Goal: Information Seeking & Learning: Learn about a topic

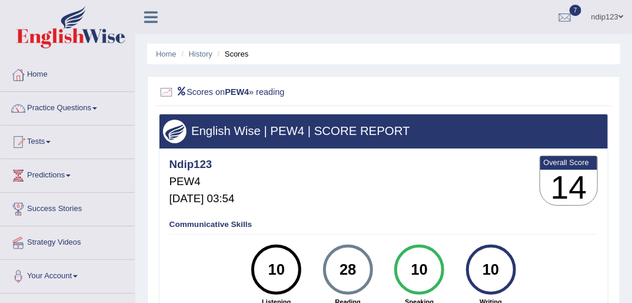
click at [70, 104] on link "Practice Questions" at bounding box center [68, 106] width 134 height 29
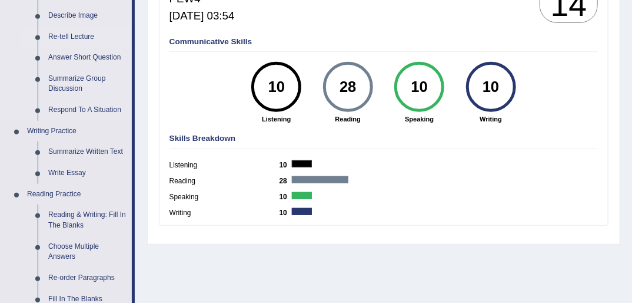
scroll to position [188, 0]
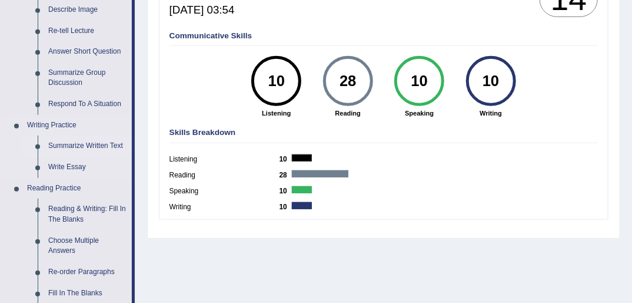
click at [73, 147] on link "Summarize Written Text" at bounding box center [87, 145] width 89 height 21
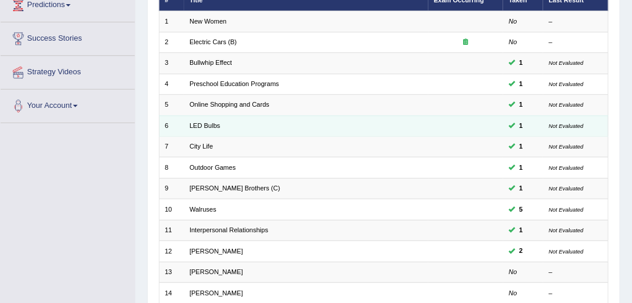
scroll to position [188, 0]
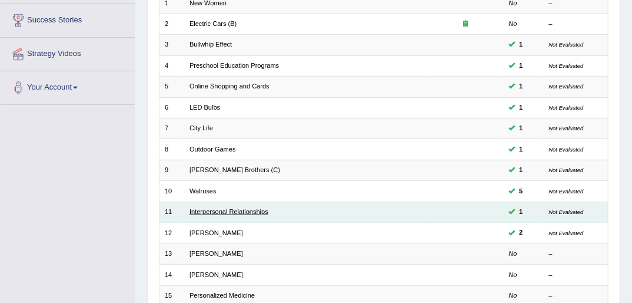
click at [219, 208] on link "Interpersonal Relationships" at bounding box center [229, 211] width 79 height 7
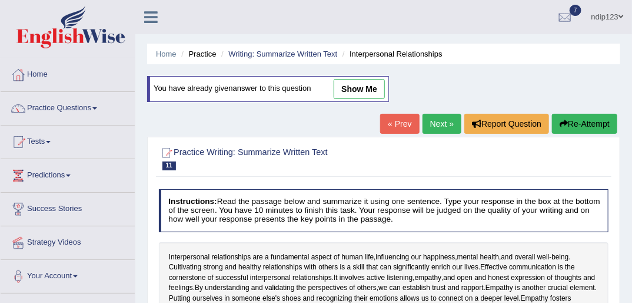
click at [364, 89] on link "show me" at bounding box center [359, 89] width 51 height 20
type textarea "The passage outlines, interpersonal relationships are a fundamental aspect of h…"
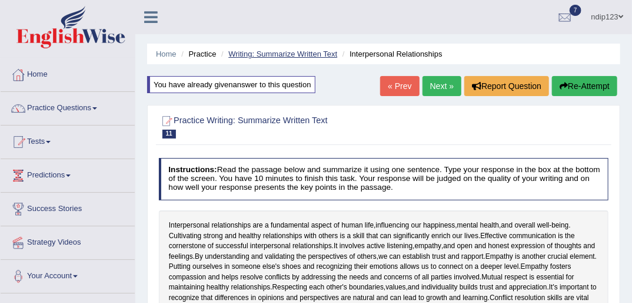
click at [247, 54] on link "Writing: Summarize Written Text" at bounding box center [282, 53] width 109 height 9
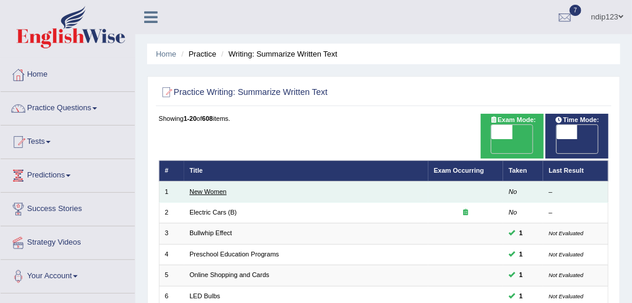
click at [211, 188] on link "New Women" at bounding box center [208, 191] width 37 height 7
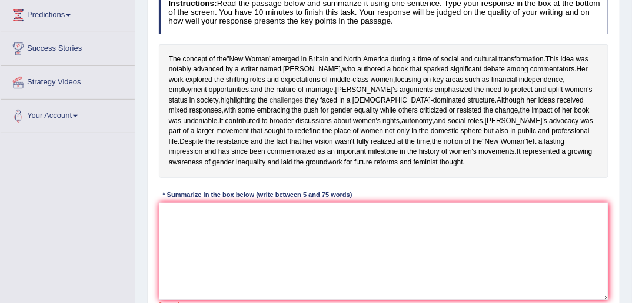
scroll to position [188, 0]
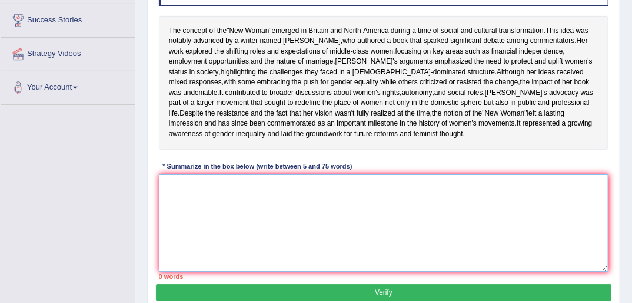
click at [200, 228] on textarea at bounding box center [384, 222] width 450 height 97
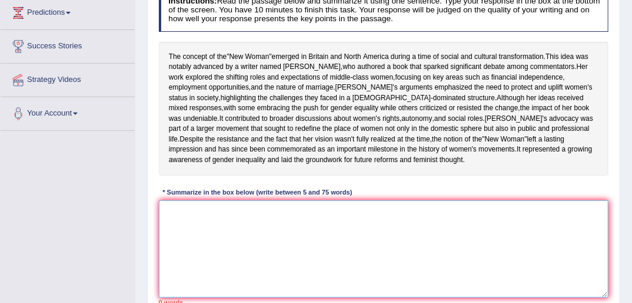
scroll to position [141, 0]
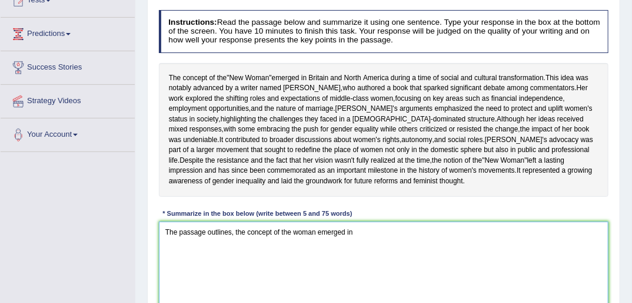
paste textarea "Bb"
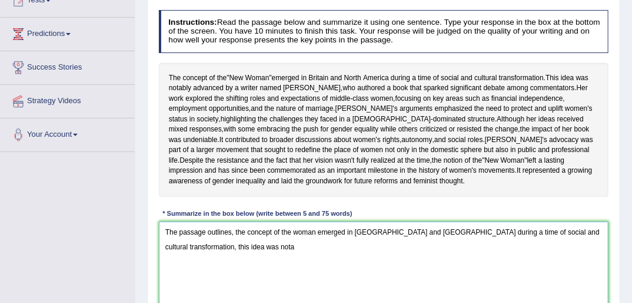
paste textarea "Bb"
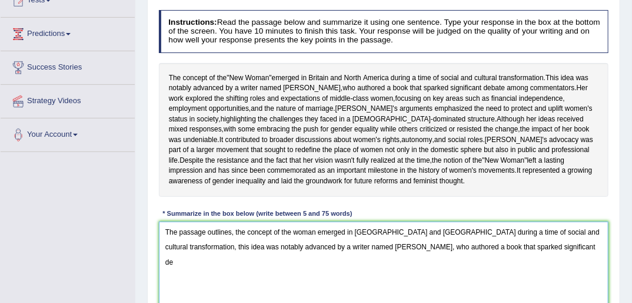
paste textarea "Bb"
click at [530, 276] on textarea "The passage outlines, the concept of the woman emerged in Britain and North Ame…" at bounding box center [384, 269] width 450 height 97
click at [579, 275] on textarea "The passage outlines, the concept of the woman emerged in Britain and North Ame…" at bounding box center [384, 269] width 450 height 97
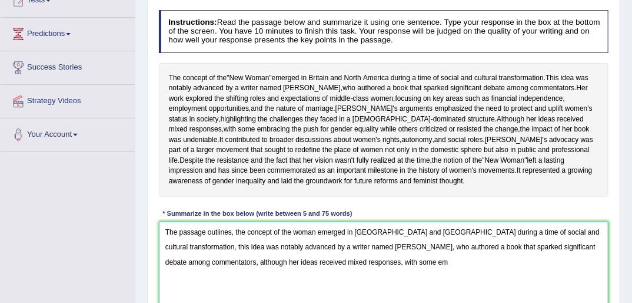
paste textarea "Bb"
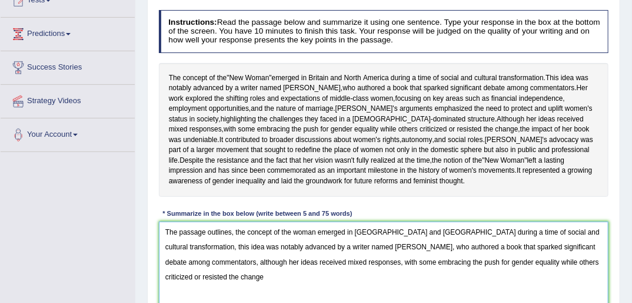
scroll to position [151, 0]
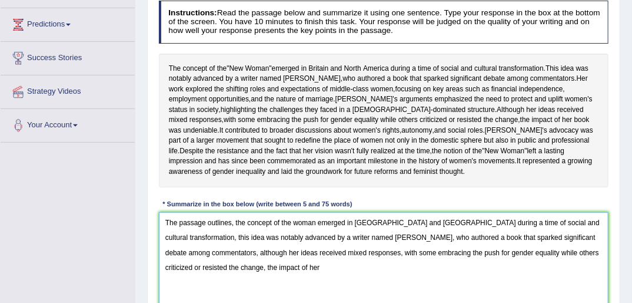
paste textarea "Bb"
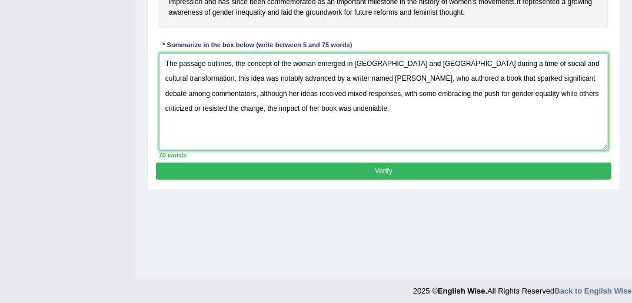
scroll to position [316, 0]
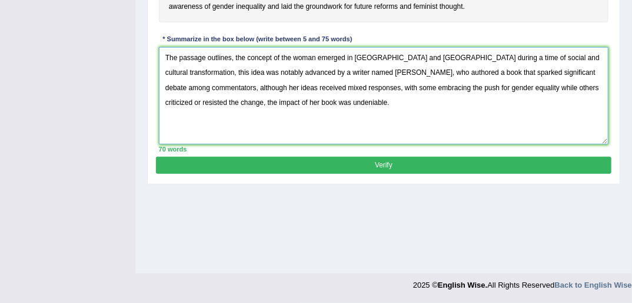
type textarea "The passage outlines, the concept of the woman emerged in Britain and North Ame…"
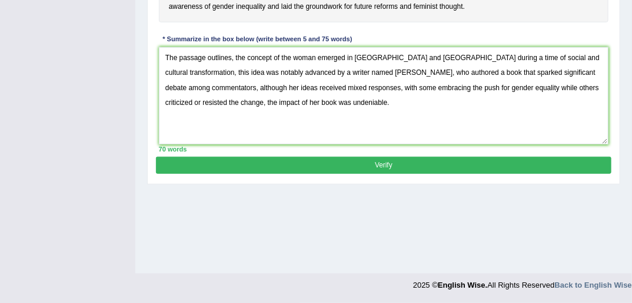
click at [383, 174] on button "Verify" at bounding box center [383, 165] width 455 height 17
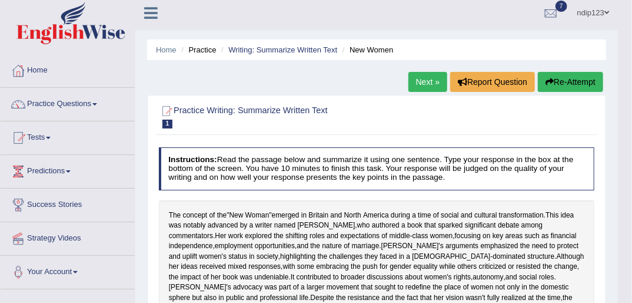
scroll to position [0, 0]
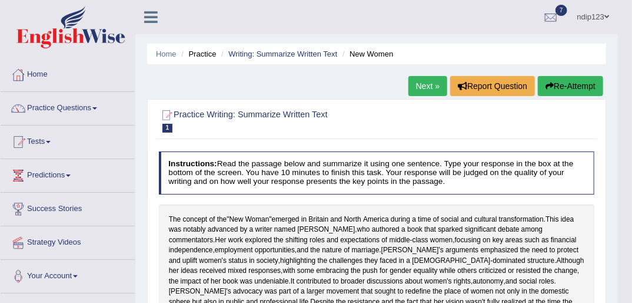
click at [420, 82] on link "Next »" at bounding box center [428, 86] width 39 height 20
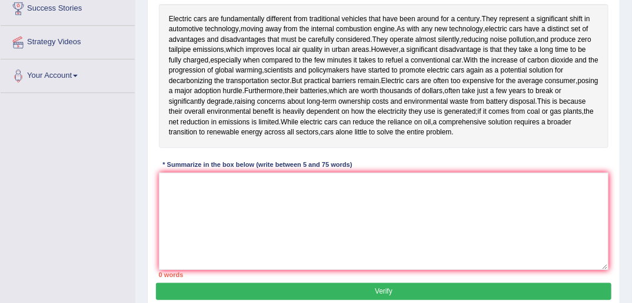
scroll to position [188, 0]
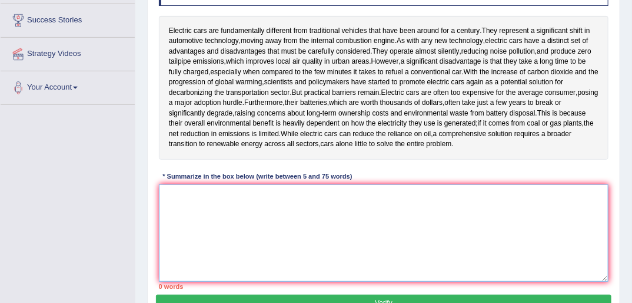
click at [351, 224] on textarea at bounding box center [384, 232] width 450 height 97
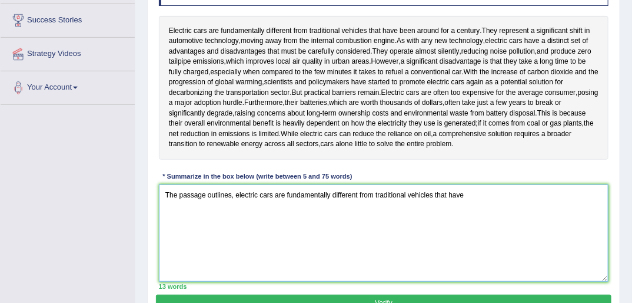
paste textarea "Bb"
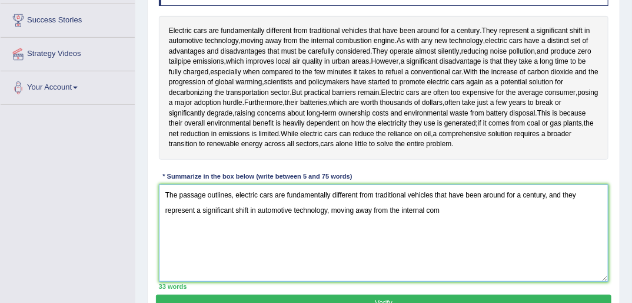
paste textarea "Bb"
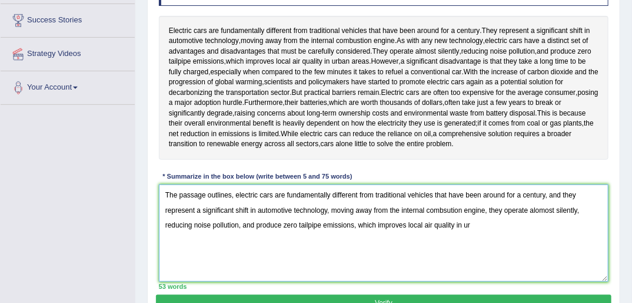
paste textarea "Bb"
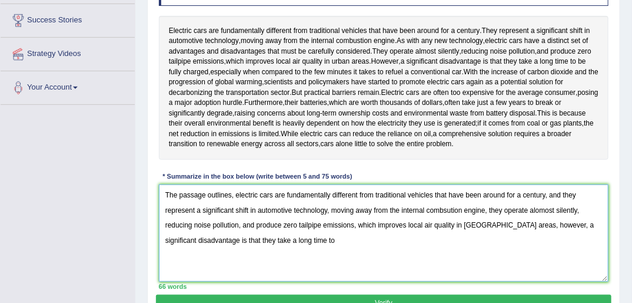
paste textarea "Bb"
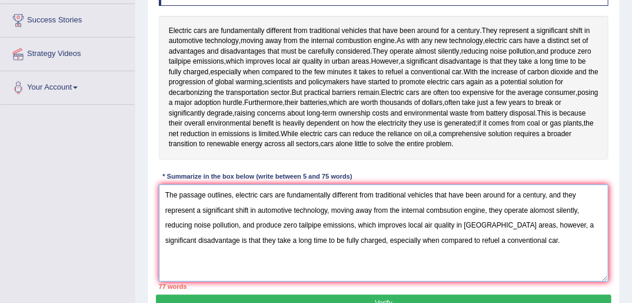
click at [476, 223] on textarea "The passage outlines, electric cars are fundamentally different from traditiona…" at bounding box center [384, 232] width 450 height 97
drag, startPoint x: 471, startPoint y: 239, endPoint x: 487, endPoint y: 252, distance: 20.5
click at [473, 239] on textarea "The passage outlines, electric cars are fundamentally different from traditiona…" at bounding box center [384, 232] width 450 height 97
click at [560, 195] on textarea "The passage outlines, electric cars are fundamentally different from traditiona…" at bounding box center [384, 232] width 450 height 97
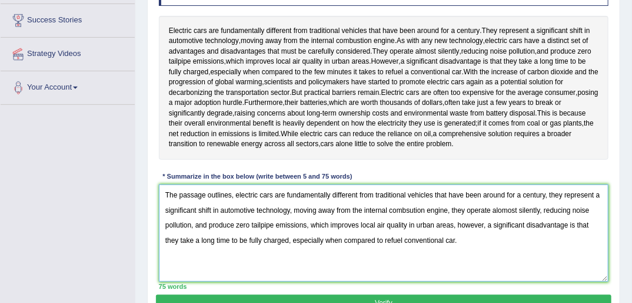
scroll to position [235, 0]
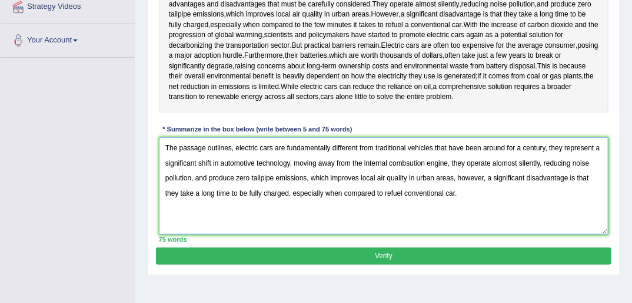
type textarea "The passage outlines, electric cars are fundamentally different from traditiona…"
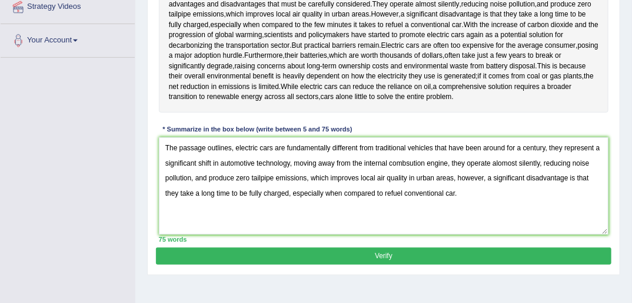
click at [388, 255] on button "Verify" at bounding box center [383, 255] width 455 height 17
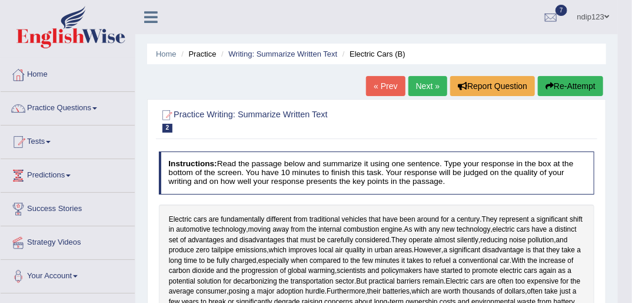
scroll to position [0, 0]
click at [68, 108] on link "Practice Questions" at bounding box center [68, 106] width 134 height 29
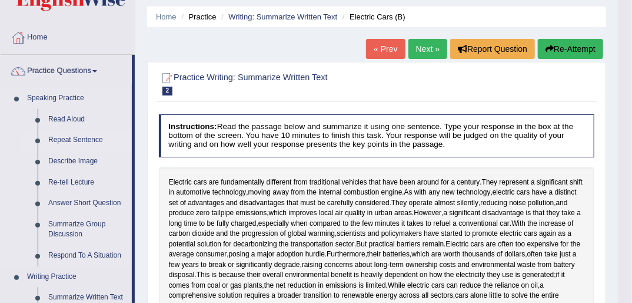
scroll to position [141, 0]
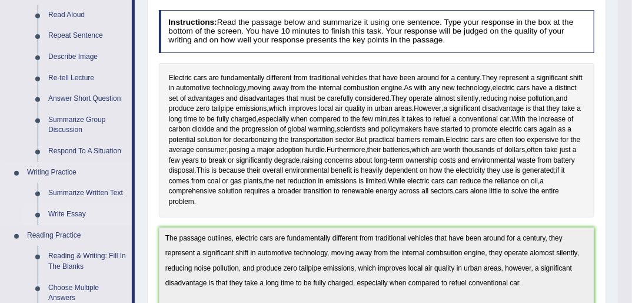
click at [73, 211] on link "Write Essay" at bounding box center [87, 214] width 89 height 21
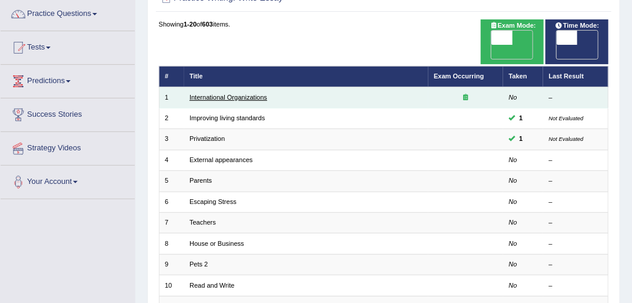
click at [231, 94] on link "International Organizations" at bounding box center [229, 97] width 78 height 7
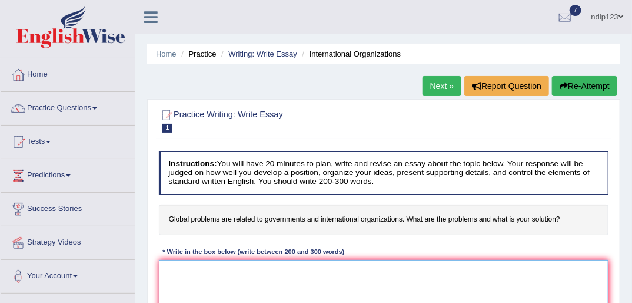
click at [244, 272] on textarea at bounding box center [384, 308] width 450 height 97
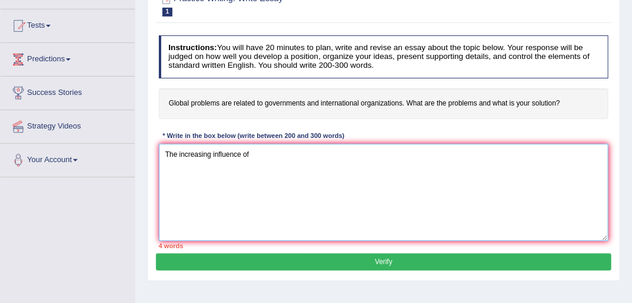
scroll to position [141, 0]
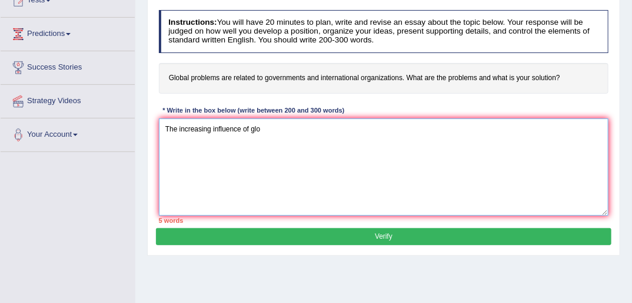
paste textarea "Bb"
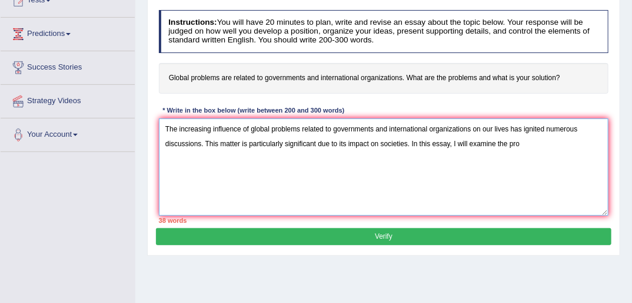
paste textarea "Bb"
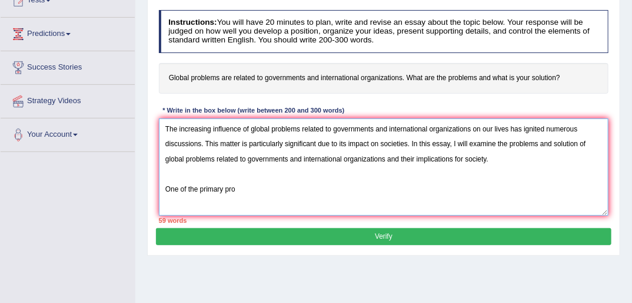
paste textarea "Bb"
click at [223, 188] on textarea "The increasing influence of global problems related to governments and internat…" at bounding box center [384, 166] width 450 height 97
click at [275, 193] on textarea "The increasing influence of global problems related to governments and internat…" at bounding box center [384, 166] width 450 height 97
drag, startPoint x: 270, startPoint y: 184, endPoint x: 277, endPoint y: 187, distance: 8.2
click at [277, 187] on textarea "The increasing influence of global problems related to governments and internat…" at bounding box center [384, 166] width 450 height 97
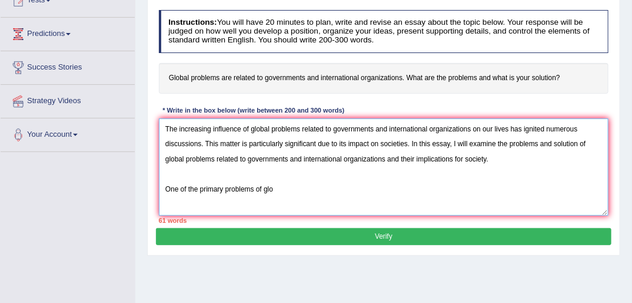
paste textarea "Bb"
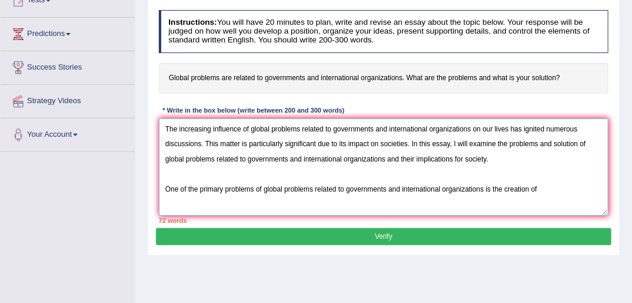
paste textarea "Bb"
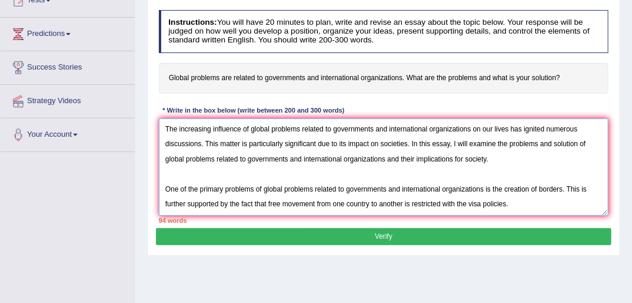
drag, startPoint x: 470, startPoint y: 202, endPoint x: 473, endPoint y: 211, distance: 9.7
click at [470, 202] on textarea "The increasing influence of global problems related to governments and internat…" at bounding box center [384, 166] width 450 height 97
click at [541, 202] on textarea "The increasing influence of global problems related to governments and internat…" at bounding box center [384, 166] width 450 height 97
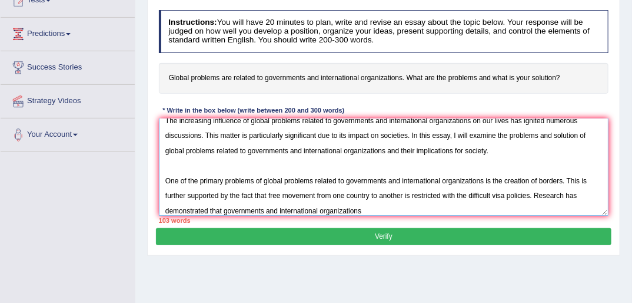
click at [534, 197] on textarea "The increasing influence of global problems related to governments and internat…" at bounding box center [384, 166] width 450 height 97
click at [368, 211] on textarea "The increasing influence of global problems related to governments and internat…" at bounding box center [384, 166] width 450 height 97
paste textarea "Bb"
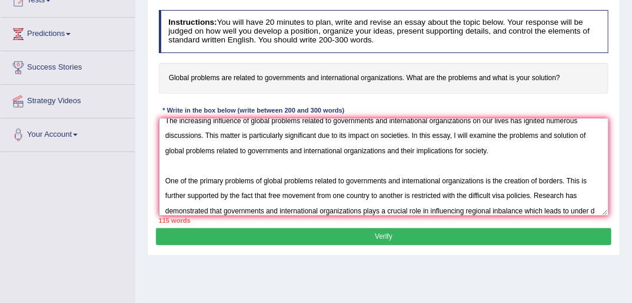
scroll to position [28, 0]
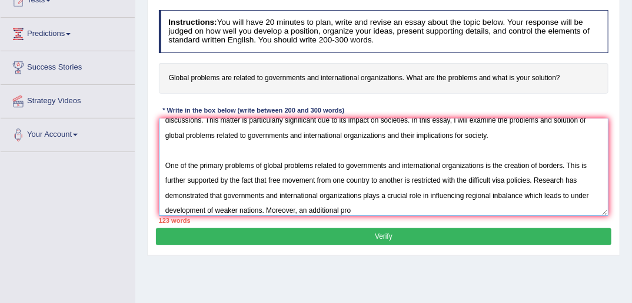
paste textarea "Bb"
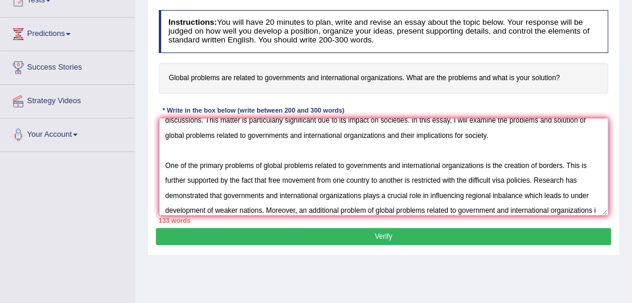
scroll to position [45, 0]
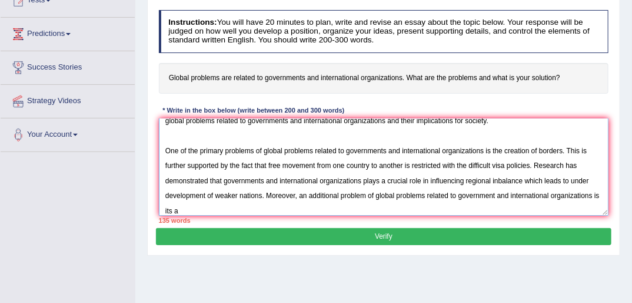
paste textarea "Bb"
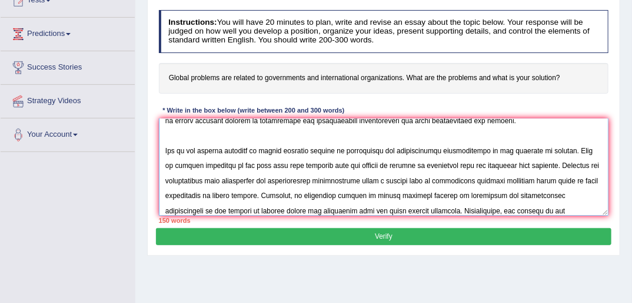
paste textarea "Bb"
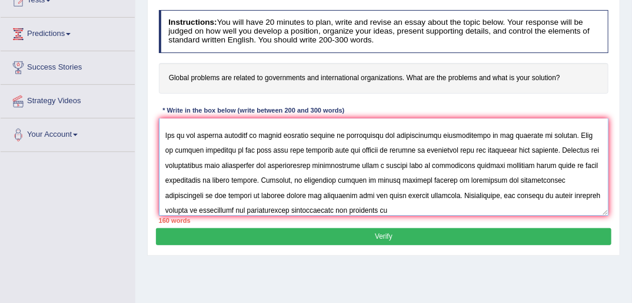
paste textarea "Bb"
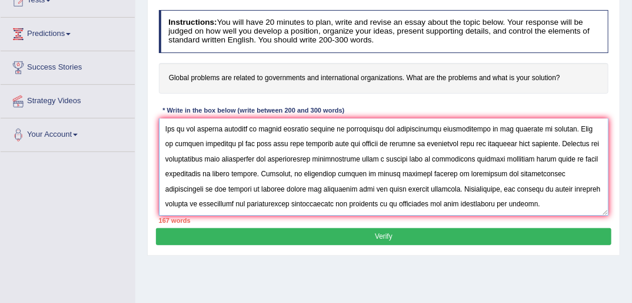
scroll to position [98, 0]
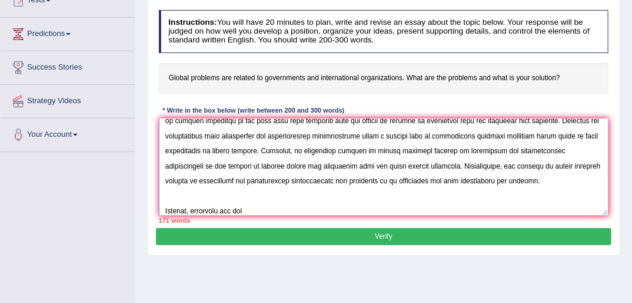
paste textarea "Bb"
click at [238, 210] on textarea at bounding box center [384, 166] width 450 height 97
paste textarea "Bb"
click at [311, 213] on textarea at bounding box center [384, 166] width 450 height 97
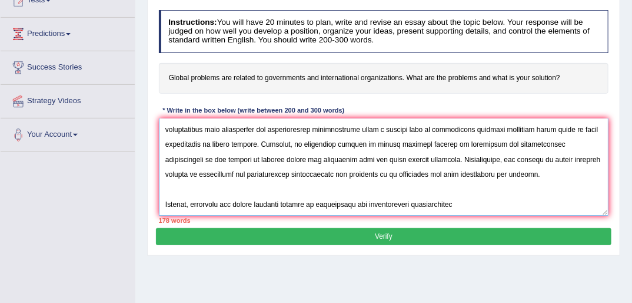
click at [288, 204] on textarea at bounding box center [384, 166] width 450 height 97
drag, startPoint x: 317, startPoint y: 203, endPoint x: 327, endPoint y: 221, distance: 20.3
click at [318, 202] on textarea at bounding box center [384, 166] width 450 height 97
click at [347, 207] on textarea at bounding box center [384, 166] width 450 height 97
click at [257, 202] on textarea at bounding box center [384, 166] width 450 height 97
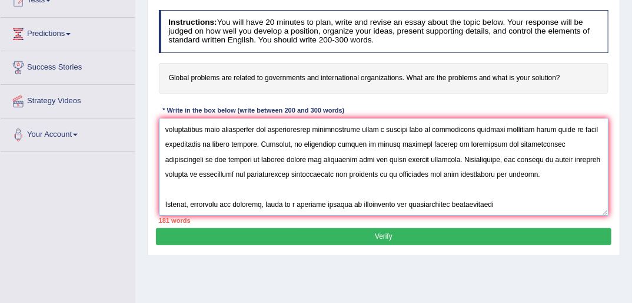
click at [327, 202] on textarea at bounding box center [384, 166] width 450 height 97
paste textarea "Bb"
drag, startPoint x: 267, startPoint y: 203, endPoint x: 240, endPoint y: 202, distance: 27.1
click at [240, 202] on textarea at bounding box center [384, 166] width 450 height 97
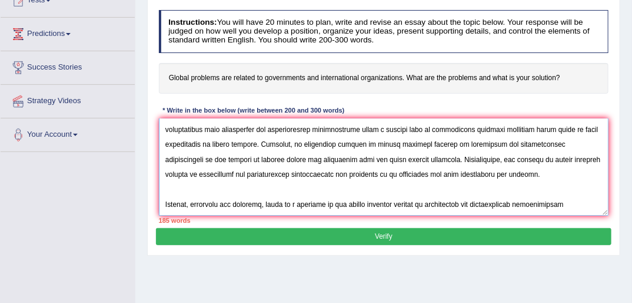
drag, startPoint x: 396, startPoint y: 204, endPoint x: 368, endPoint y: 205, distance: 27.7
click at [368, 205] on textarea at bounding box center [384, 166] width 450 height 97
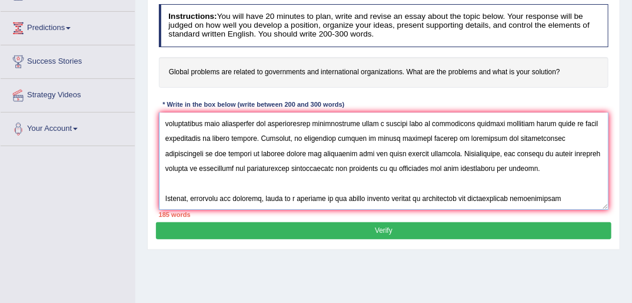
scroll to position [188, 0]
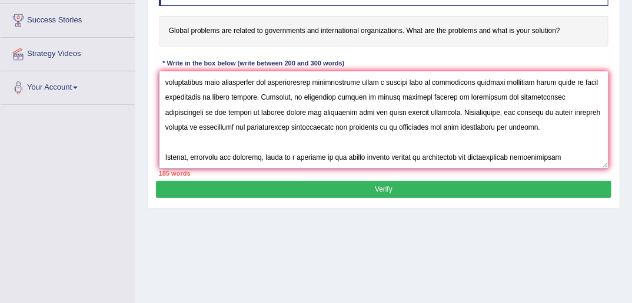
click at [568, 158] on textarea at bounding box center [384, 119] width 450 height 97
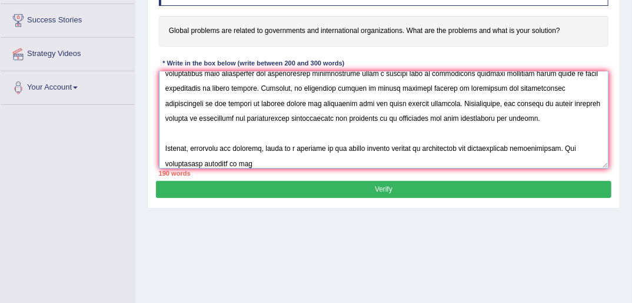
paste textarea "Bb"
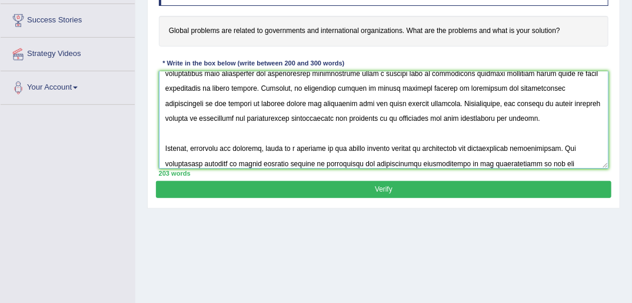
paste textarea "Bb"
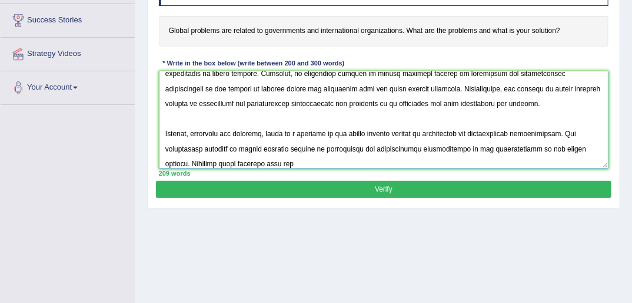
paste textarea "Bb"
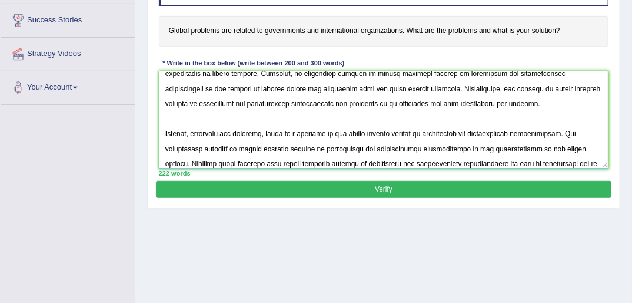
paste textarea "Bb"
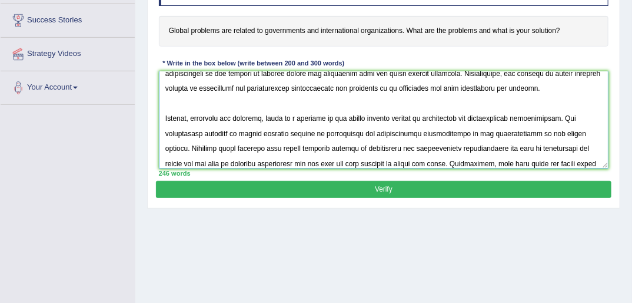
scroll to position [169, 0]
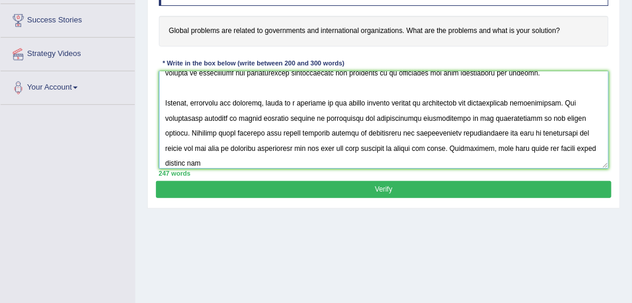
click at [192, 162] on textarea at bounding box center [384, 119] width 450 height 97
paste textarea "Bb"
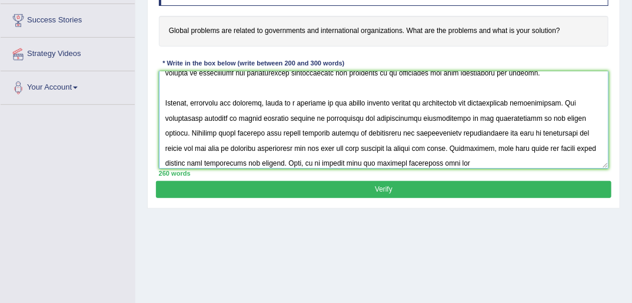
paste textarea "Bb"
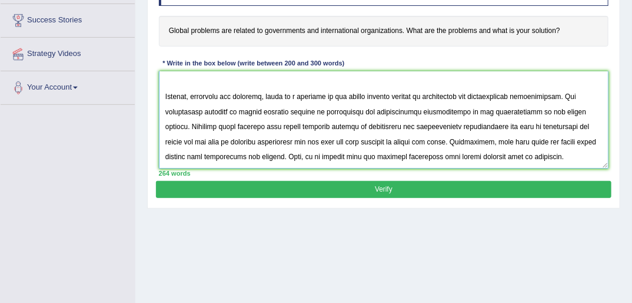
scroll to position [204, 0]
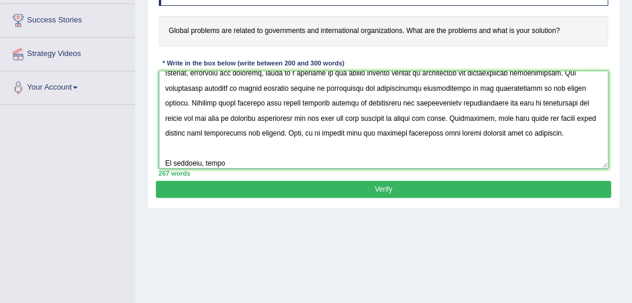
click at [215, 162] on textarea at bounding box center [384, 119] width 450 height 97
paste textarea "Bb"
click at [236, 162] on textarea at bounding box center [384, 119] width 450 height 97
click at [235, 158] on textarea at bounding box center [384, 119] width 450 height 97
paste textarea "Bb"
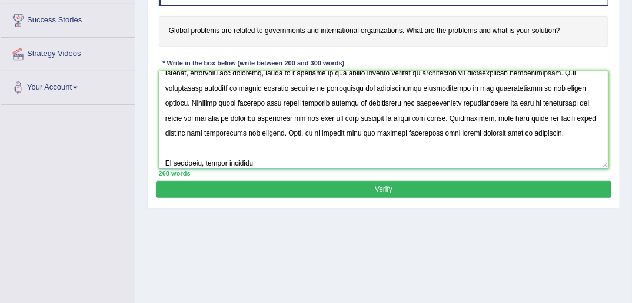
click at [271, 160] on textarea at bounding box center [384, 119] width 450 height 97
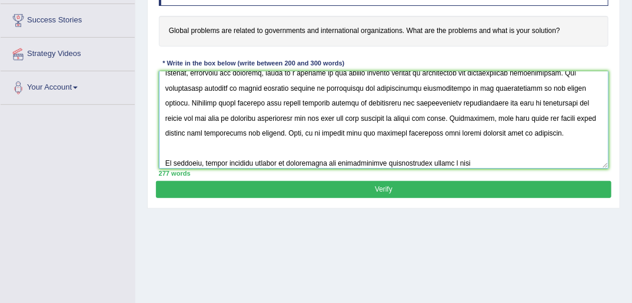
paste textarea "Bb"
click at [454, 164] on textarea at bounding box center [384, 119] width 450 height 97
click at [474, 161] on textarea at bounding box center [384, 119] width 450 height 97
paste textarea "Bb"
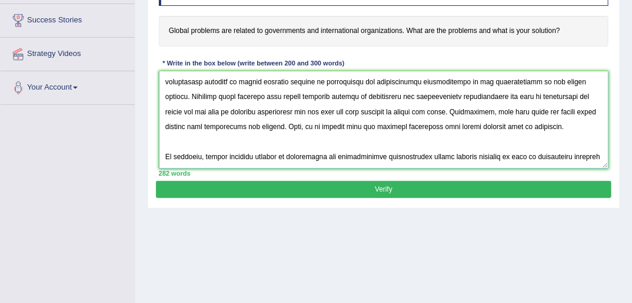
click at [537, 148] on textarea at bounding box center [384, 119] width 450 height 97
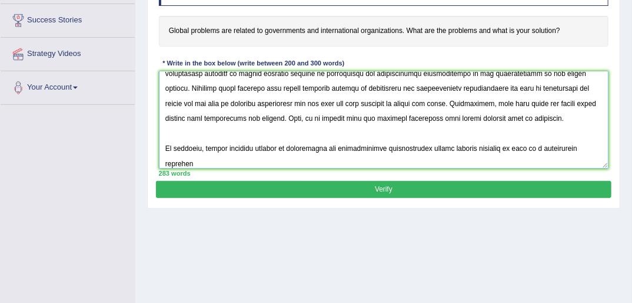
click at [191, 161] on textarea at bounding box center [384, 119] width 450 height 97
paste textarea "Bb"
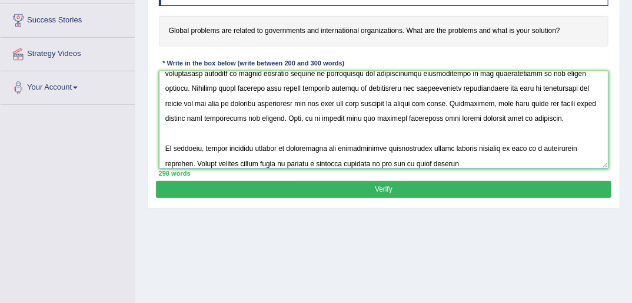
click at [448, 161] on textarea at bounding box center [384, 119] width 450 height 97
paste textarea "Bb"
click at [430, 161] on textarea at bounding box center [384, 119] width 450 height 97
paste textarea "Bb"
click at [497, 165] on textarea at bounding box center [384, 119] width 450 height 97
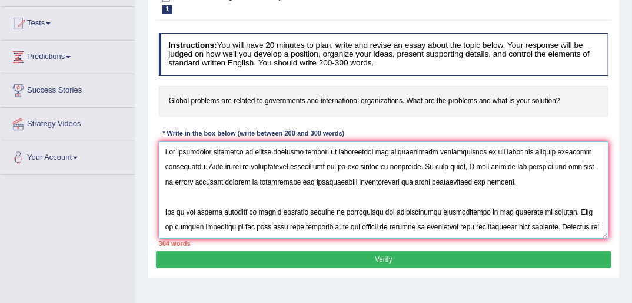
scroll to position [141, 0]
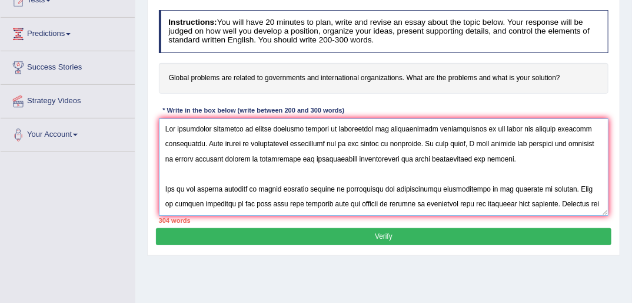
drag, startPoint x: 411, startPoint y: 143, endPoint x: 436, endPoint y: 165, distance: 32.5
click at [413, 144] on textarea at bounding box center [384, 166] width 450 height 97
click at [410, 144] on textarea at bounding box center [384, 166] width 450 height 97
click at [411, 144] on textarea at bounding box center [384, 166] width 450 height 97
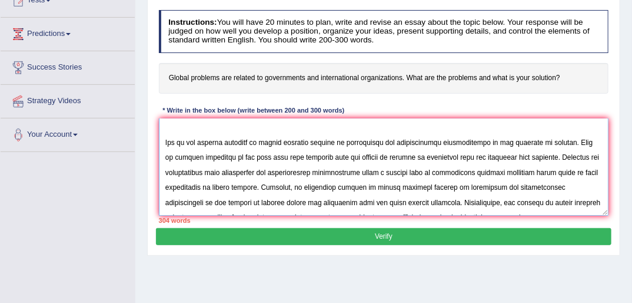
scroll to position [55, 0]
drag, startPoint x: 313, startPoint y: 141, endPoint x: 257, endPoint y: 141, distance: 55.9
click at [257, 141] on textarea at bounding box center [384, 166] width 450 height 97
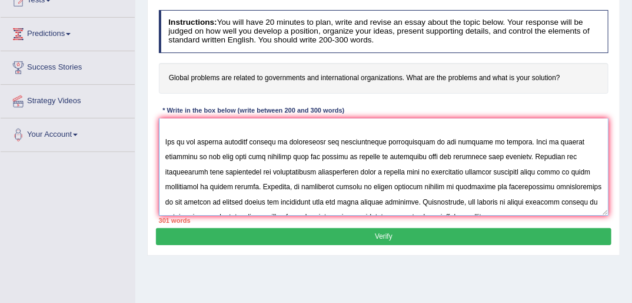
drag, startPoint x: 405, startPoint y: 156, endPoint x: 395, endPoint y: 155, distance: 10.0
click at [395, 155] on textarea at bounding box center [384, 166] width 450 height 97
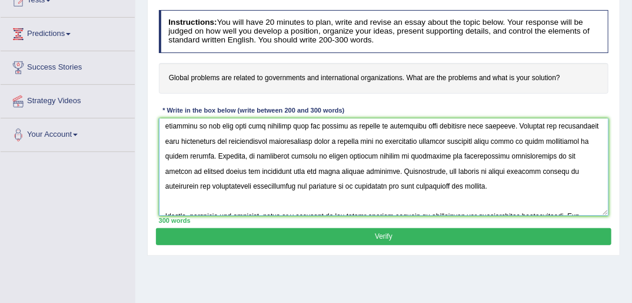
scroll to position [111, 0]
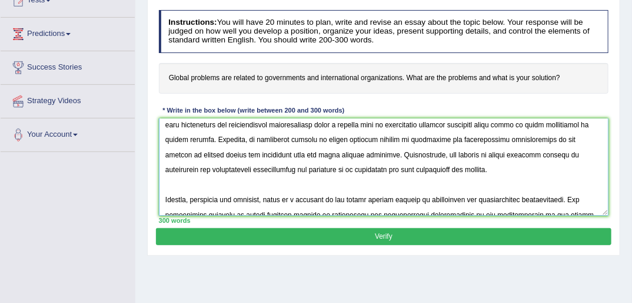
drag, startPoint x: 280, startPoint y: 153, endPoint x: 268, endPoint y: 151, distance: 12.6
click at [268, 151] on textarea at bounding box center [384, 166] width 450 height 97
type textarea "The increasing influence of global problems related to governments and internat…"
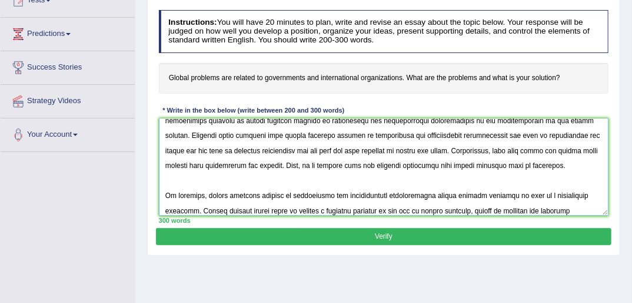
scroll to position [247, 0]
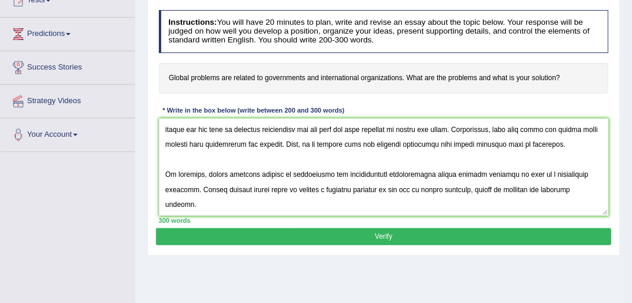
click at [383, 235] on button "Verify" at bounding box center [383, 236] width 455 height 17
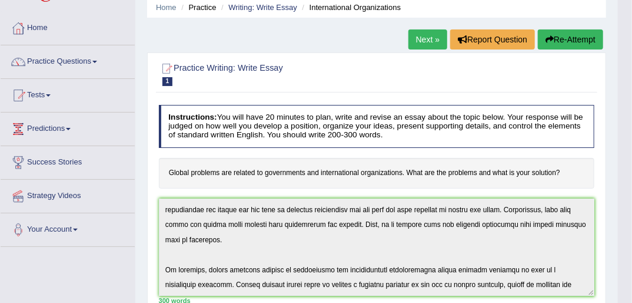
scroll to position [0, 0]
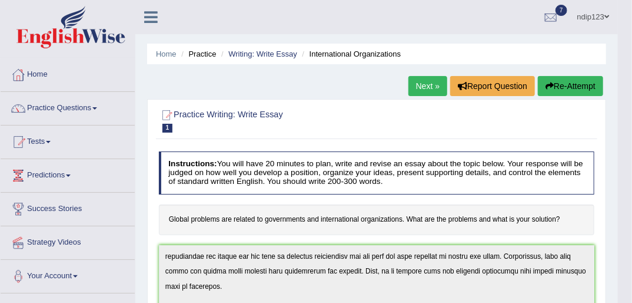
click at [423, 87] on link "Next »" at bounding box center [428, 86] width 39 height 20
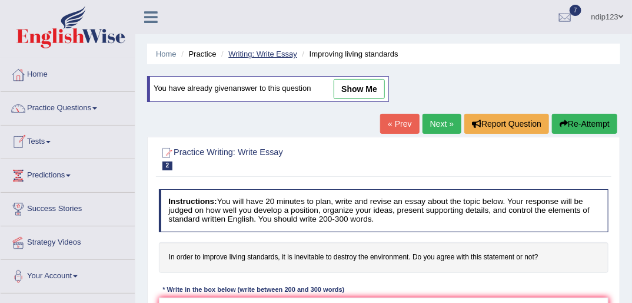
click at [254, 54] on link "Writing: Write Essay" at bounding box center [262, 53] width 69 height 9
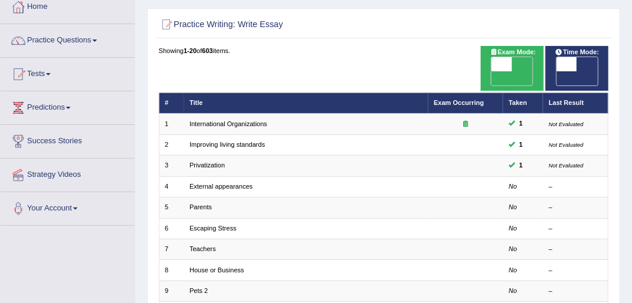
scroll to position [94, 0]
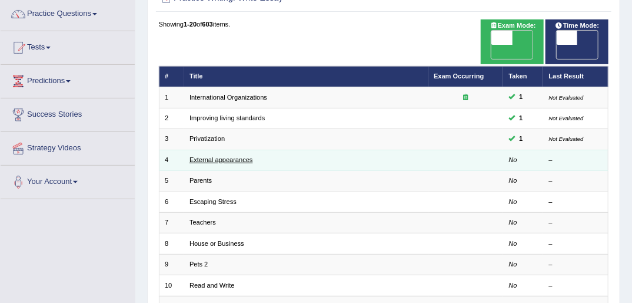
click at [217, 156] on link "External appearances" at bounding box center [221, 159] width 63 height 7
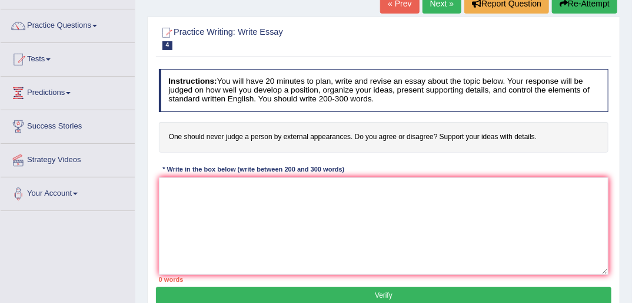
scroll to position [94, 0]
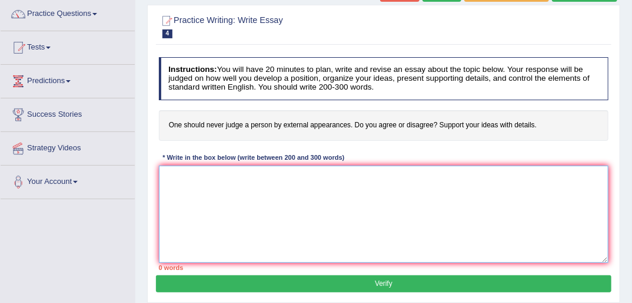
click at [194, 186] on textarea at bounding box center [384, 213] width 450 height 97
paste textarea "The increasing influence of ESSAY TOPIC on our lives has ignited numerous discu…"
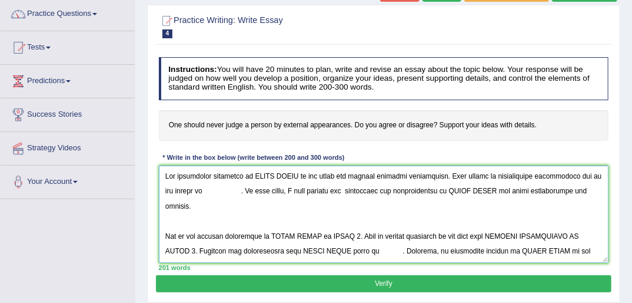
scroll to position [0, 0]
drag, startPoint x: 291, startPoint y: 174, endPoint x: 252, endPoint y: 173, distance: 39.5
click at [252, 173] on textarea at bounding box center [384, 213] width 450 height 97
paste textarea "Bb"
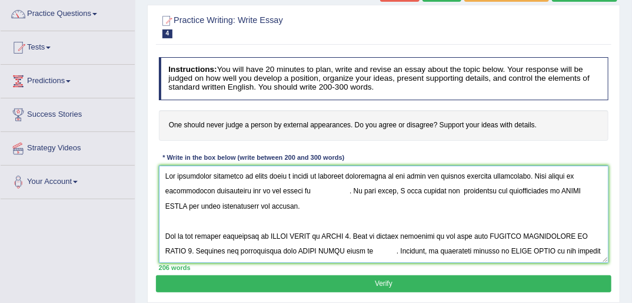
click at [306, 191] on textarea at bounding box center [384, 213] width 450 height 97
click at [330, 191] on textarea at bounding box center [384, 213] width 450 height 97
drag, startPoint x: 321, startPoint y: 190, endPoint x: 299, endPoint y: 188, distance: 22.4
click at [299, 188] on textarea at bounding box center [384, 213] width 450 height 97
paste textarea "Bb"
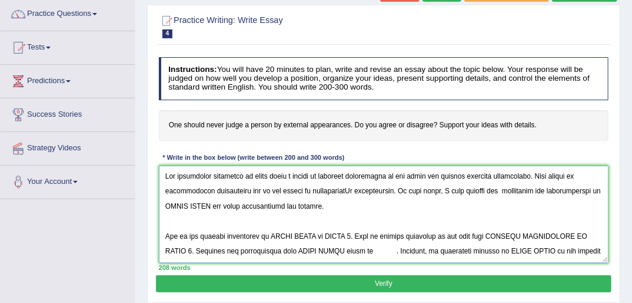
click at [333, 192] on textarea at bounding box center [384, 213] width 450 height 97
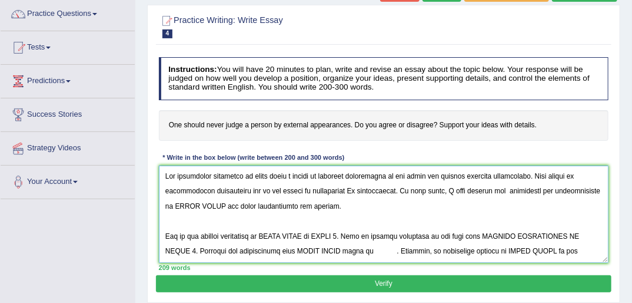
click at [337, 190] on textarea at bounding box center [384, 213] width 450 height 97
click at [340, 187] on textarea at bounding box center [384, 213] width 450 height 97
click at [338, 191] on textarea at bounding box center [384, 213] width 450 height 97
drag, startPoint x: 174, startPoint y: 202, endPoint x: 214, endPoint y: 205, distance: 40.1
click at [214, 205] on textarea at bounding box center [384, 213] width 450 height 97
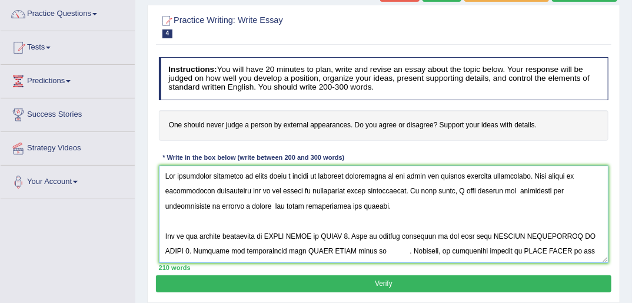
paste textarea "Bb"
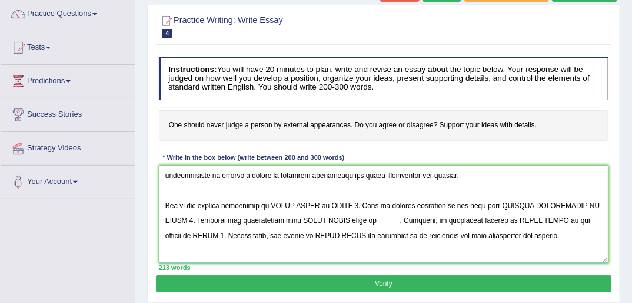
scroll to position [55, 0]
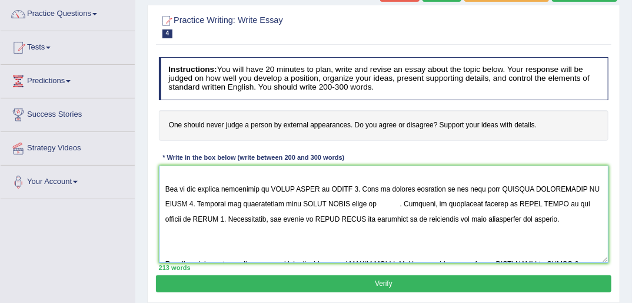
click at [273, 188] on textarea at bounding box center [384, 213] width 450 height 97
click at [270, 188] on textarea at bounding box center [384, 213] width 450 height 97
drag, startPoint x: 271, startPoint y: 188, endPoint x: 346, endPoint y: 187, distance: 74.8
click at [346, 187] on textarea at bounding box center [384, 213] width 450 height 97
click at [225, 187] on textarea at bounding box center [384, 213] width 450 height 97
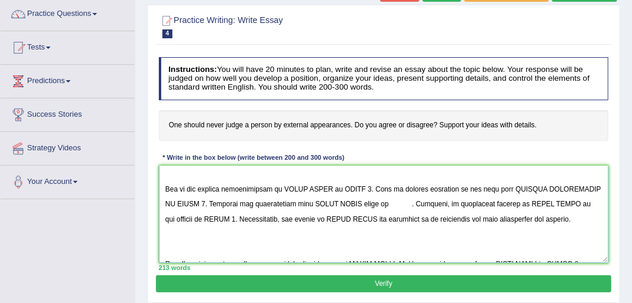
drag, startPoint x: 271, startPoint y: 187, endPoint x: 320, endPoint y: 184, distance: 48.4
click at [320, 184] on textarea at bounding box center [384, 213] width 450 height 97
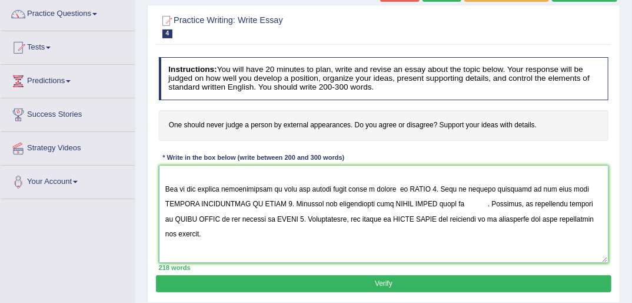
drag, startPoint x: 429, startPoint y: 186, endPoint x: 394, endPoint y: 186, distance: 34.7
click at [393, 186] on textarea at bounding box center [384, 213] width 450 height 97
paste textarea "Bb"
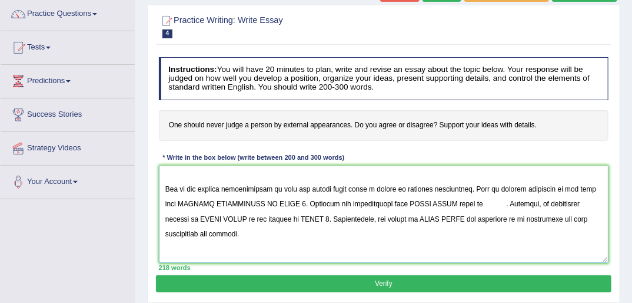
drag, startPoint x: 178, startPoint y: 204, endPoint x: 294, endPoint y: 202, distance: 116.0
click at [294, 202] on textarea at bounding box center [384, 213] width 450 height 97
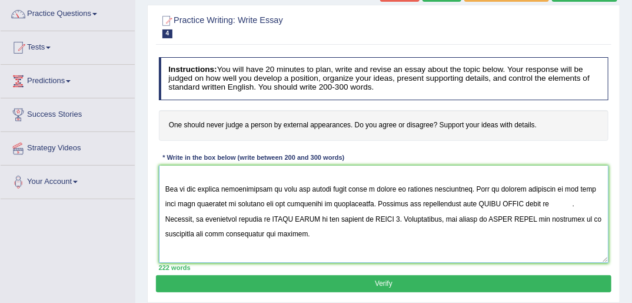
drag, startPoint x: 462, startPoint y: 203, endPoint x: 503, endPoint y: 206, distance: 41.9
click at [503, 206] on textarea at bounding box center [384, 213] width 450 height 97
paste textarea "Bb"
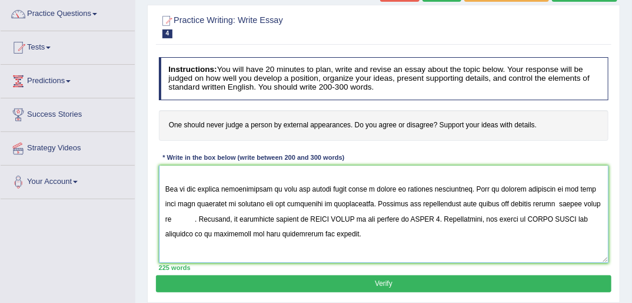
paste textarea "Bb"
click at [181, 220] on textarea at bounding box center [384, 213] width 450 height 97
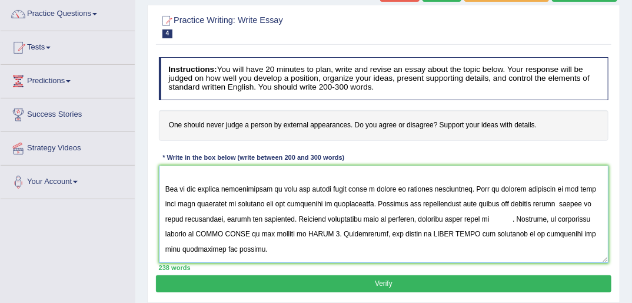
paste textarea "Bb"
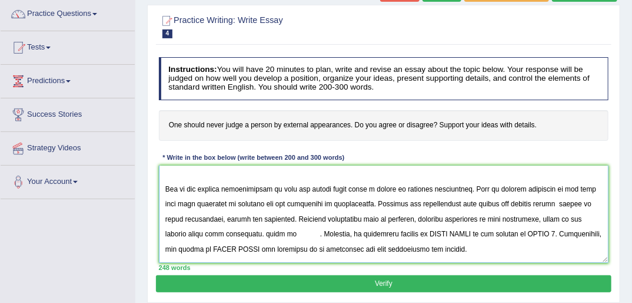
drag, startPoint x: 300, startPoint y: 234, endPoint x: 252, endPoint y: 230, distance: 48.4
click at [252, 230] on textarea at bounding box center [384, 213] width 450 height 97
drag, startPoint x: 326, startPoint y: 234, endPoint x: 348, endPoint y: 237, distance: 22.0
click at [348, 237] on textarea at bounding box center [384, 213] width 450 height 97
drag, startPoint x: 379, startPoint y: 233, endPoint x: 419, endPoint y: 234, distance: 40.0
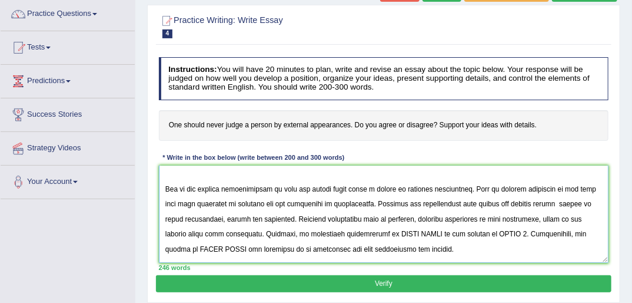
click at [419, 234] on textarea at bounding box center [384, 213] width 450 height 97
paste textarea "Bb"
drag, startPoint x: 566, startPoint y: 231, endPoint x: 591, endPoint y: 231, distance: 25.3
click at [591, 231] on textarea at bounding box center [384, 213] width 450 height 97
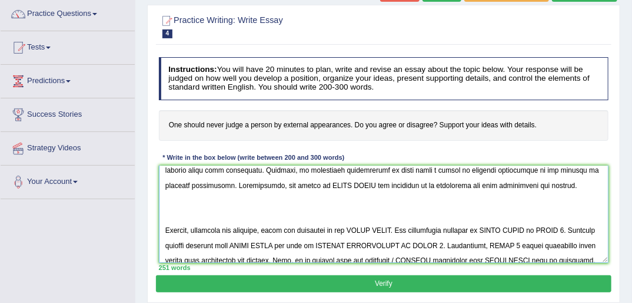
scroll to position [111, 0]
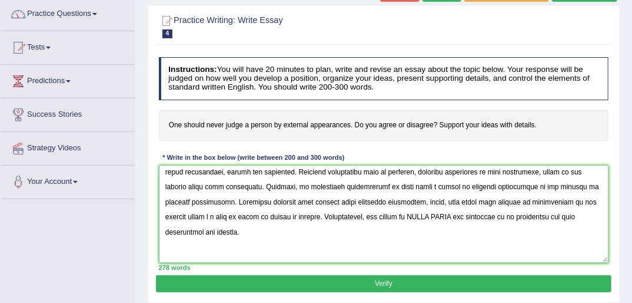
drag, startPoint x: 357, startPoint y: 215, endPoint x: 376, endPoint y: 220, distance: 19.4
click at [376, 220] on textarea at bounding box center [384, 213] width 450 height 97
drag, startPoint x: 389, startPoint y: 214, endPoint x: 429, endPoint y: 216, distance: 40.7
click at [429, 216] on textarea at bounding box center [384, 213] width 450 height 97
click at [413, 217] on textarea at bounding box center [384, 213] width 450 height 97
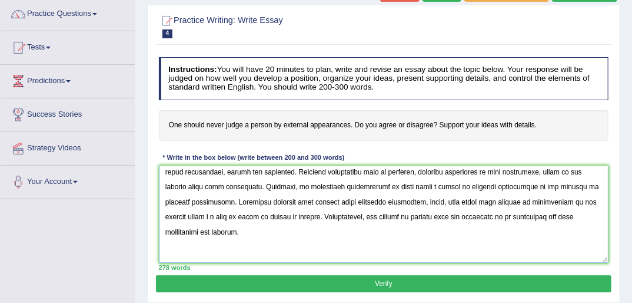
paste textarea "Bb"
click at [432, 214] on textarea at bounding box center [384, 213] width 450 height 97
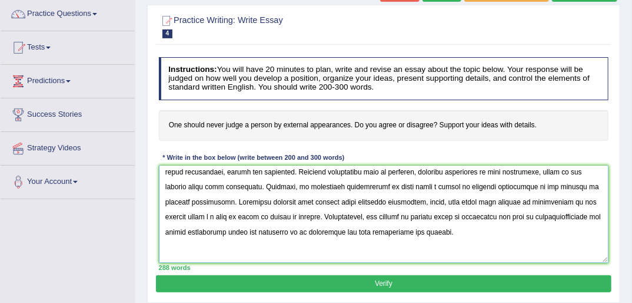
click at [184, 214] on textarea at bounding box center [384, 213] width 450 height 97
paste textarea "Bb"
click at [186, 214] on textarea at bounding box center [384, 213] width 450 height 97
click at [190, 217] on textarea at bounding box center [384, 213] width 450 height 97
click at [222, 217] on textarea at bounding box center [384, 213] width 450 height 97
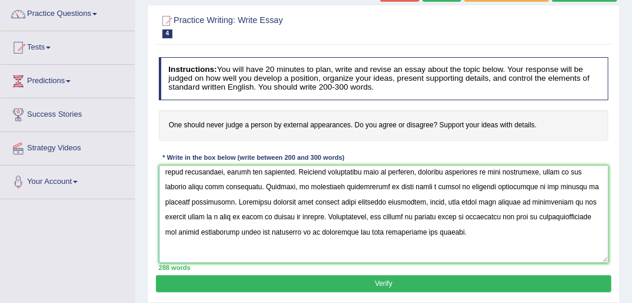
paste textarea "Bb"
click at [226, 217] on textarea at bounding box center [384, 213] width 450 height 97
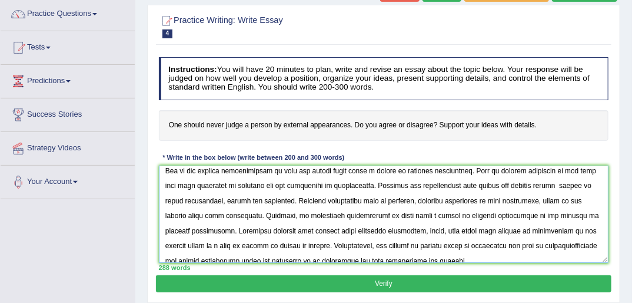
scroll to position [166, 0]
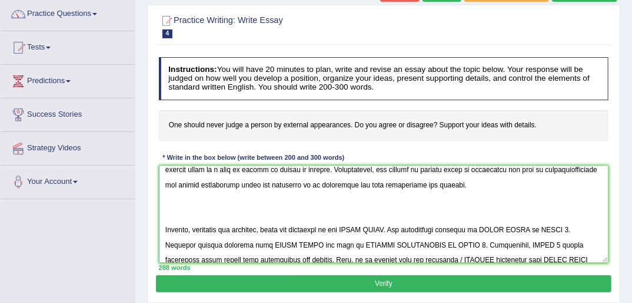
click at [210, 215] on textarea at bounding box center [384, 213] width 450 height 97
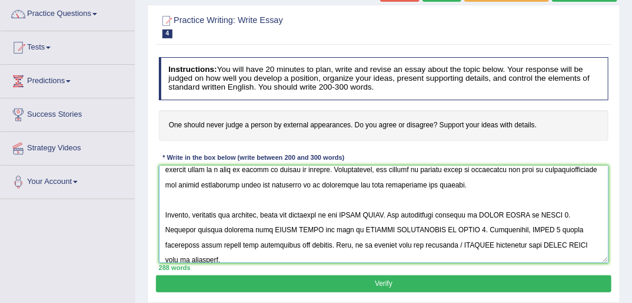
drag, startPoint x: 263, startPoint y: 214, endPoint x: 239, endPoint y: 211, distance: 24.3
click at [239, 211] on textarea at bounding box center [384, 213] width 450 height 97
drag, startPoint x: 346, startPoint y: 216, endPoint x: 316, endPoint y: 210, distance: 31.3
click at [316, 210] on textarea at bounding box center [384, 213] width 450 height 97
paste textarea "Bb"
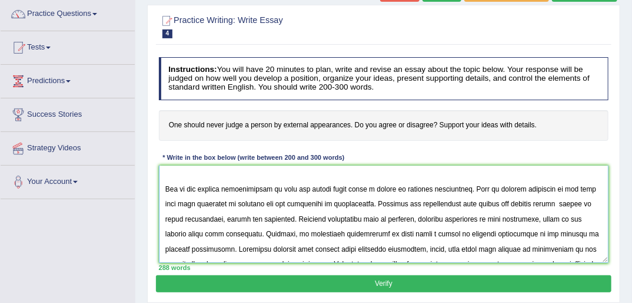
scroll to position [0, 0]
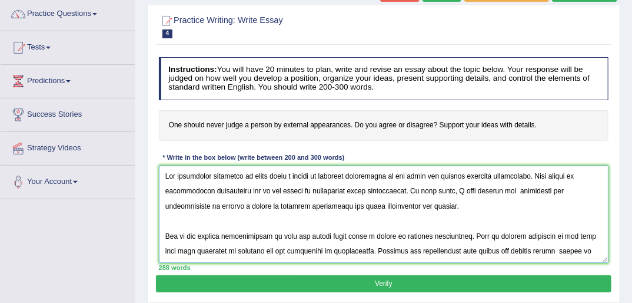
drag, startPoint x: 543, startPoint y: 189, endPoint x: 495, endPoint y: 192, distance: 47.8
click at [495, 192] on textarea at bounding box center [384, 213] width 450 height 97
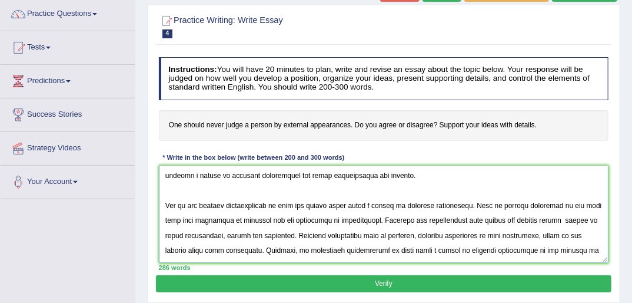
scroll to position [55, 0]
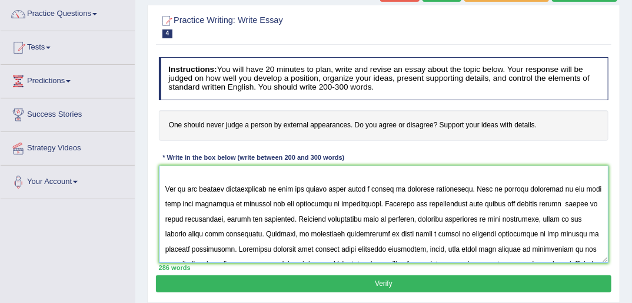
click at [549, 205] on textarea at bounding box center [384, 213] width 450 height 97
click at [243, 218] on textarea at bounding box center [384, 213] width 450 height 97
click at [240, 217] on textarea at bounding box center [384, 213] width 450 height 97
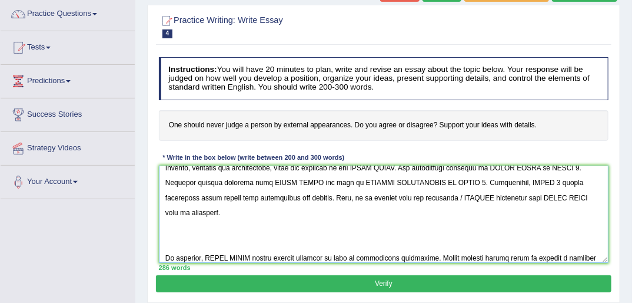
scroll to position [166, 0]
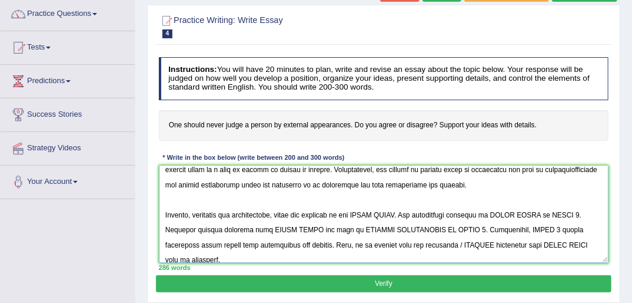
drag, startPoint x: 164, startPoint y: 213, endPoint x: 191, endPoint y: 214, distance: 27.1
click at [191, 214] on textarea at bounding box center [384, 213] width 450 height 97
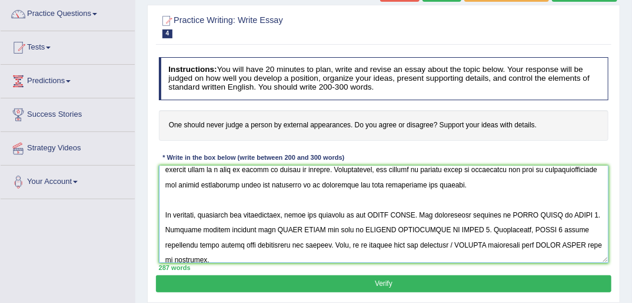
drag, startPoint x: 202, startPoint y: 212, endPoint x: 407, endPoint y: 213, distance: 204.3
click at [407, 213] on textarea at bounding box center [384, 213] width 450 height 97
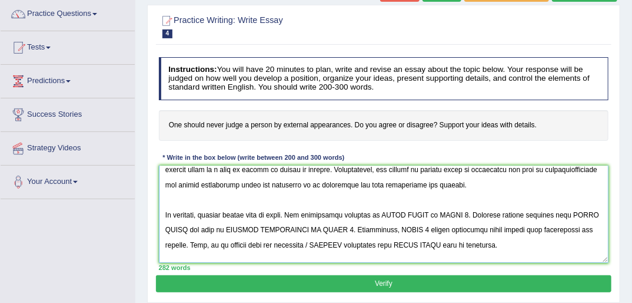
click at [248, 217] on textarea at bounding box center [384, 213] width 450 height 97
paste textarea "Bb"
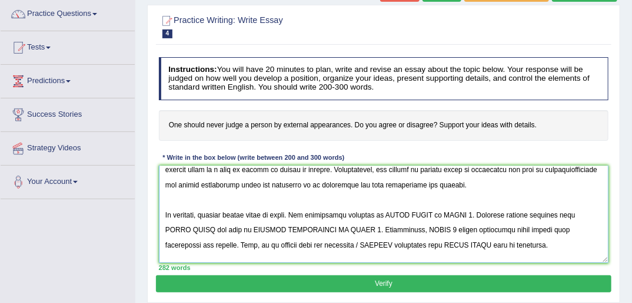
click at [294, 218] on textarea at bounding box center [384, 213] width 450 height 97
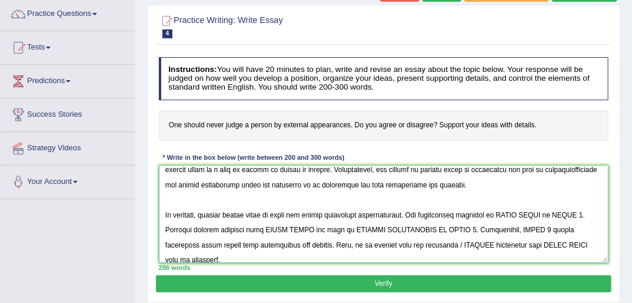
drag, startPoint x: 492, startPoint y: 215, endPoint x: 575, endPoint y: 213, distance: 83.6
click at [575, 213] on textarea at bounding box center [384, 213] width 450 height 97
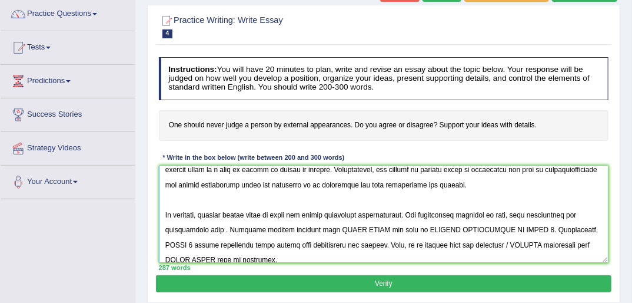
paste textarea "Bb"
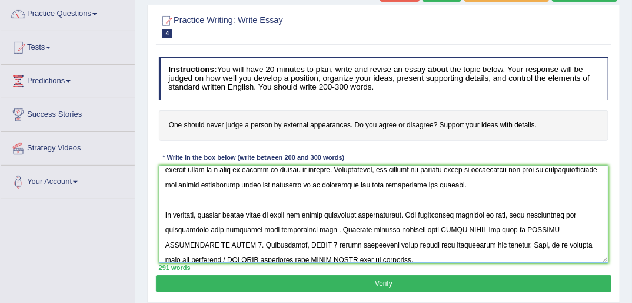
paste textarea "Bb"
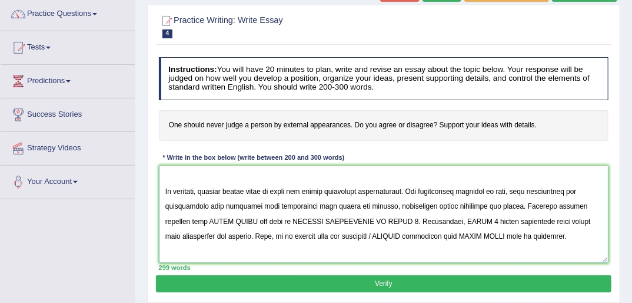
scroll to position [221, 0]
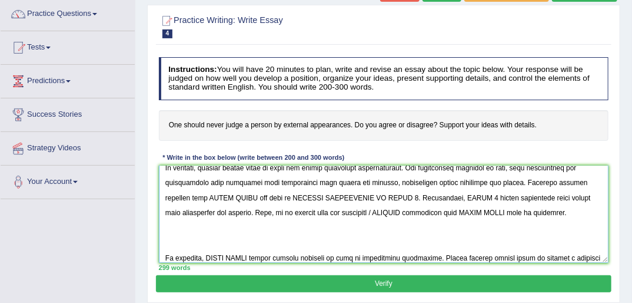
drag, startPoint x: 206, startPoint y: 195, endPoint x: 403, endPoint y: 198, distance: 196.6
click at [403, 198] on textarea at bounding box center [384, 213] width 450 height 97
drag, startPoint x: 451, startPoint y: 197, endPoint x: 477, endPoint y: 198, distance: 25.9
click at [477, 198] on textarea at bounding box center [384, 213] width 450 height 97
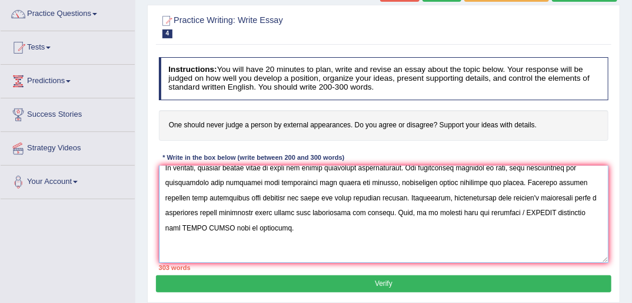
click at [185, 211] on textarea at bounding box center [384, 213] width 450 height 97
paste textarea "Bb"
click at [228, 214] on textarea at bounding box center [384, 213] width 450 height 97
paste textarea "Bb"
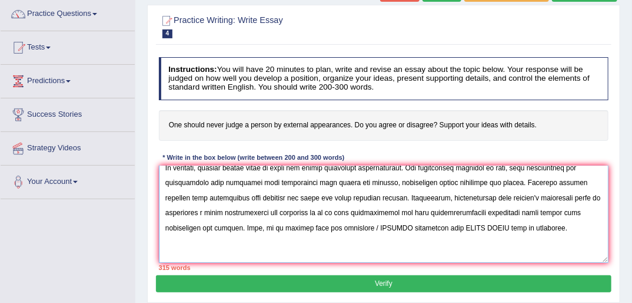
click at [480, 214] on textarea at bounding box center [384, 213] width 450 height 97
click at [482, 212] on textarea at bounding box center [384, 213] width 450 height 97
click at [502, 212] on textarea at bounding box center [384, 213] width 450 height 97
click at [501, 211] on textarea at bounding box center [384, 213] width 450 height 97
drag, startPoint x: 504, startPoint y: 210, endPoint x: 265, endPoint y: 238, distance: 240.7
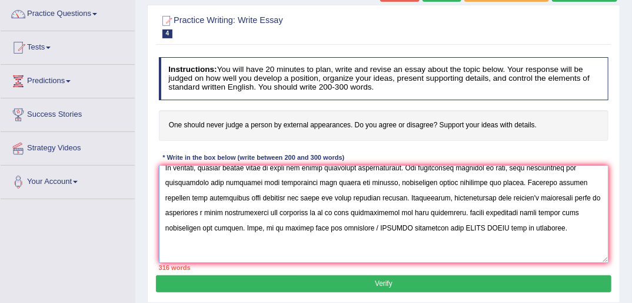
click at [274, 232] on textarea at bounding box center [384, 213] width 450 height 97
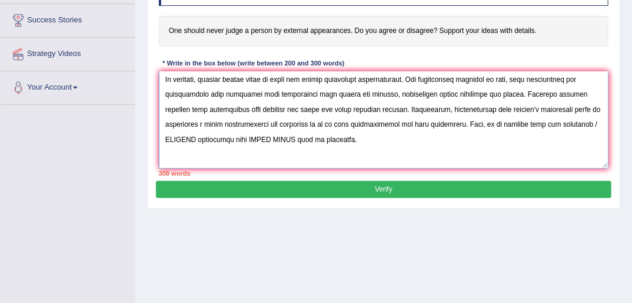
scroll to position [243, 0]
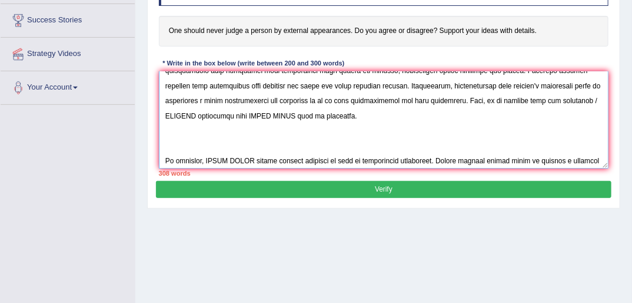
drag, startPoint x: 386, startPoint y: 98, endPoint x: 504, endPoint y: 101, distance: 117.8
click at [504, 101] on textarea at bounding box center [384, 119] width 450 height 97
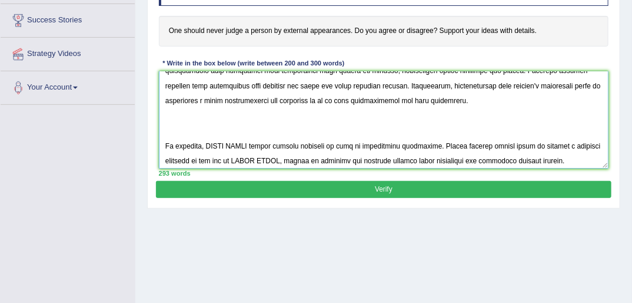
click at [216, 124] on textarea at bounding box center [384, 119] width 450 height 97
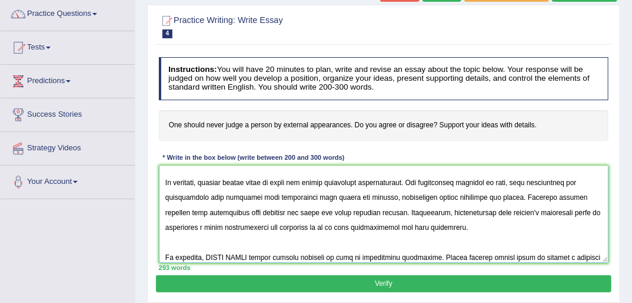
scroll to position [229, 0]
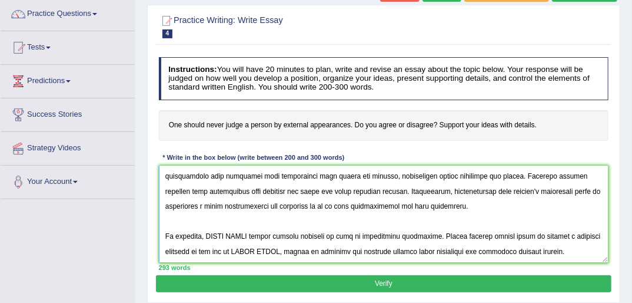
drag, startPoint x: 206, startPoint y: 233, endPoint x: 247, endPoint y: 238, distance: 41.5
click at [247, 238] on textarea at bounding box center [384, 213] width 450 height 97
paste textarea "Bb"
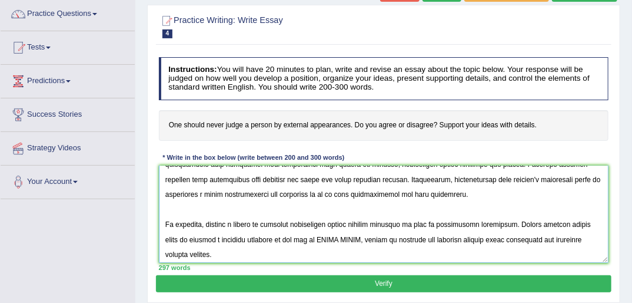
scroll to position [247, 0]
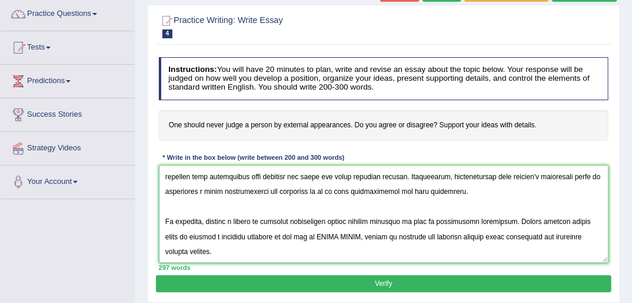
drag, startPoint x: 382, startPoint y: 218, endPoint x: 407, endPoint y: 219, distance: 24.7
click at [407, 219] on textarea at bounding box center [384, 213] width 450 height 97
click at [390, 221] on textarea at bounding box center [384, 213] width 450 height 97
click at [392, 220] on textarea at bounding box center [384, 213] width 450 height 97
paste textarea "Bb"
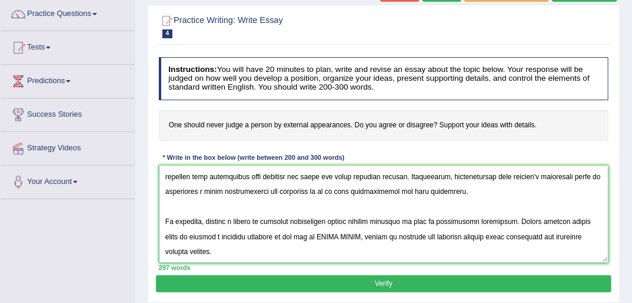
drag, startPoint x: 323, startPoint y: 234, endPoint x: 365, endPoint y: 235, distance: 42.4
click at [365, 235] on textarea at bounding box center [384, 213] width 450 height 97
paste textarea "Bb"
drag, startPoint x: 529, startPoint y: 235, endPoint x: 503, endPoint y: 232, distance: 26.7
click at [503, 232] on textarea at bounding box center [384, 213] width 450 height 97
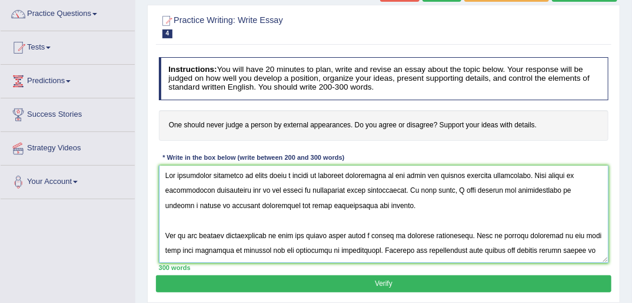
scroll to position [0, 0]
type textarea "The increasing influence of never judge a person by external appearances on our…"
click at [390, 283] on button "Verify" at bounding box center [383, 283] width 455 height 17
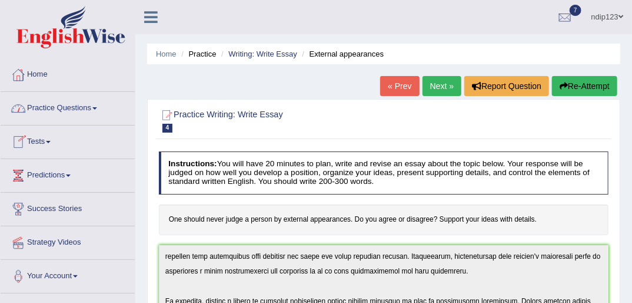
click at [41, 111] on link "Practice Questions" at bounding box center [68, 106] width 134 height 29
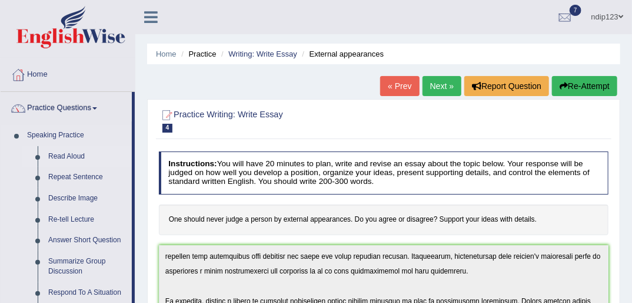
click at [69, 153] on link "Read Aloud" at bounding box center [87, 156] width 89 height 21
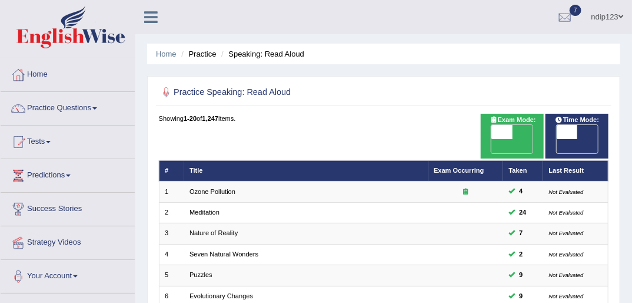
click at [492, 139] on span "OFF" at bounding box center [481, 146] width 21 height 14
checkbox input "true"
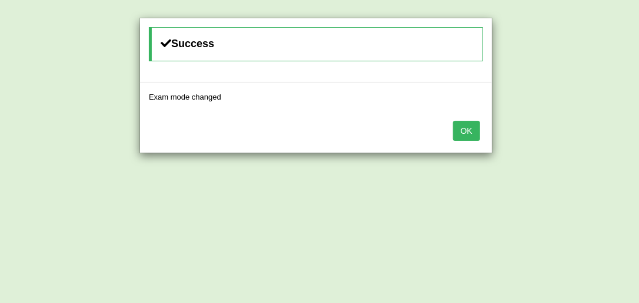
click at [473, 131] on button "OK" at bounding box center [466, 131] width 27 height 20
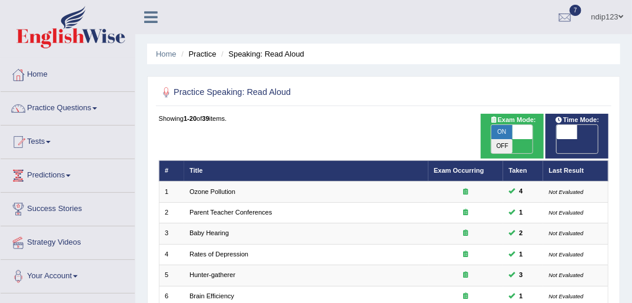
click at [556, 139] on span "OFF" at bounding box center [546, 146] width 21 height 14
checkbox input "true"
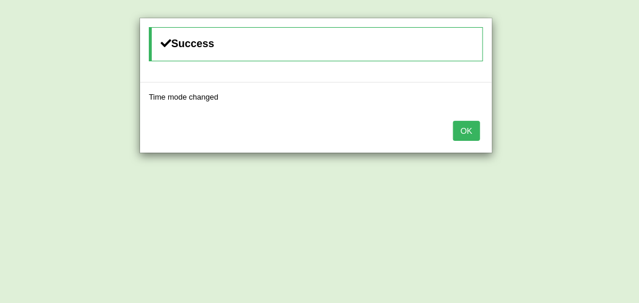
click at [474, 130] on button "OK" at bounding box center [466, 131] width 27 height 20
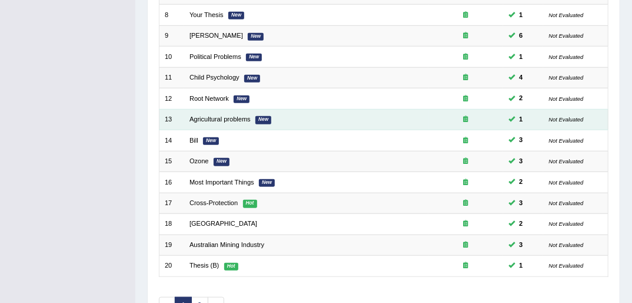
scroll to position [375, 0]
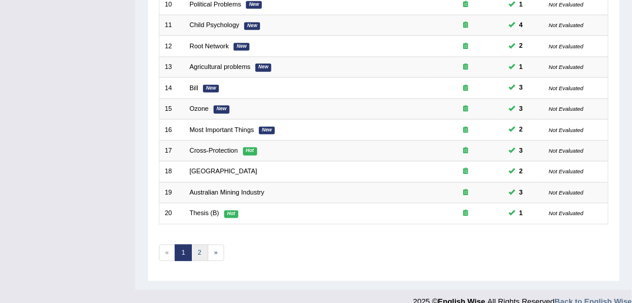
click at [198, 244] on link "2" at bounding box center [199, 252] width 17 height 16
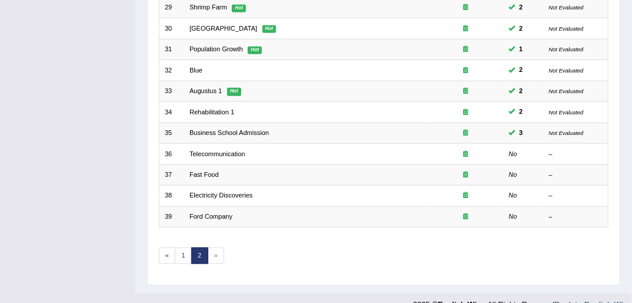
scroll to position [354, 0]
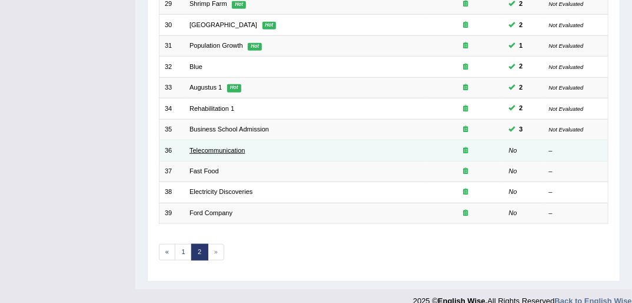
click at [212, 147] on link "Telecommunication" at bounding box center [218, 150] width 56 height 7
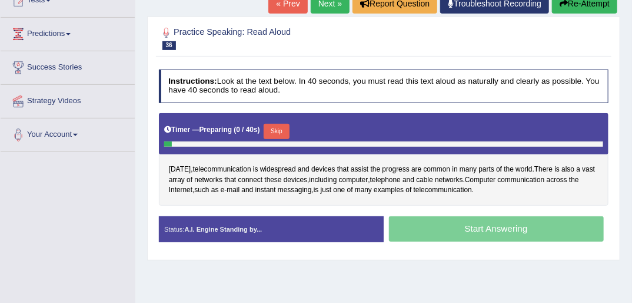
scroll to position [188, 0]
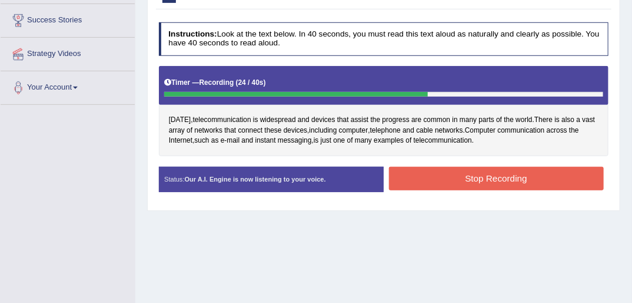
click at [506, 177] on button "Stop Recording" at bounding box center [496, 178] width 215 height 23
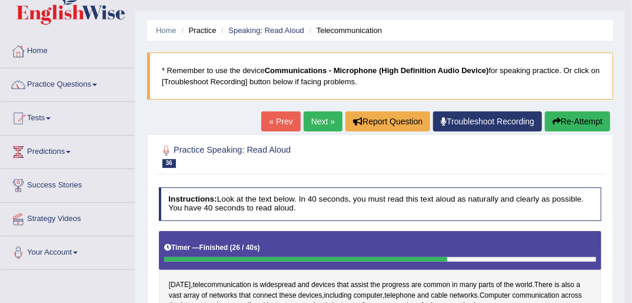
scroll to position [0, 0]
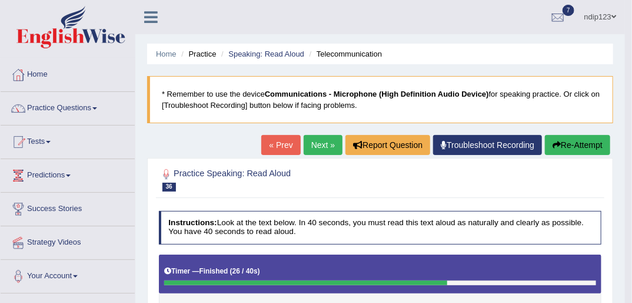
click at [567, 144] on button "Re-Attempt" at bounding box center [577, 145] width 65 height 20
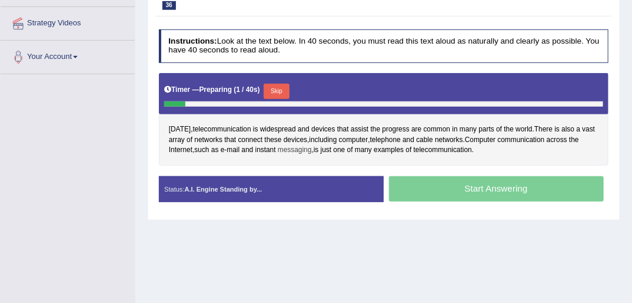
scroll to position [235, 0]
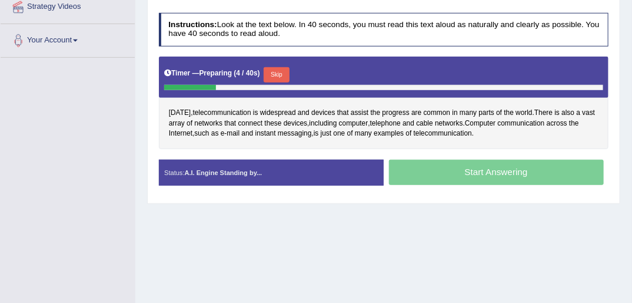
click at [273, 72] on button "Skip" at bounding box center [276, 74] width 25 height 15
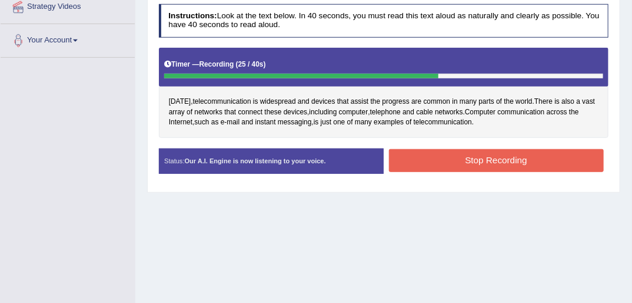
click at [487, 160] on button "Stop Recording" at bounding box center [496, 160] width 215 height 23
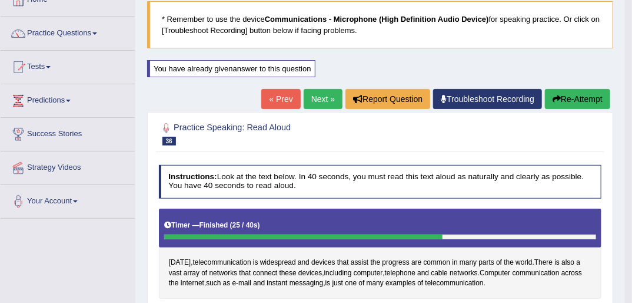
scroll to position [47, 0]
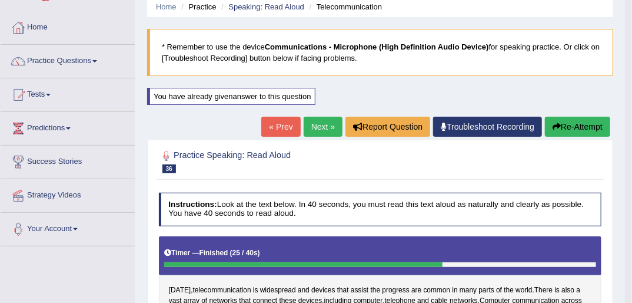
click at [557, 128] on icon "button" at bounding box center [557, 126] width 8 height 8
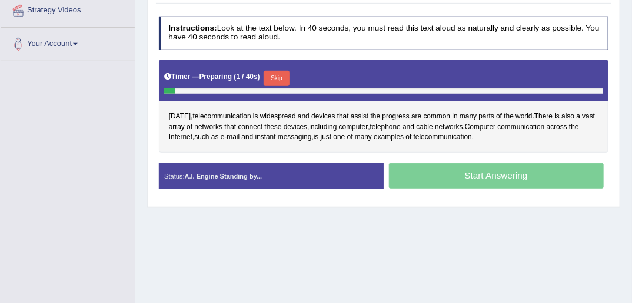
scroll to position [235, 0]
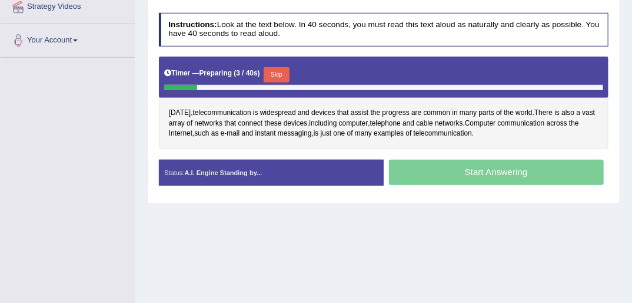
click at [275, 72] on button "Skip" at bounding box center [276, 74] width 25 height 15
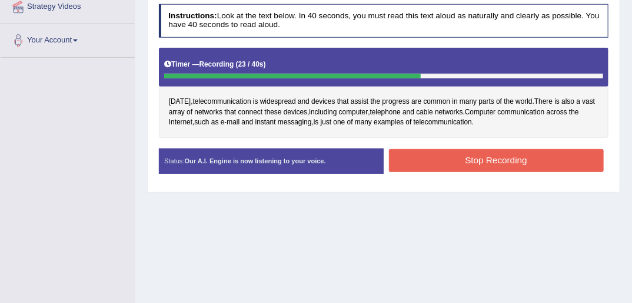
click at [497, 161] on button "Stop Recording" at bounding box center [496, 160] width 215 height 23
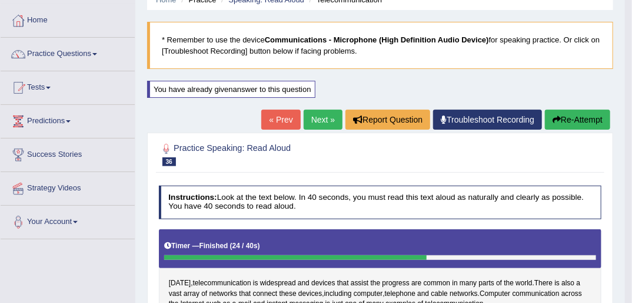
scroll to position [47, 0]
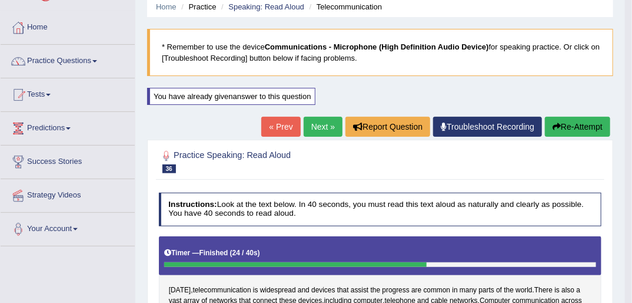
click at [318, 129] on link "Next »" at bounding box center [323, 127] width 39 height 20
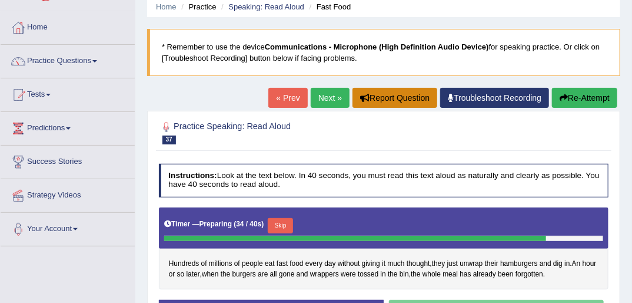
scroll to position [47, 0]
click at [299, 95] on link "« Prev" at bounding box center [287, 98] width 39 height 20
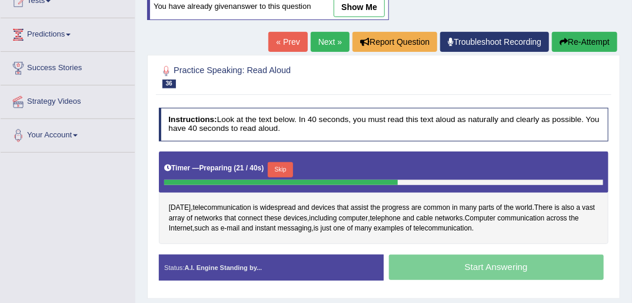
scroll to position [141, 0]
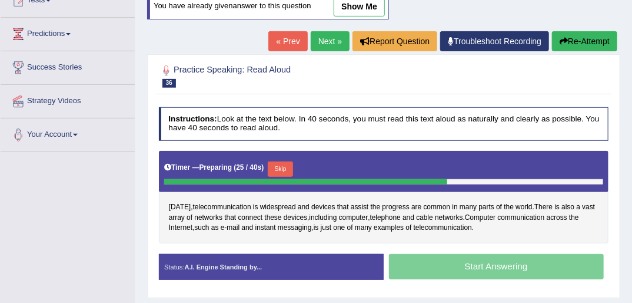
click at [325, 36] on link "Next »" at bounding box center [330, 41] width 39 height 20
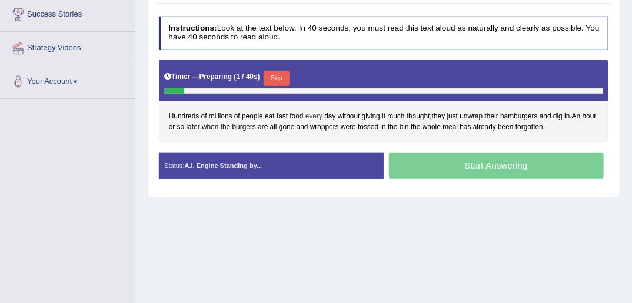
scroll to position [235, 0]
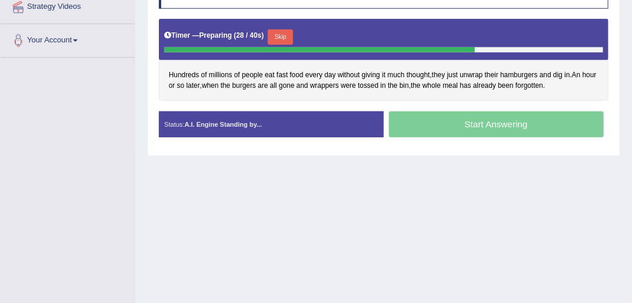
click at [280, 36] on button "Skip" at bounding box center [280, 36] width 25 height 15
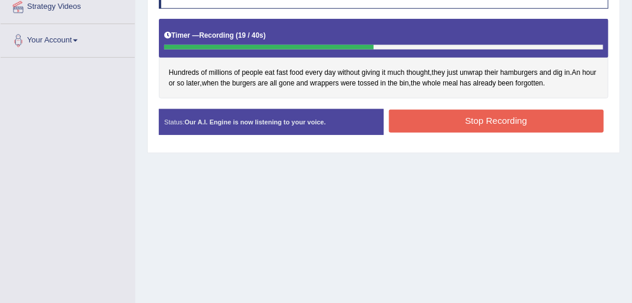
click at [448, 115] on button "Stop Recording" at bounding box center [496, 120] width 215 height 23
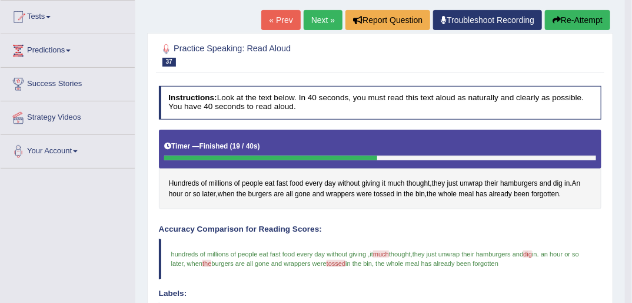
scroll to position [94, 0]
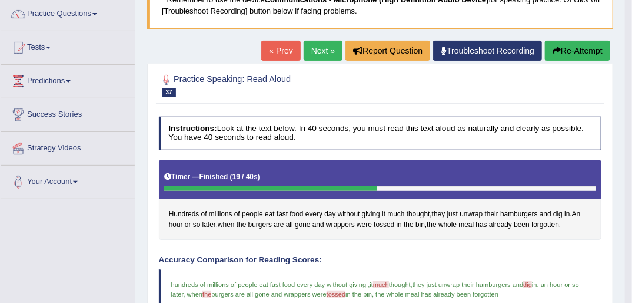
click at [318, 48] on link "Next »" at bounding box center [323, 51] width 39 height 20
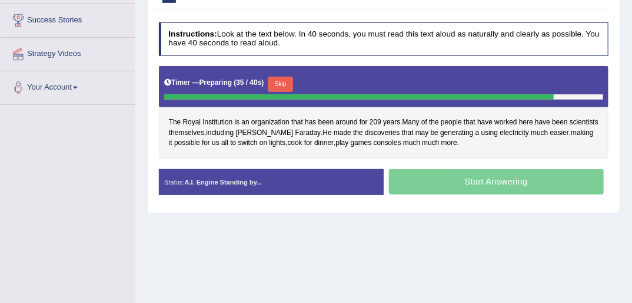
scroll to position [235, 0]
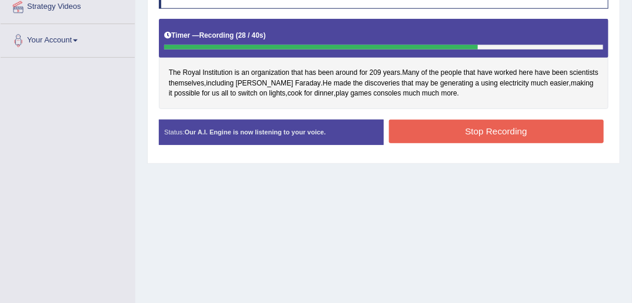
click at [506, 134] on button "Stop Recording" at bounding box center [496, 130] width 215 height 23
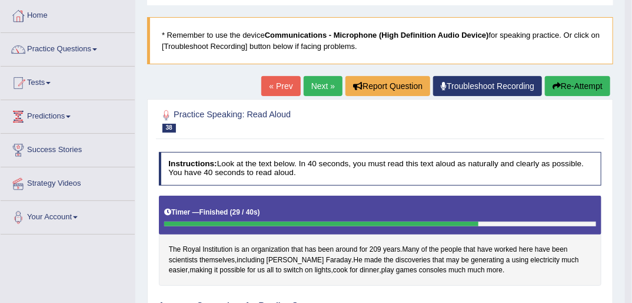
scroll to position [47, 0]
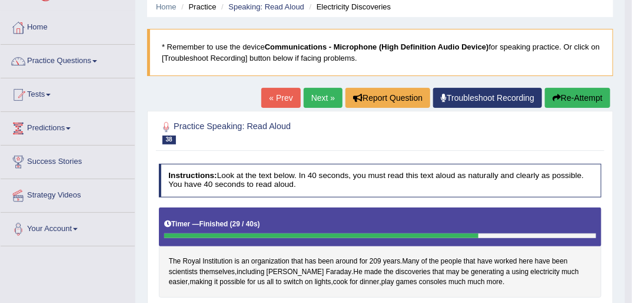
click at [580, 94] on button "Re-Attempt" at bounding box center [577, 98] width 65 height 20
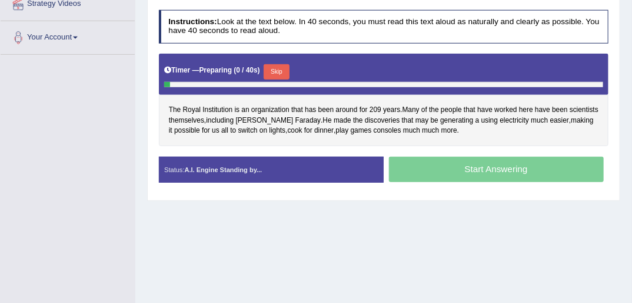
scroll to position [245, 0]
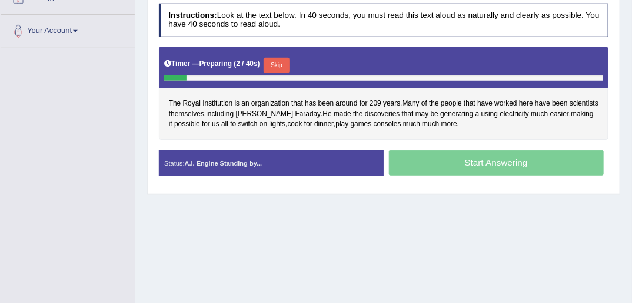
click at [278, 61] on button "Skip" at bounding box center [276, 65] width 25 height 15
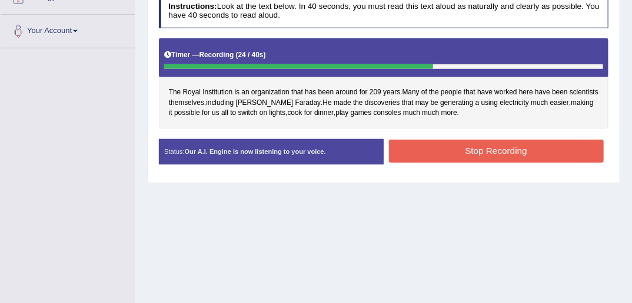
click at [459, 150] on button "Stop Recording" at bounding box center [496, 151] width 215 height 23
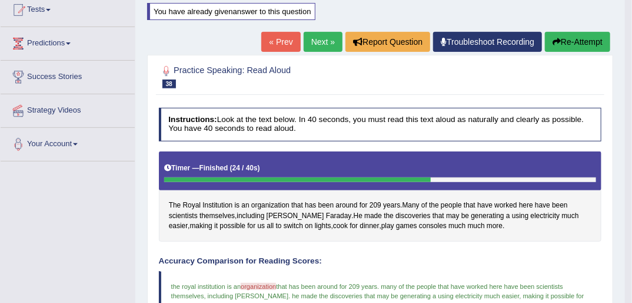
scroll to position [104, 0]
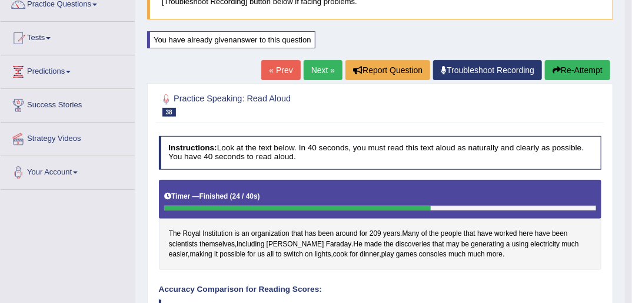
click at [317, 71] on link "Next »" at bounding box center [323, 70] width 39 height 20
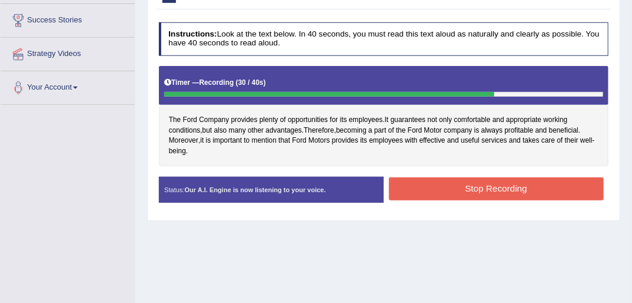
click at [457, 190] on button "Stop Recording" at bounding box center [496, 188] width 215 height 23
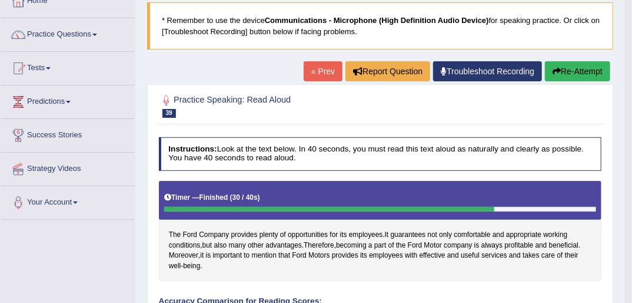
scroll to position [47, 0]
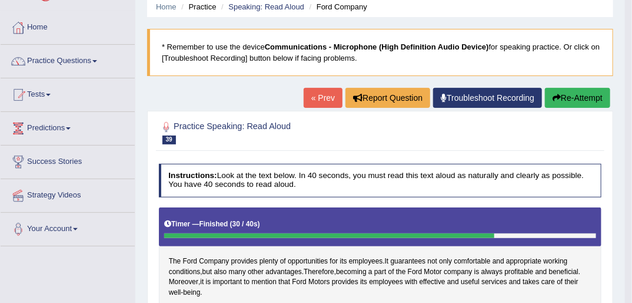
click at [563, 100] on button "Re-Attempt" at bounding box center [577, 98] width 65 height 20
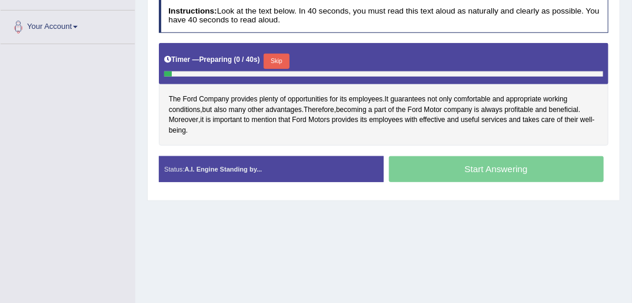
scroll to position [251, 0]
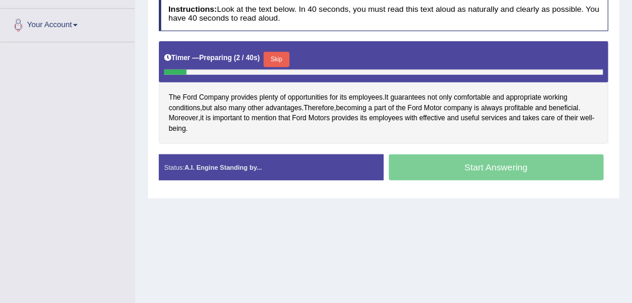
click at [279, 58] on button "Skip" at bounding box center [276, 59] width 25 height 15
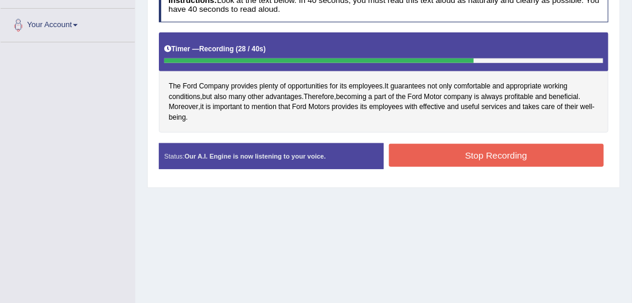
click at [438, 156] on button "Stop Recording" at bounding box center [496, 155] width 215 height 23
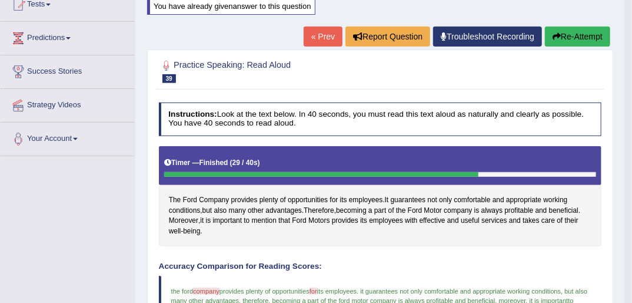
scroll to position [15, 0]
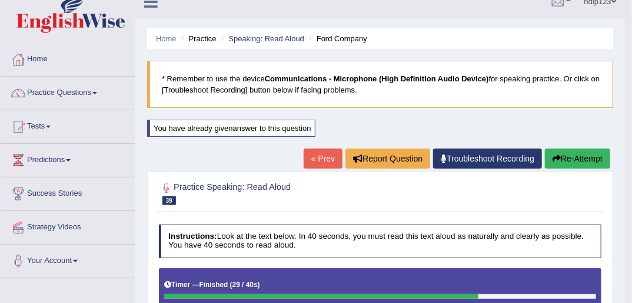
click at [560, 155] on button "Re-Attempt" at bounding box center [577, 158] width 65 height 20
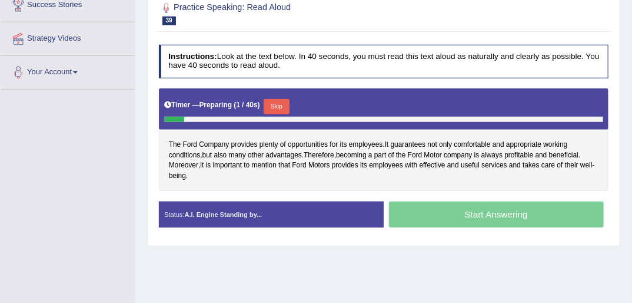
drag, startPoint x: 278, startPoint y: 104, endPoint x: 275, endPoint y: 113, distance: 9.7
click at [277, 105] on button "Skip" at bounding box center [276, 106] width 25 height 15
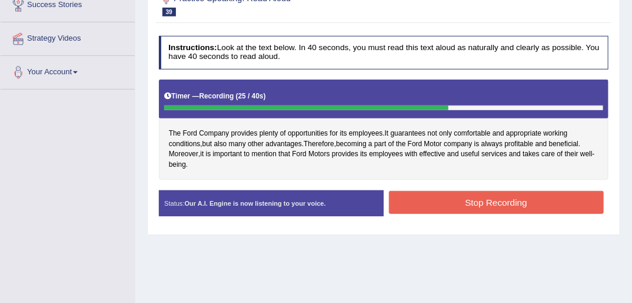
click at [446, 198] on button "Stop Recording" at bounding box center [496, 202] width 215 height 23
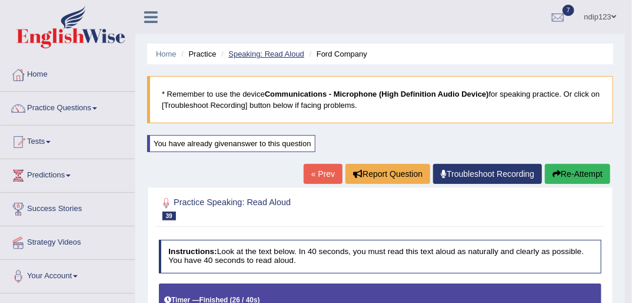
click at [278, 53] on link "Speaking: Read Aloud" at bounding box center [266, 53] width 76 height 9
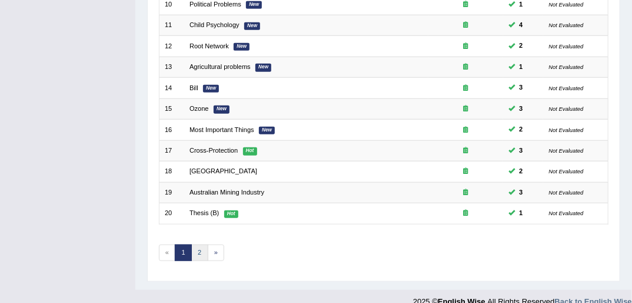
click at [198, 244] on link "2" at bounding box center [199, 252] width 17 height 16
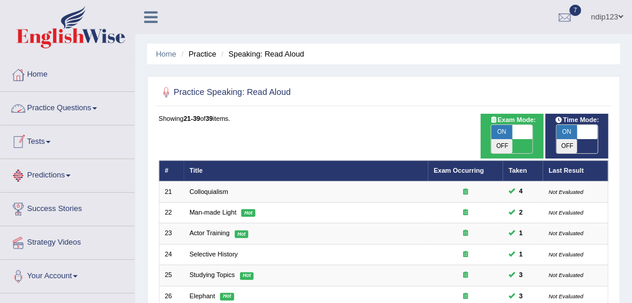
click at [51, 108] on link "Practice Questions" at bounding box center [68, 106] width 134 height 29
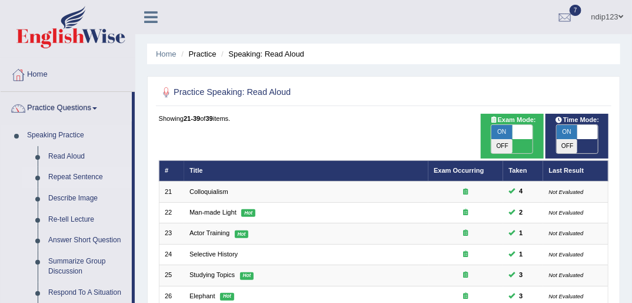
click at [69, 179] on link "Repeat Sentence" at bounding box center [87, 177] width 89 height 21
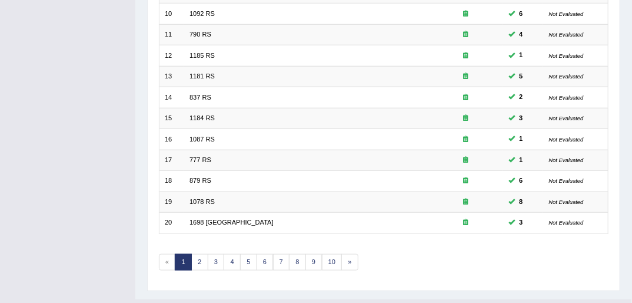
scroll to position [375, 0]
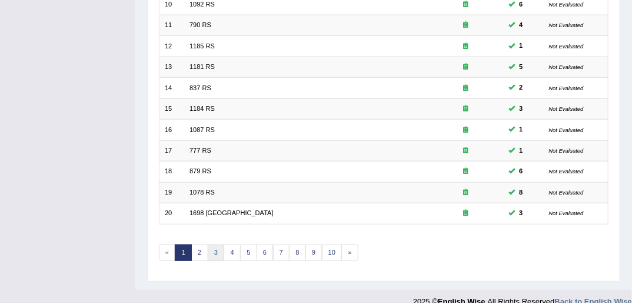
click at [215, 244] on link "3" at bounding box center [216, 252] width 17 height 16
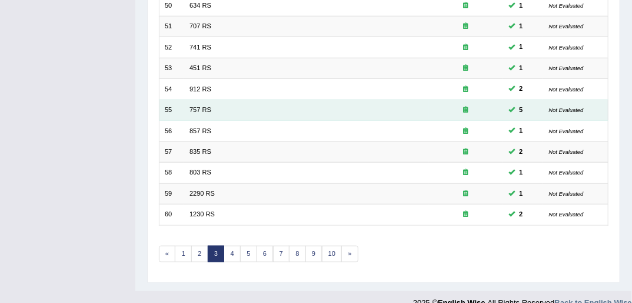
scroll to position [375, 0]
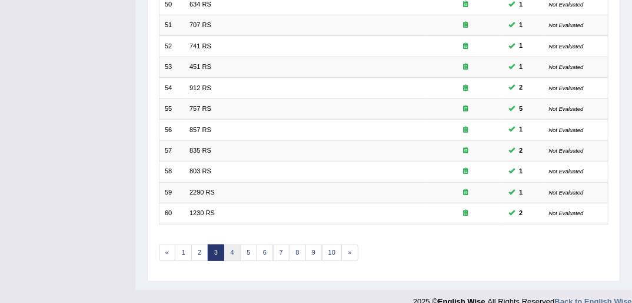
click at [230, 244] on link "4" at bounding box center [232, 252] width 17 height 16
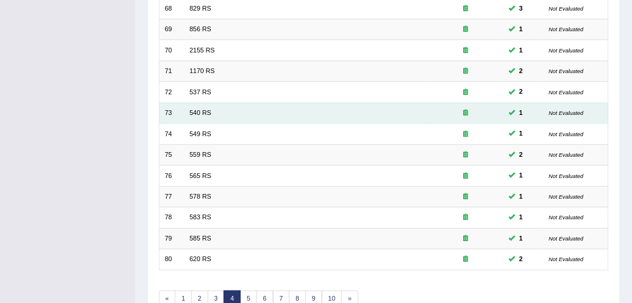
scroll to position [330, 0]
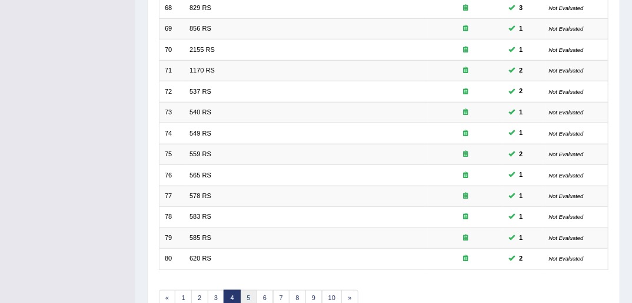
click at [247, 290] on link "5" at bounding box center [248, 298] width 17 height 16
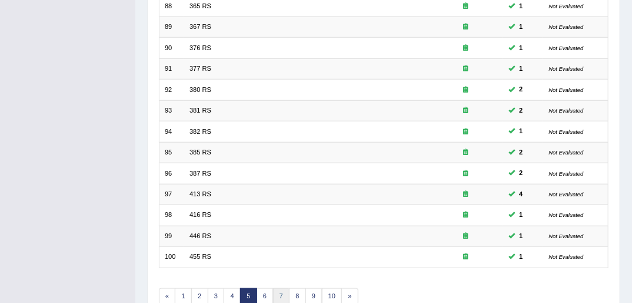
scroll to position [375, 0]
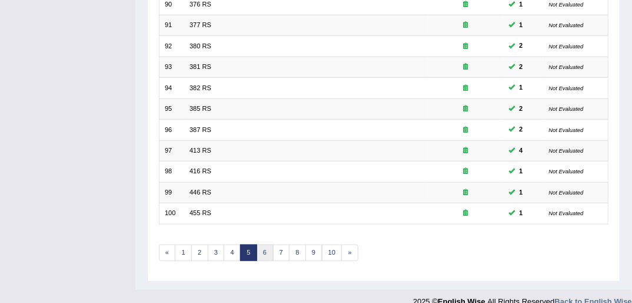
click at [263, 244] on link "6" at bounding box center [265, 252] width 17 height 16
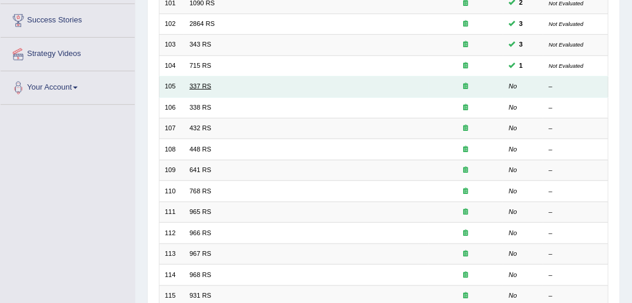
click at [197, 82] on link "337 RS" at bounding box center [201, 85] width 22 height 7
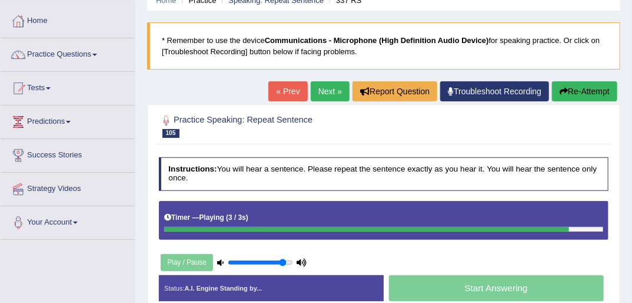
scroll to position [94, 0]
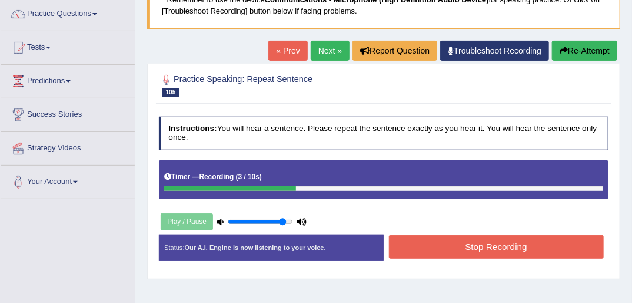
click at [476, 247] on button "Stop Recording" at bounding box center [496, 246] width 215 height 23
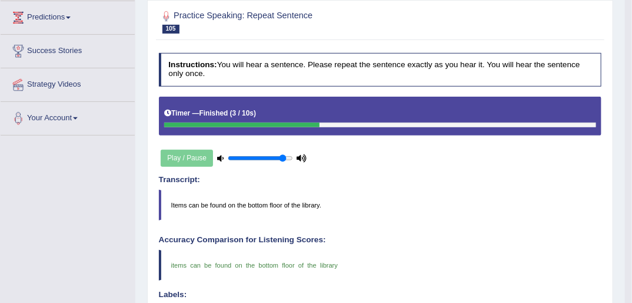
scroll to position [141, 0]
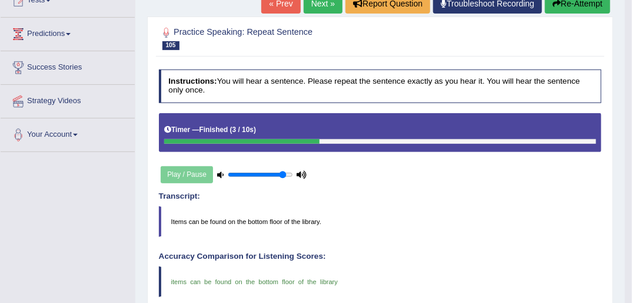
click at [329, 3] on link "Next »" at bounding box center [323, 4] width 39 height 20
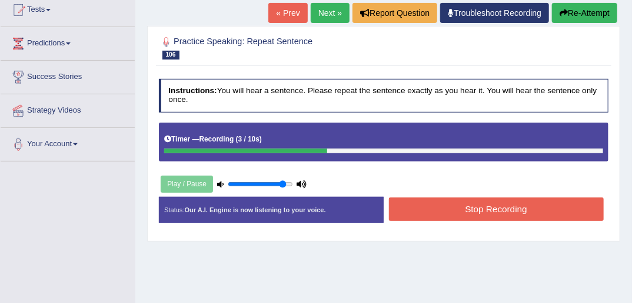
scroll to position [141, 0]
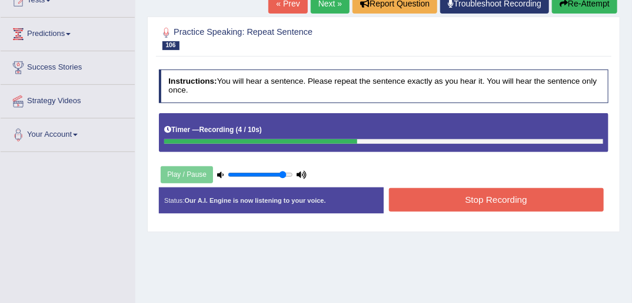
click at [446, 200] on button "Stop Recording" at bounding box center [496, 199] width 215 height 23
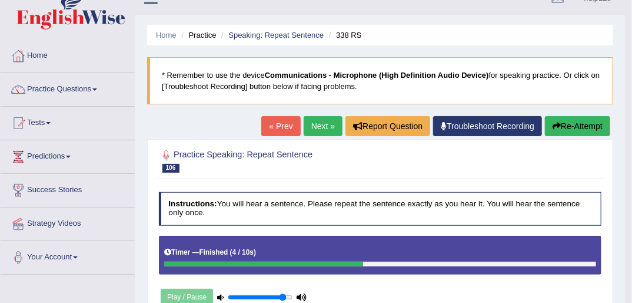
scroll to position [0, 0]
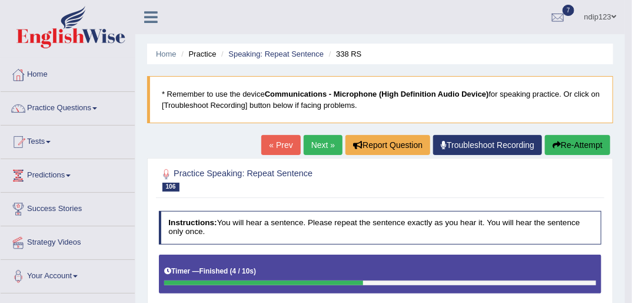
click at [563, 144] on button "Re-Attempt" at bounding box center [577, 145] width 65 height 20
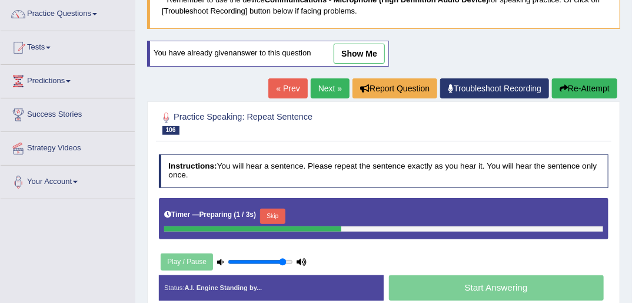
click at [271, 208] on button "Skip" at bounding box center [272, 215] width 25 height 15
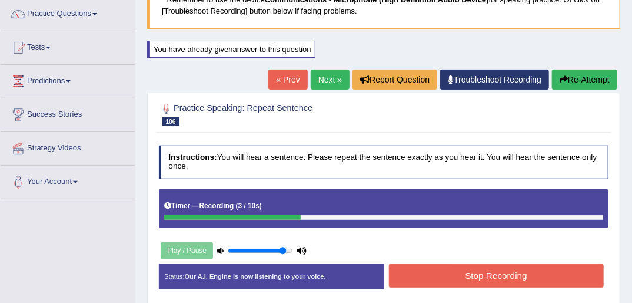
click at [416, 277] on button "Stop Recording" at bounding box center [496, 275] width 215 height 23
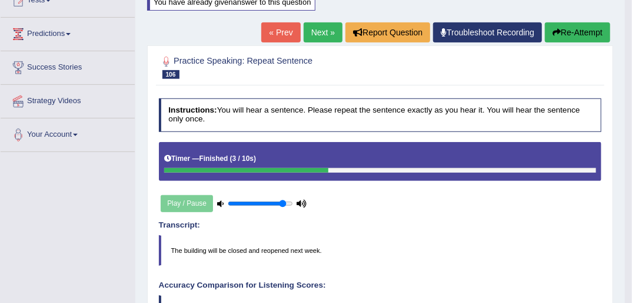
scroll to position [141, 0]
click at [560, 34] on button "Re-Attempt" at bounding box center [577, 32] width 65 height 20
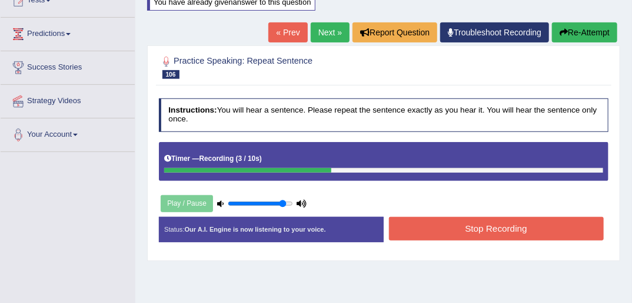
click at [486, 231] on button "Stop Recording" at bounding box center [496, 228] width 215 height 23
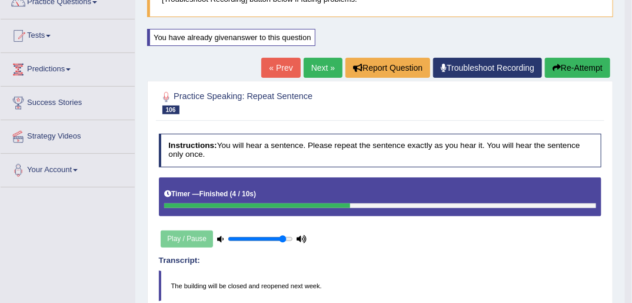
scroll to position [94, 0]
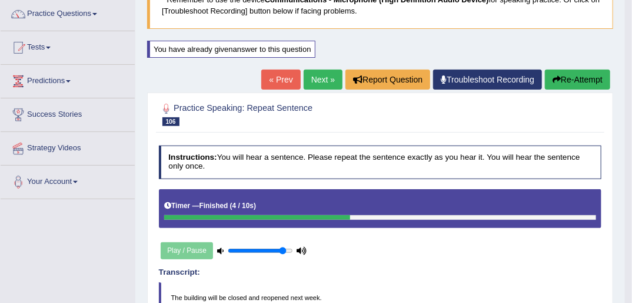
click at [314, 78] on link "Next »" at bounding box center [323, 79] width 39 height 20
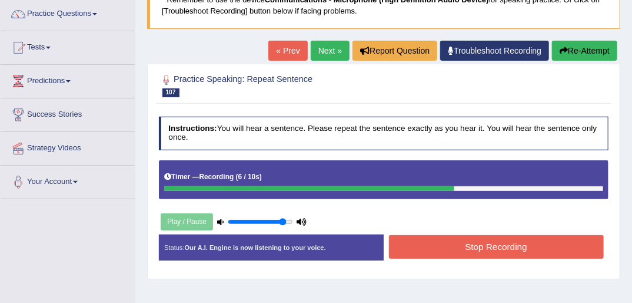
click at [501, 247] on button "Stop Recording" at bounding box center [496, 246] width 215 height 23
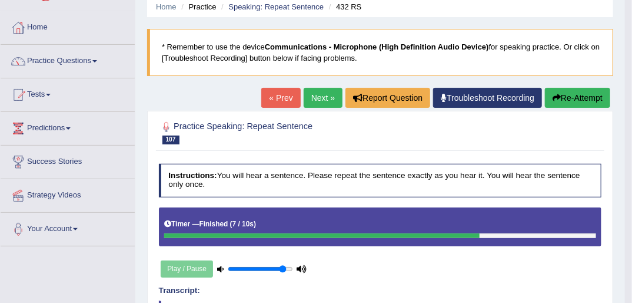
scroll to position [47, 0]
click at [564, 97] on button "Re-Attempt" at bounding box center [577, 98] width 65 height 20
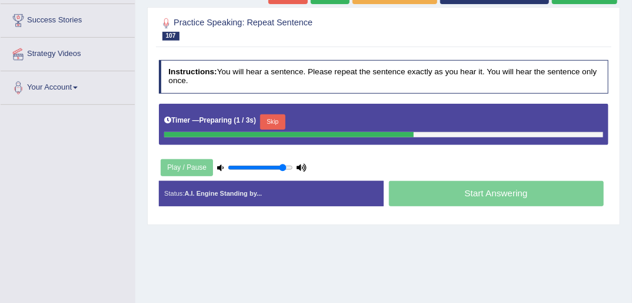
click at [269, 118] on button "Skip" at bounding box center [272, 121] width 25 height 15
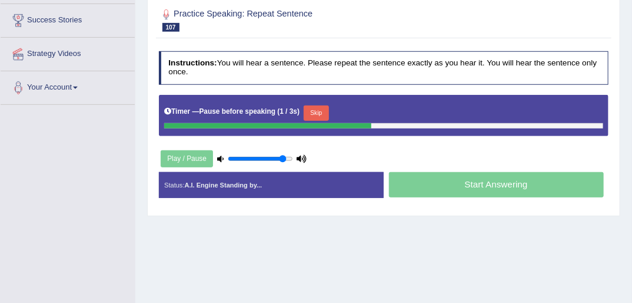
click at [310, 111] on button "Skip" at bounding box center [316, 112] width 25 height 15
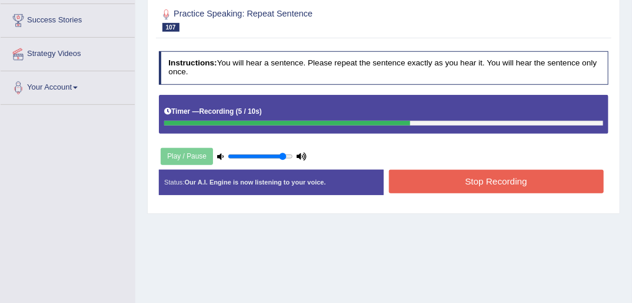
click at [464, 179] on button "Stop Recording" at bounding box center [496, 181] width 215 height 23
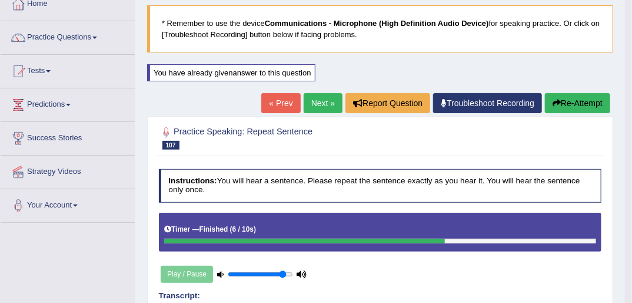
scroll to position [47, 0]
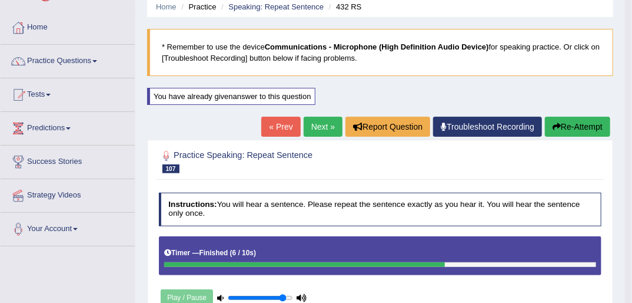
click at [553, 124] on icon "button" at bounding box center [557, 126] width 8 height 8
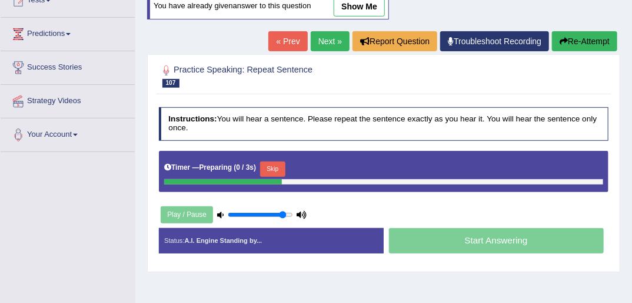
click at [263, 170] on button "Skip" at bounding box center [272, 168] width 25 height 15
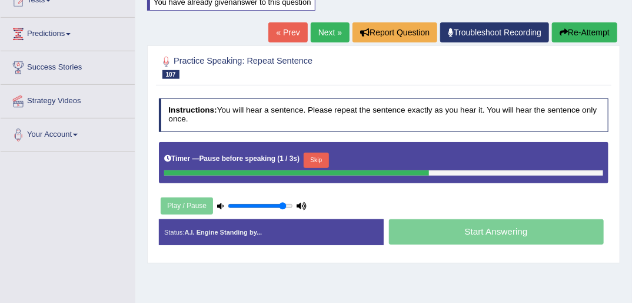
click at [304, 158] on button "Skip" at bounding box center [316, 159] width 25 height 15
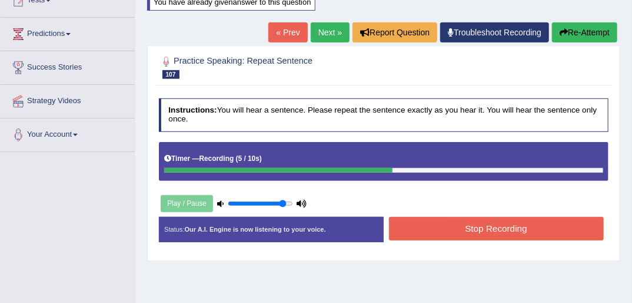
click at [494, 224] on button "Stop Recording" at bounding box center [496, 228] width 215 height 23
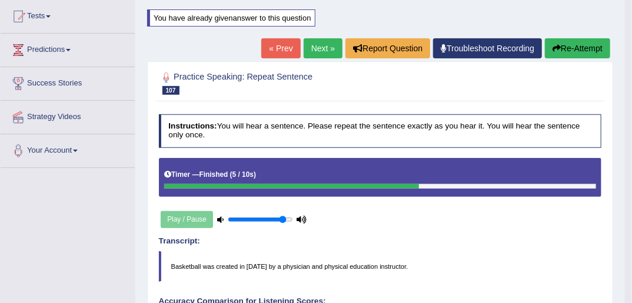
scroll to position [94, 0]
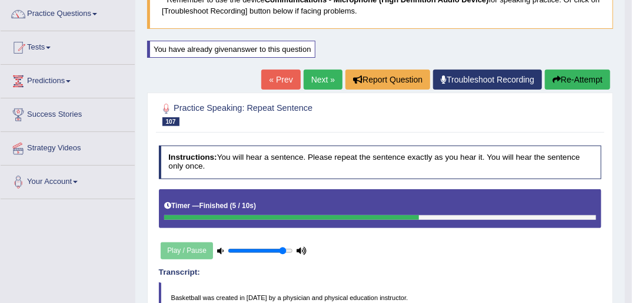
click at [569, 78] on button "Re-Attempt" at bounding box center [577, 79] width 65 height 20
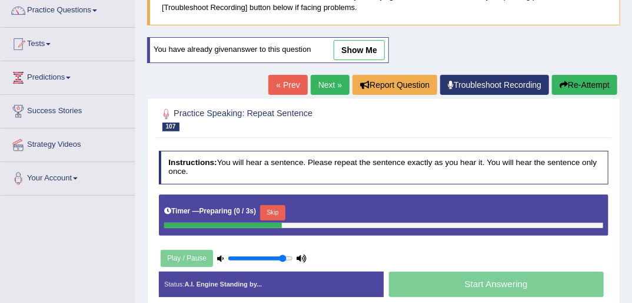
click at [274, 214] on button "Skip" at bounding box center [272, 212] width 25 height 15
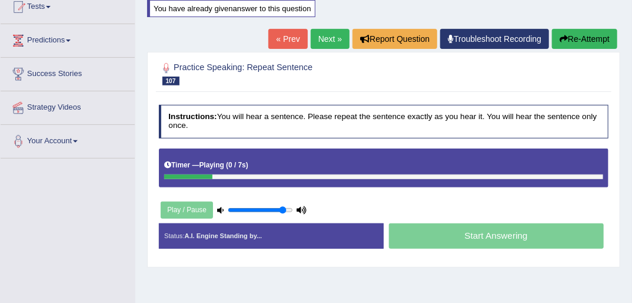
scroll to position [192, 0]
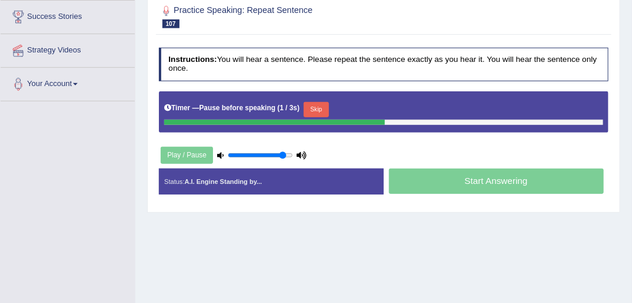
click at [307, 108] on button "Skip" at bounding box center [316, 109] width 25 height 15
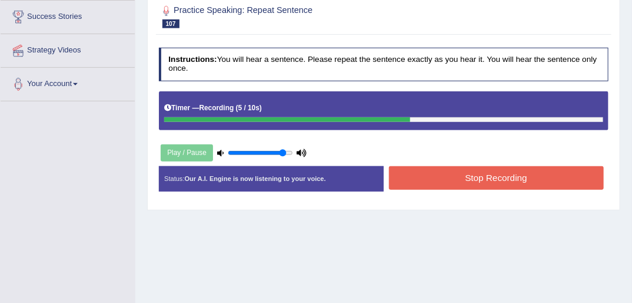
click at [506, 181] on button "Stop Recording" at bounding box center [496, 177] width 215 height 23
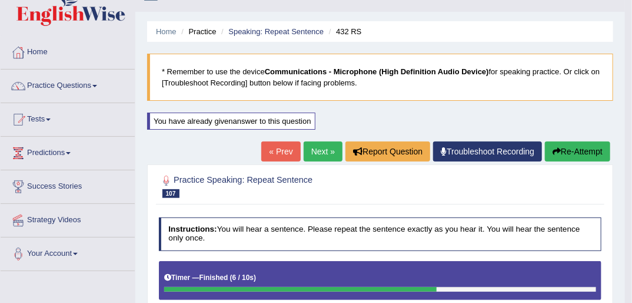
scroll to position [4, 0]
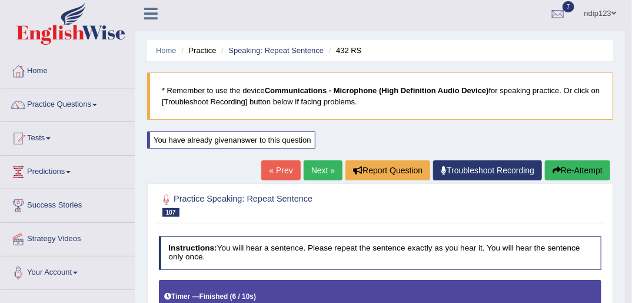
click at [553, 170] on icon "button" at bounding box center [557, 170] width 8 height 8
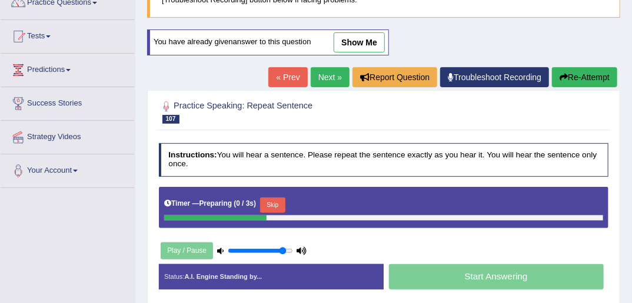
scroll to position [145, 0]
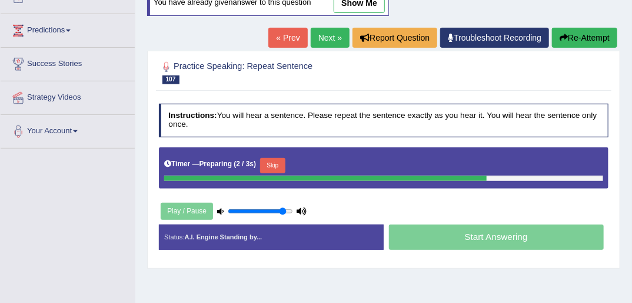
click at [265, 164] on button "Skip" at bounding box center [272, 165] width 25 height 15
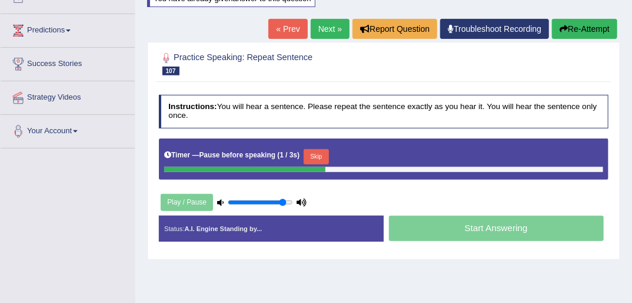
click at [316, 154] on button "Skip" at bounding box center [316, 156] width 25 height 15
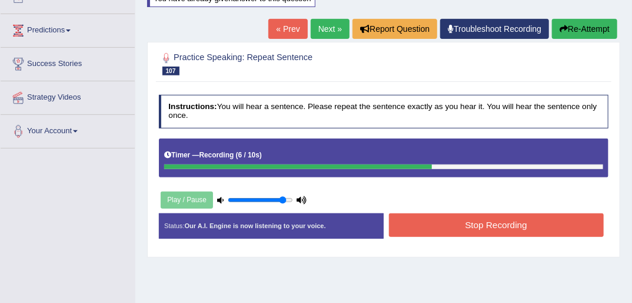
click at [485, 224] on button "Stop Recording" at bounding box center [496, 224] width 215 height 23
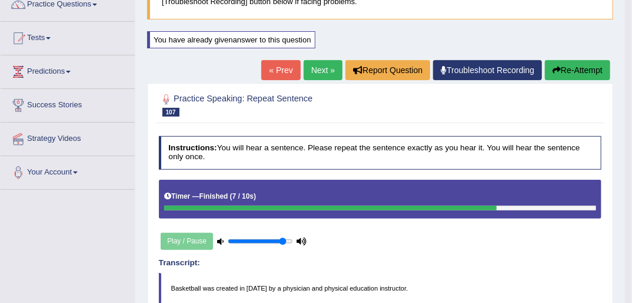
scroll to position [98, 0]
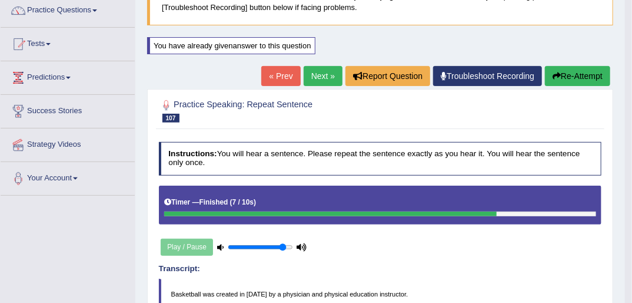
click at [311, 76] on link "Next »" at bounding box center [323, 76] width 39 height 20
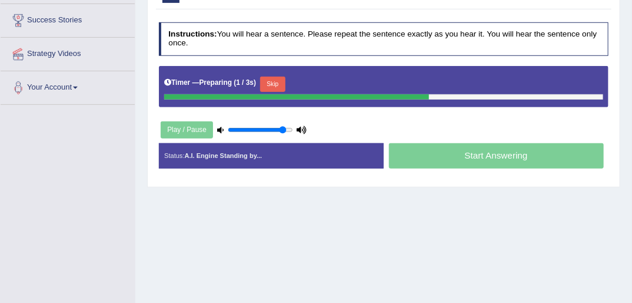
click at [270, 82] on button "Skip" at bounding box center [272, 84] width 25 height 15
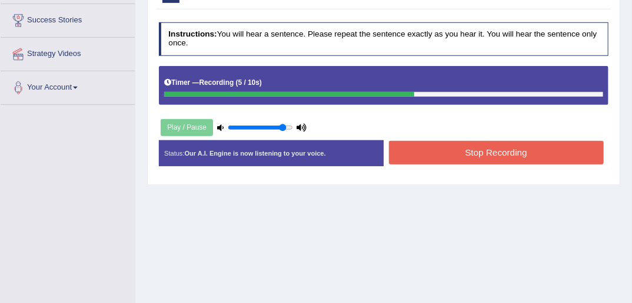
click at [490, 149] on button "Stop Recording" at bounding box center [496, 152] width 215 height 23
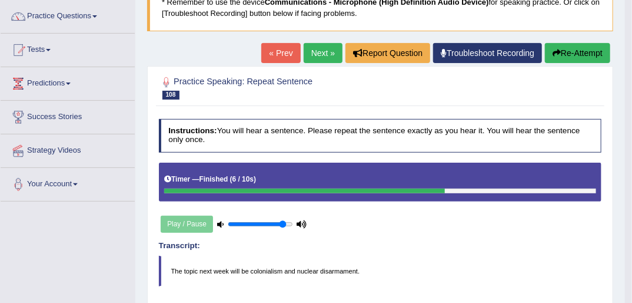
scroll to position [85, 0]
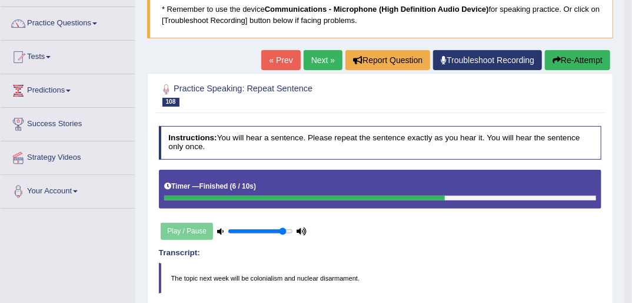
click at [556, 64] on icon "button" at bounding box center [557, 60] width 8 height 8
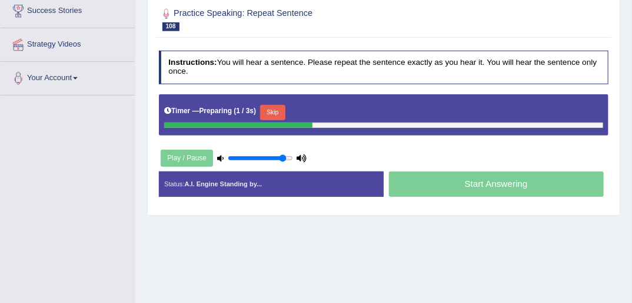
click at [266, 111] on button "Skip" at bounding box center [272, 112] width 25 height 15
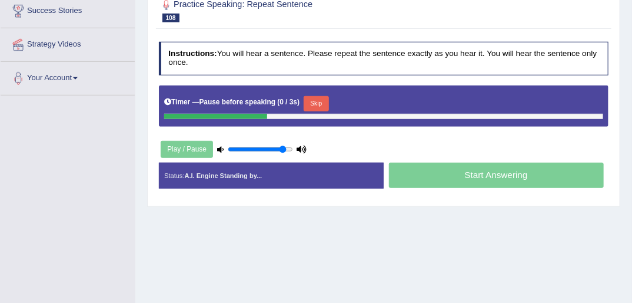
click at [306, 101] on button "Skip" at bounding box center [316, 103] width 25 height 15
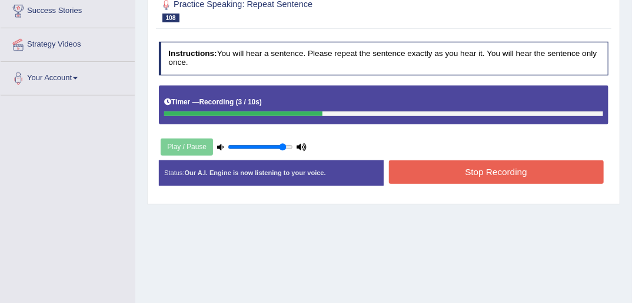
click at [409, 167] on button "Stop Recording" at bounding box center [496, 171] width 215 height 23
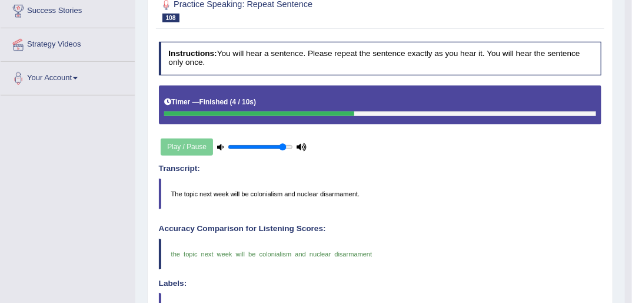
scroll to position [57, 0]
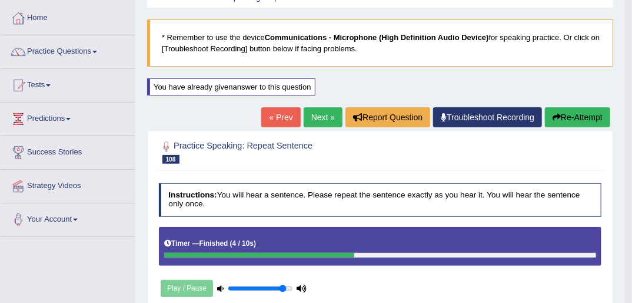
click at [325, 114] on link "Next »" at bounding box center [323, 117] width 39 height 20
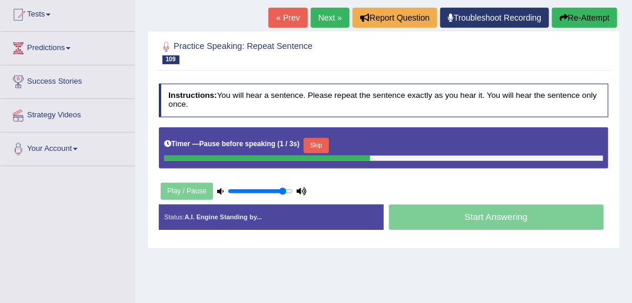
scroll to position [141, 0]
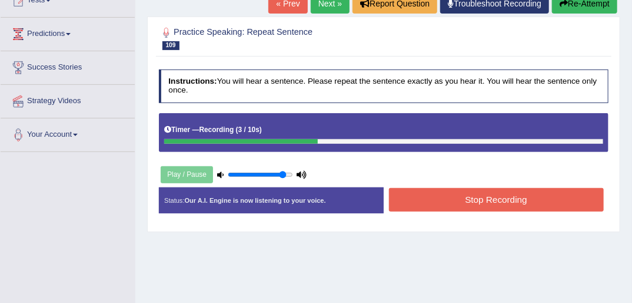
click at [459, 194] on button "Stop Recording" at bounding box center [496, 199] width 215 height 23
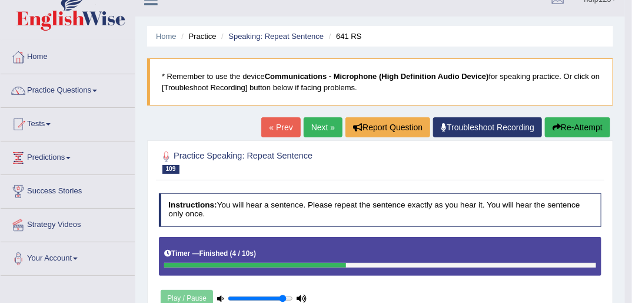
scroll to position [0, 0]
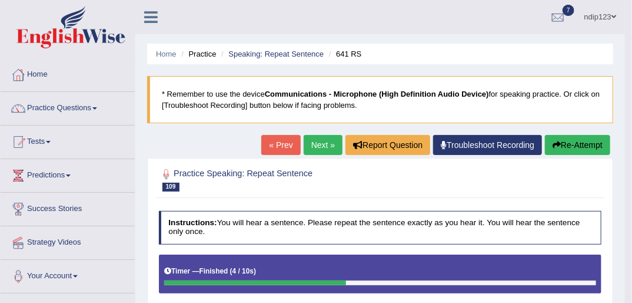
click at [323, 144] on link "Next »" at bounding box center [323, 145] width 39 height 20
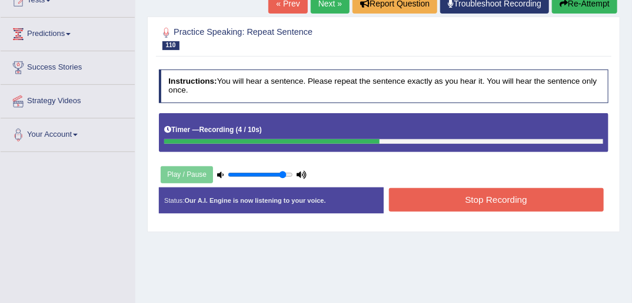
click at [505, 200] on button "Stop Recording" at bounding box center [496, 199] width 215 height 23
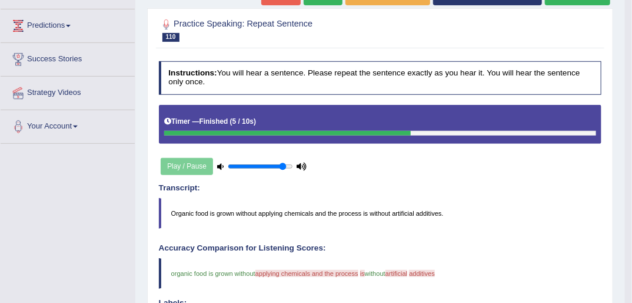
scroll to position [94, 0]
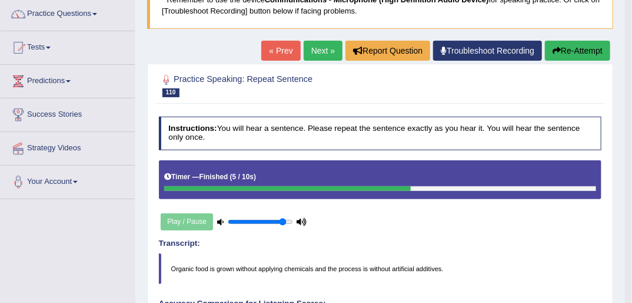
click at [553, 52] on icon "button" at bounding box center [557, 51] width 8 height 8
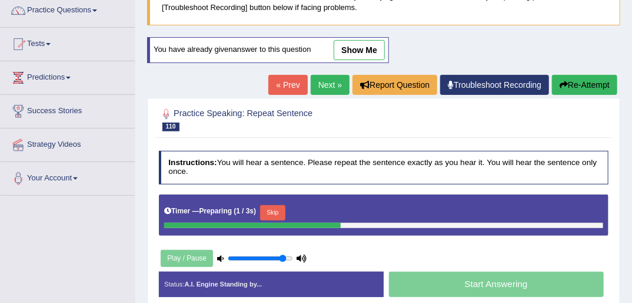
click at [278, 213] on button "Skip" at bounding box center [272, 212] width 25 height 15
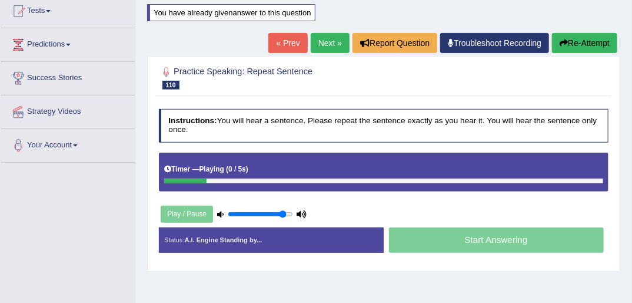
scroll to position [192, 0]
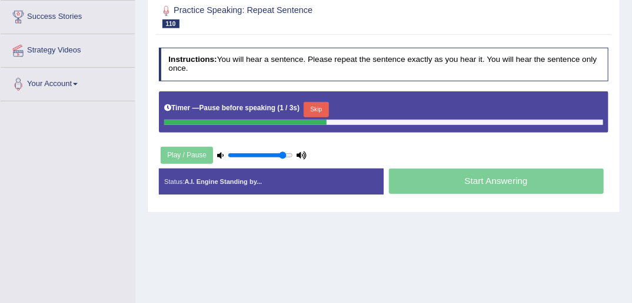
click at [490, 180] on div "Start Answering" at bounding box center [496, 182] width 225 height 28
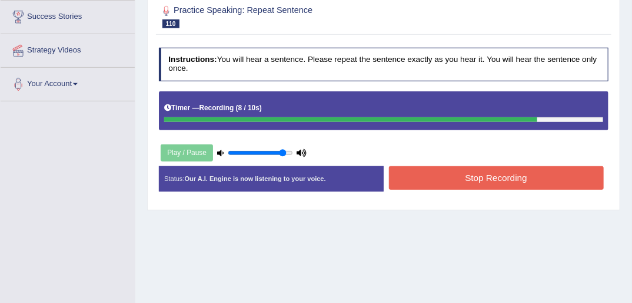
click at [428, 184] on button "Stop Recording" at bounding box center [496, 177] width 215 height 23
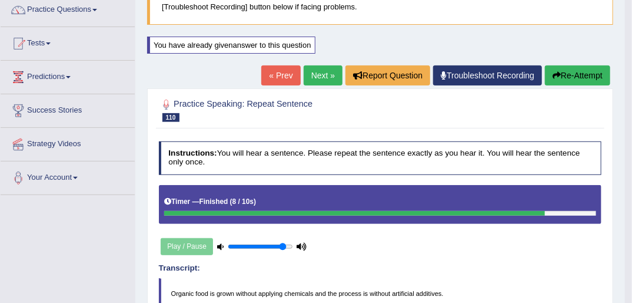
scroll to position [98, 0]
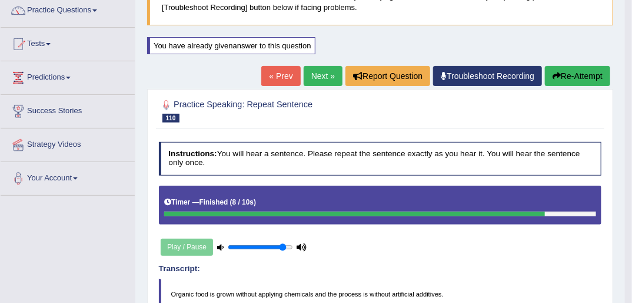
click at [562, 75] on button "Re-Attempt" at bounding box center [577, 76] width 65 height 20
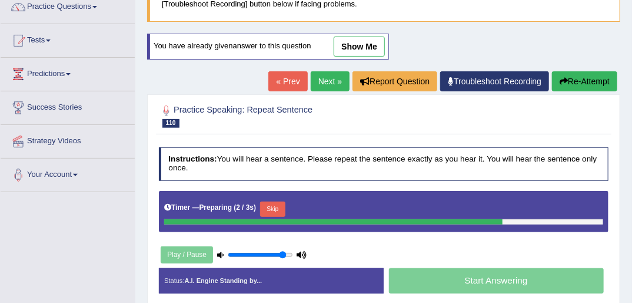
click at [270, 207] on button "Skip" at bounding box center [272, 208] width 25 height 15
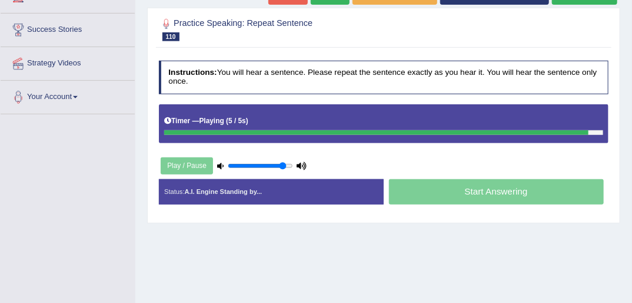
scroll to position [195, 0]
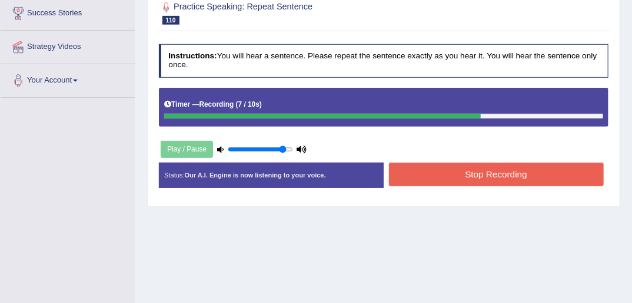
click at [485, 172] on button "Stop Recording" at bounding box center [496, 173] width 215 height 23
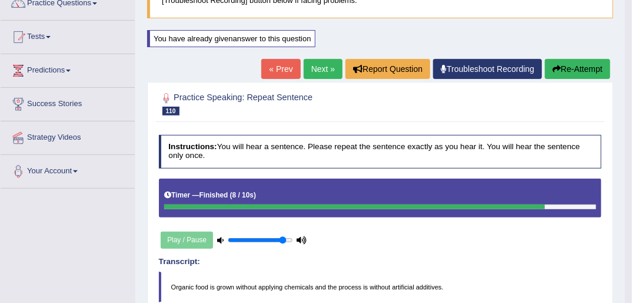
scroll to position [101, 0]
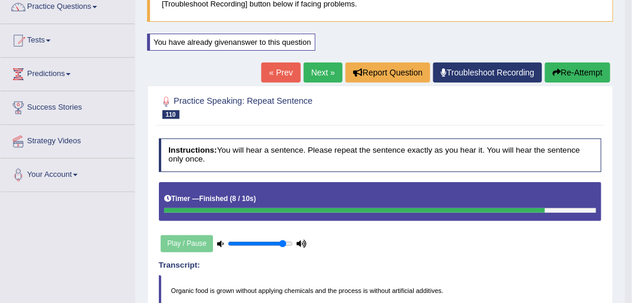
click at [574, 69] on button "Re-Attempt" at bounding box center [577, 72] width 65 height 20
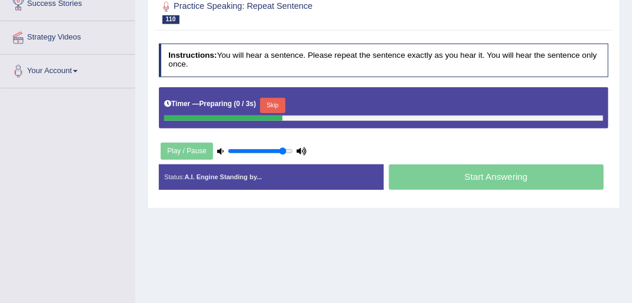
click at [265, 101] on button "Skip" at bounding box center [272, 105] width 25 height 15
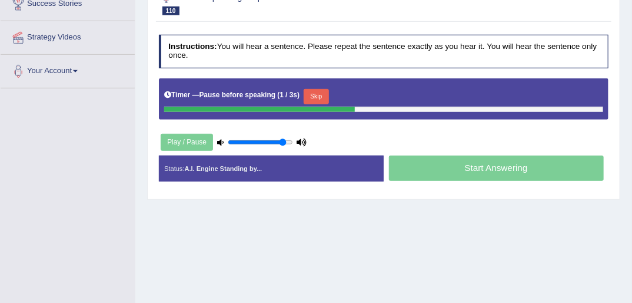
click at [311, 97] on button "Skip" at bounding box center [316, 96] width 25 height 15
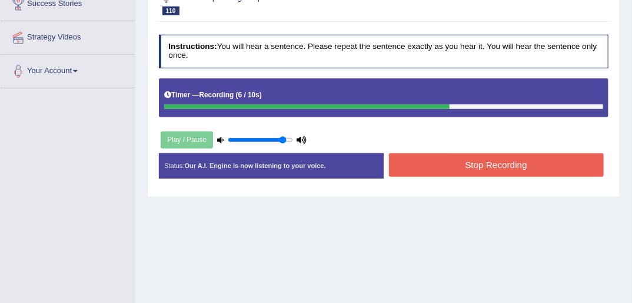
click at [499, 160] on button "Stop Recording" at bounding box center [496, 164] width 215 height 23
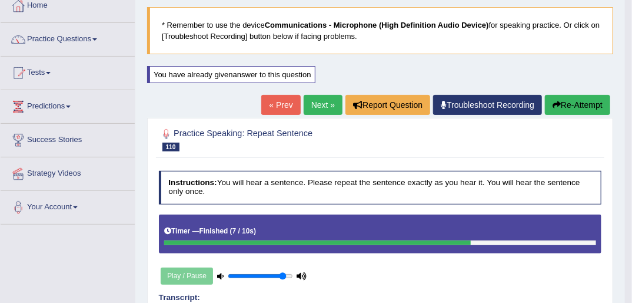
scroll to position [64, 0]
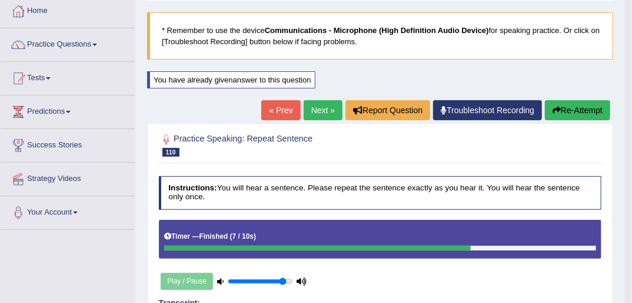
click at [318, 108] on link "Next »" at bounding box center [323, 110] width 39 height 20
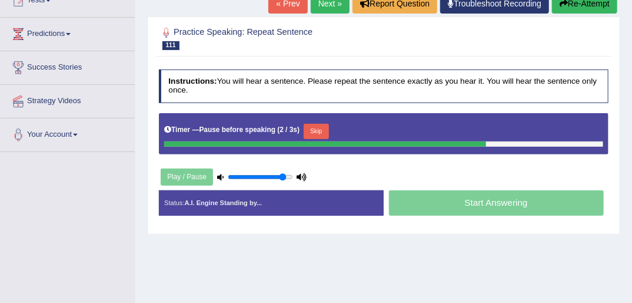
click at [292, 5] on link "« Prev" at bounding box center [287, 4] width 39 height 20
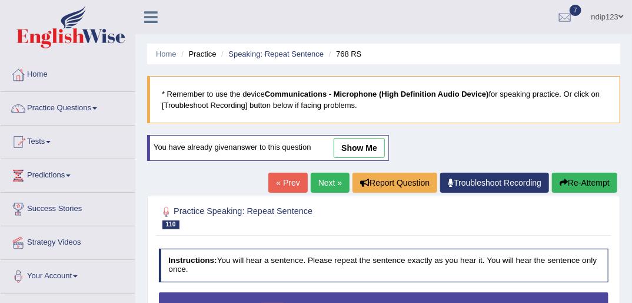
click at [323, 182] on link "Next »" at bounding box center [330, 182] width 39 height 20
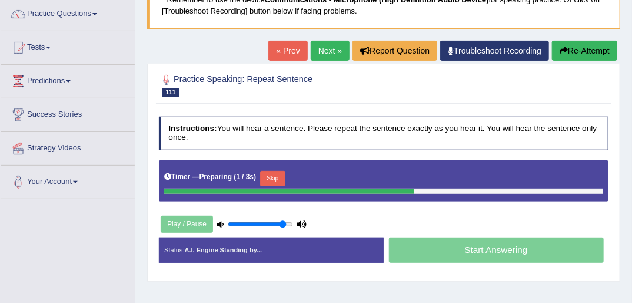
click at [277, 180] on button "Skip" at bounding box center [272, 178] width 25 height 15
click at [317, 179] on button "Skip" at bounding box center [316, 178] width 25 height 15
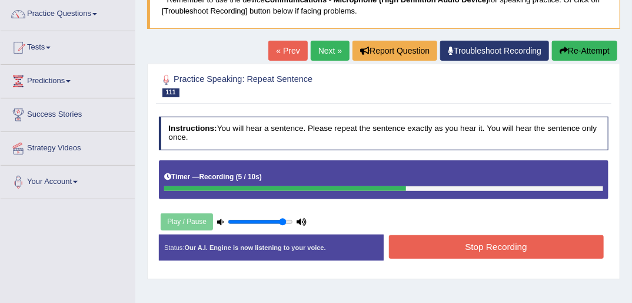
click at [466, 241] on button "Stop Recording" at bounding box center [496, 246] width 215 height 23
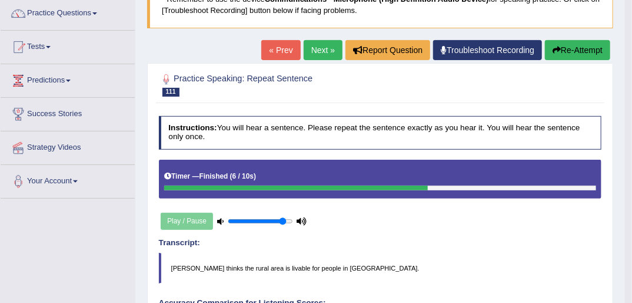
scroll to position [94, 0]
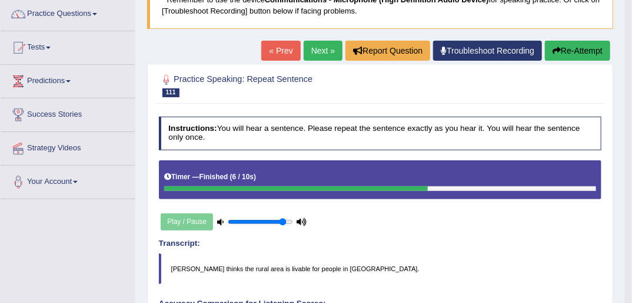
drag, startPoint x: 582, startPoint y: 49, endPoint x: 575, endPoint y: 55, distance: 8.4
click at [581, 49] on button "Re-Attempt" at bounding box center [577, 51] width 65 height 20
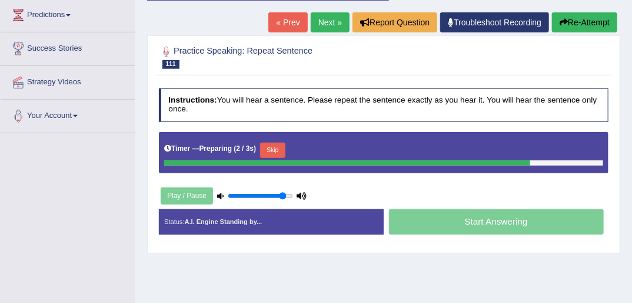
scroll to position [192, 0]
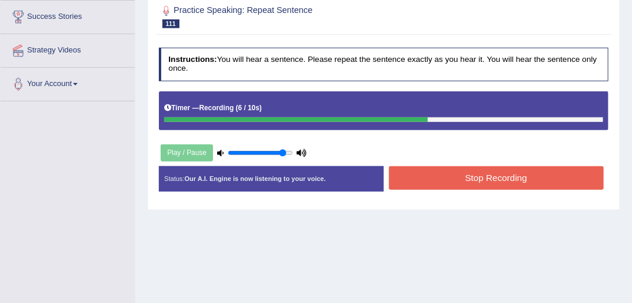
click at [456, 177] on button "Stop Recording" at bounding box center [496, 177] width 215 height 23
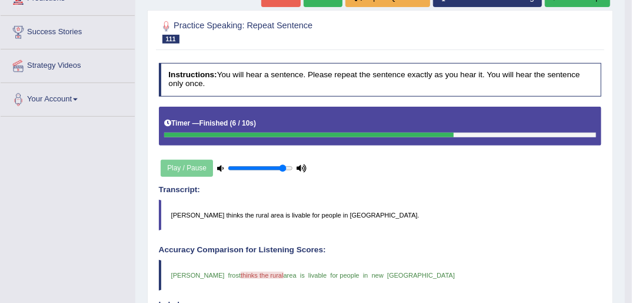
scroll to position [98, 0]
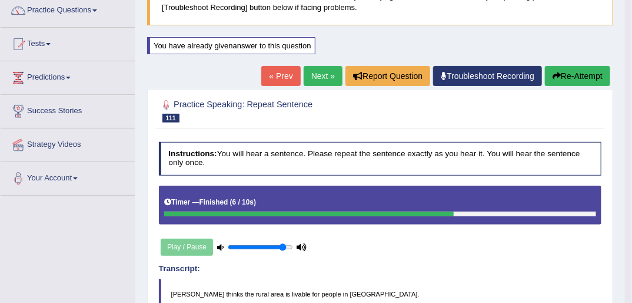
click at [318, 75] on link "Next »" at bounding box center [323, 76] width 39 height 20
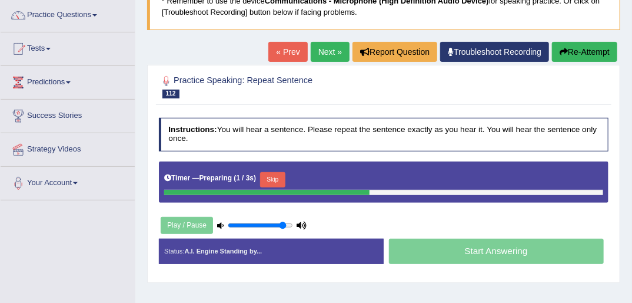
scroll to position [94, 0]
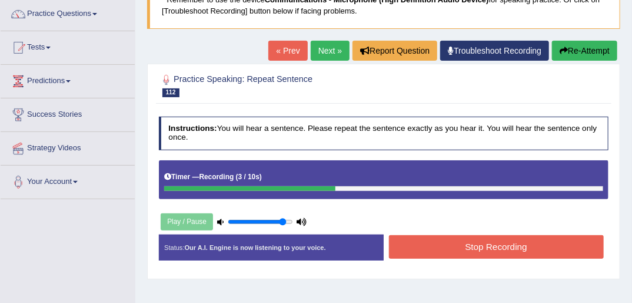
click at [440, 245] on button "Stop Recording" at bounding box center [496, 246] width 215 height 23
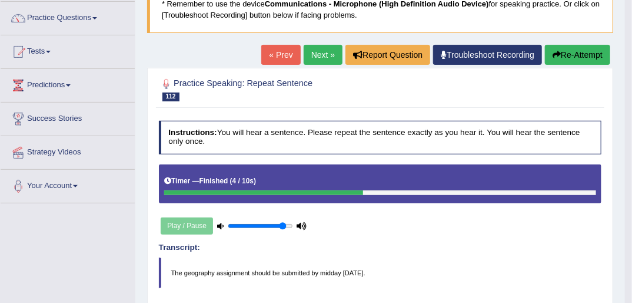
scroll to position [0, 0]
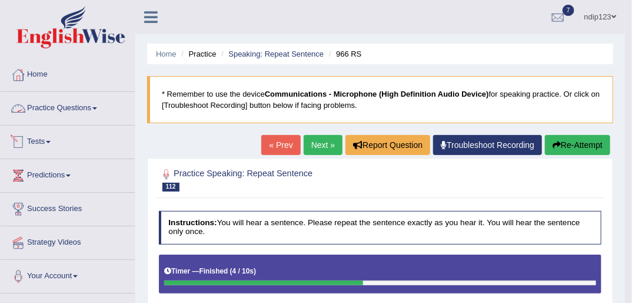
click at [81, 108] on link "Practice Questions" at bounding box center [68, 106] width 134 height 29
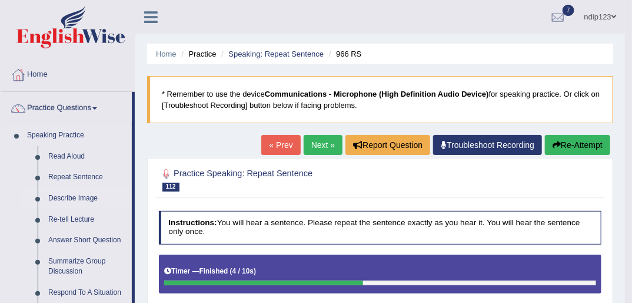
click at [64, 195] on link "Describe Image" at bounding box center [87, 198] width 89 height 21
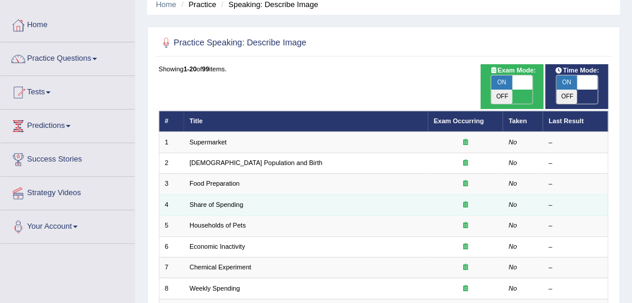
scroll to position [47, 0]
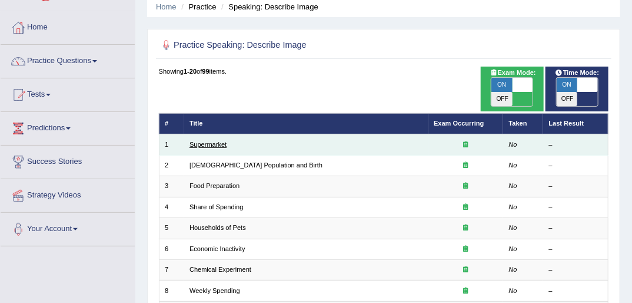
click at [212, 141] on link "Supermarket" at bounding box center [208, 144] width 37 height 7
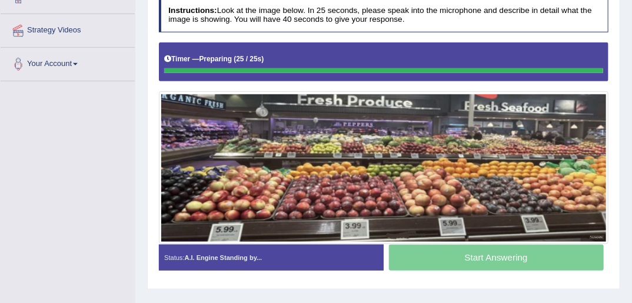
scroll to position [235, 0]
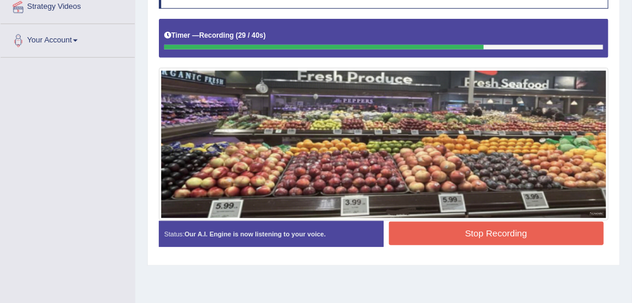
click at [488, 230] on button "Stop Recording" at bounding box center [496, 232] width 215 height 23
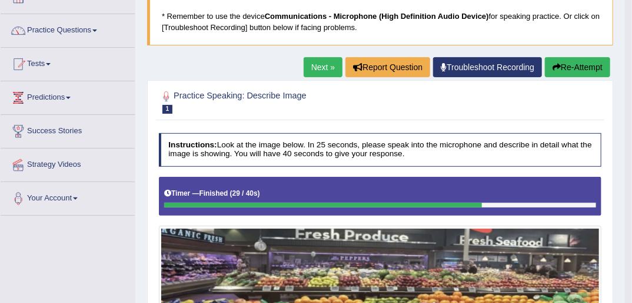
scroll to position [58, 0]
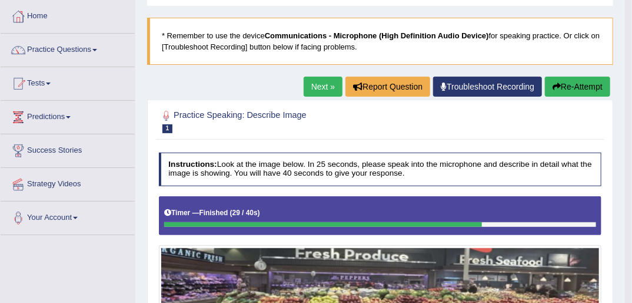
click at [563, 85] on button "Re-Attempt" at bounding box center [577, 87] width 65 height 20
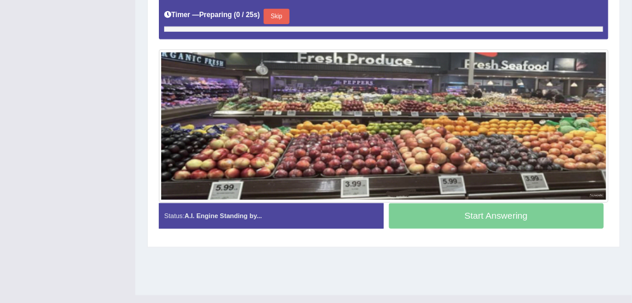
scroll to position [299, 0]
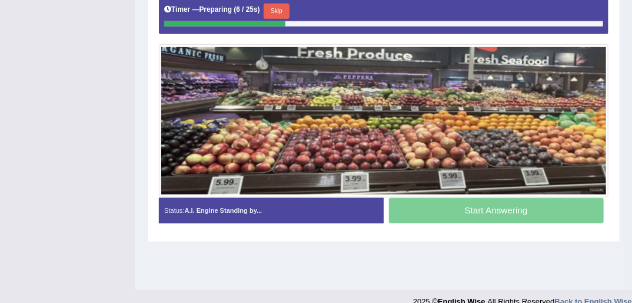
click at [277, 9] on button "Skip" at bounding box center [276, 11] width 25 height 15
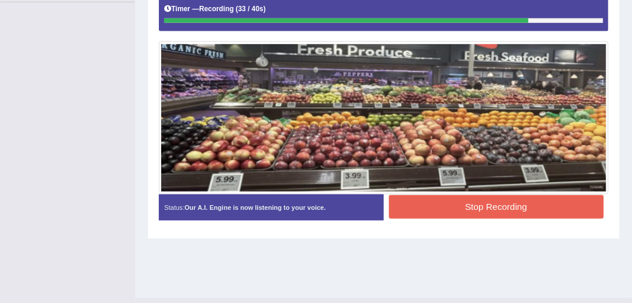
click at [486, 205] on button "Stop Recording" at bounding box center [496, 206] width 215 height 23
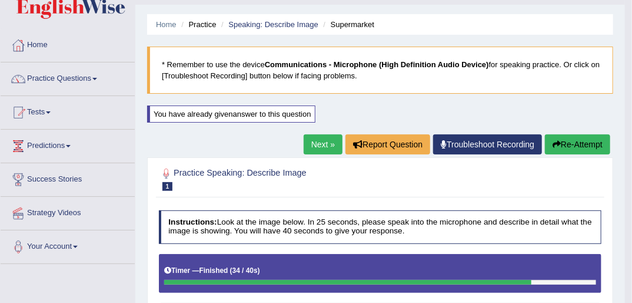
scroll to position [8, 0]
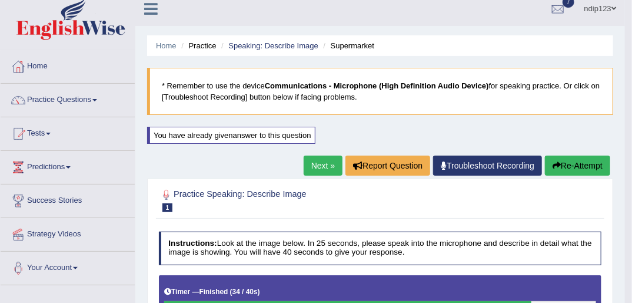
click at [551, 165] on button "Re-Attempt" at bounding box center [577, 165] width 65 height 20
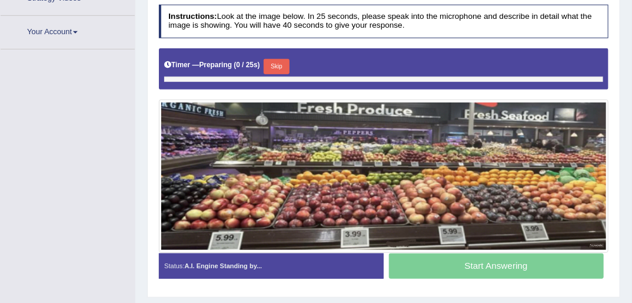
scroll to position [283, 0]
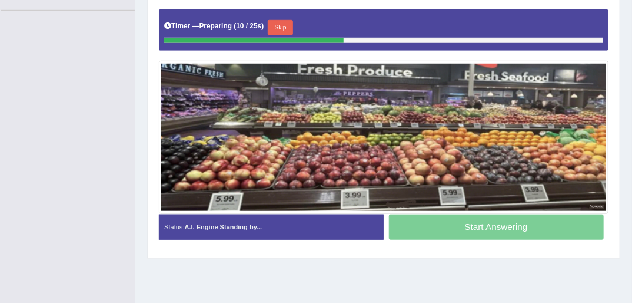
click at [277, 26] on button "Skip" at bounding box center [280, 27] width 25 height 15
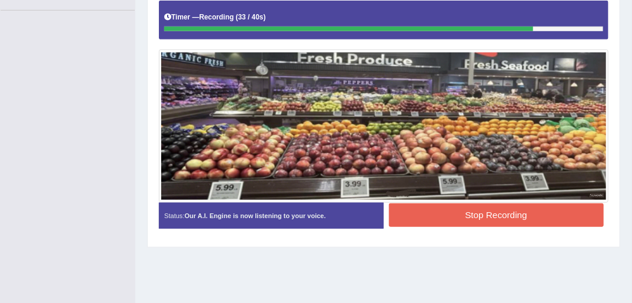
click at [484, 214] on button "Stop Recording" at bounding box center [496, 214] width 215 height 23
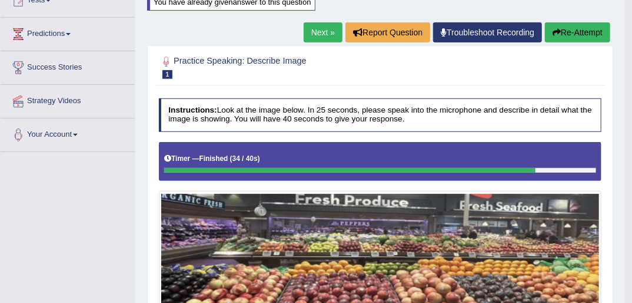
scroll to position [141, 0]
drag, startPoint x: 322, startPoint y: 32, endPoint x: 323, endPoint y: 38, distance: 6.0
click at [322, 32] on link "Next »" at bounding box center [323, 32] width 39 height 20
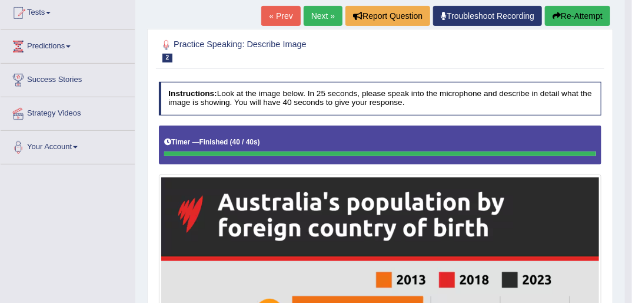
scroll to position [42, 0]
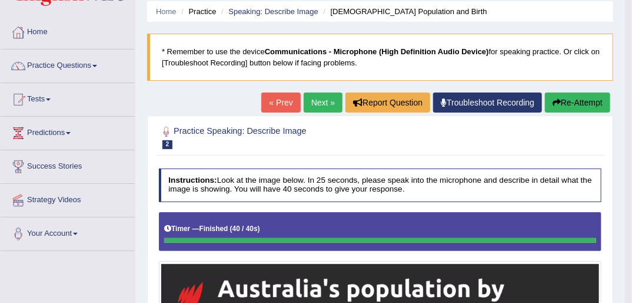
click at [316, 99] on link "Next »" at bounding box center [323, 102] width 39 height 20
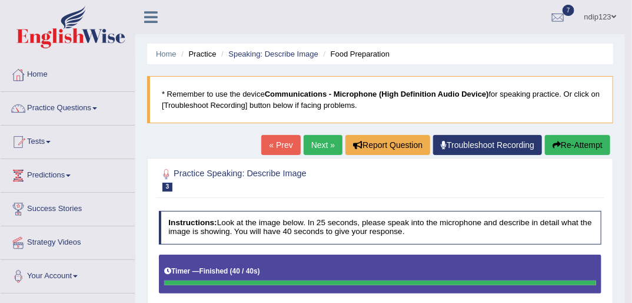
click at [317, 142] on link "Next »" at bounding box center [323, 145] width 39 height 20
click at [562, 146] on button "Re-Attempt" at bounding box center [577, 145] width 65 height 20
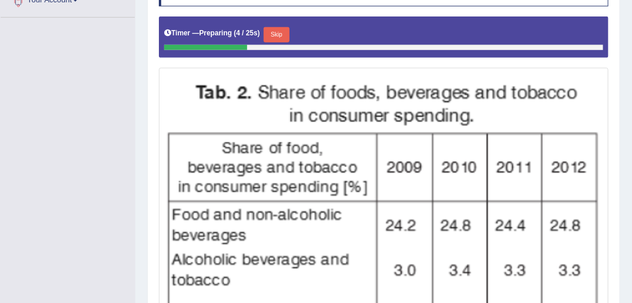
scroll to position [292, 0]
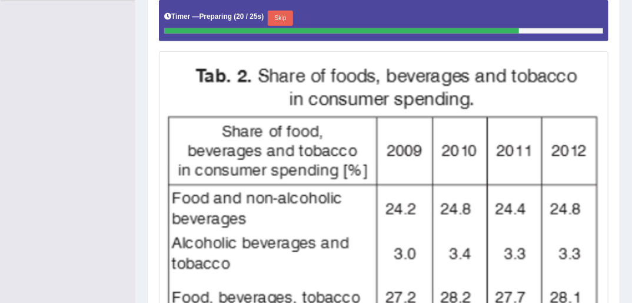
click at [278, 18] on button "Skip" at bounding box center [280, 18] width 25 height 15
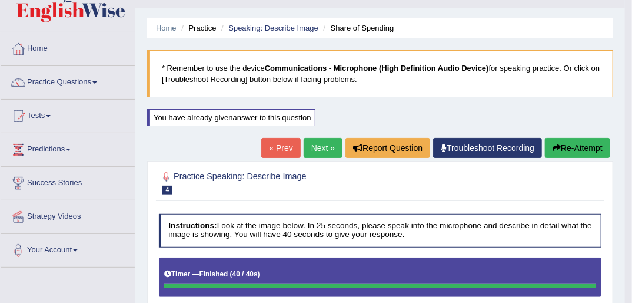
scroll to position [9, 0]
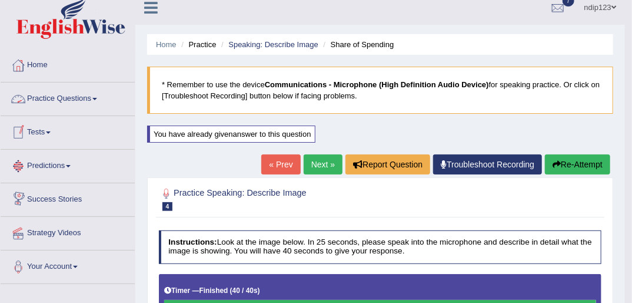
click at [45, 99] on link "Practice Questions" at bounding box center [68, 96] width 134 height 29
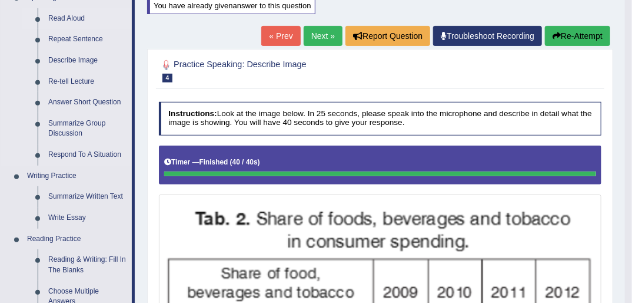
scroll to position [151, 0]
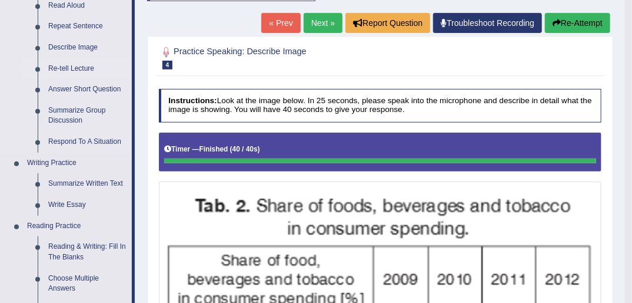
click at [84, 69] on link "Re-tell Lecture" at bounding box center [87, 68] width 89 height 21
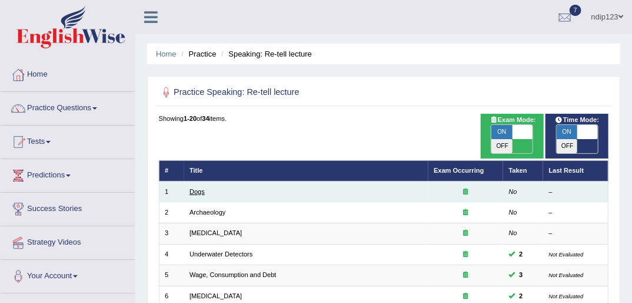
click at [198, 188] on link "Dogs" at bounding box center [197, 191] width 15 height 7
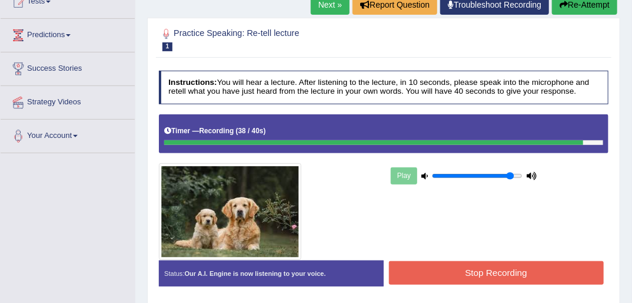
scroll to position [141, 0]
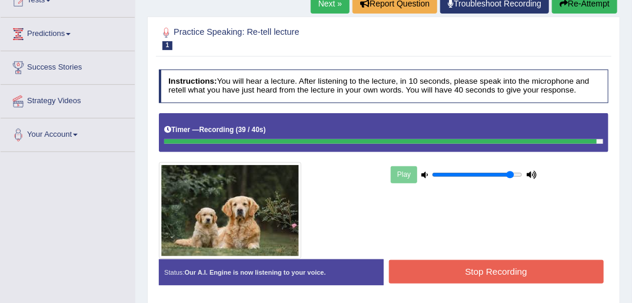
click at [499, 271] on button "Stop Recording" at bounding box center [496, 271] width 215 height 23
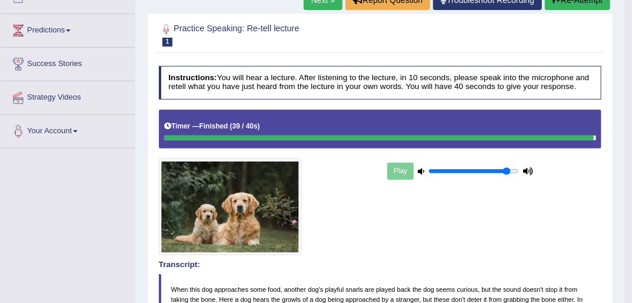
scroll to position [128, 0]
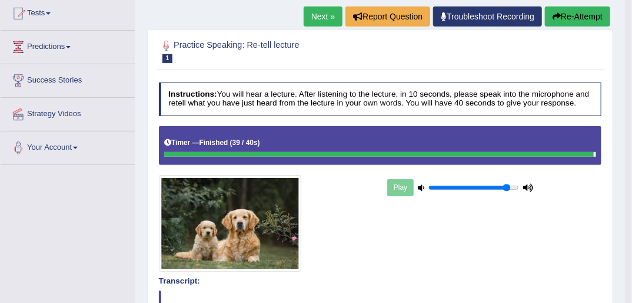
drag, startPoint x: 321, startPoint y: 15, endPoint x: 320, endPoint y: 22, distance: 6.7
click at [321, 15] on link "Next »" at bounding box center [323, 16] width 39 height 20
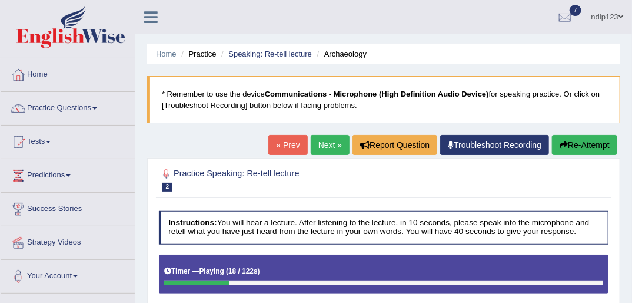
click at [287, 150] on link "« Prev" at bounding box center [287, 145] width 39 height 20
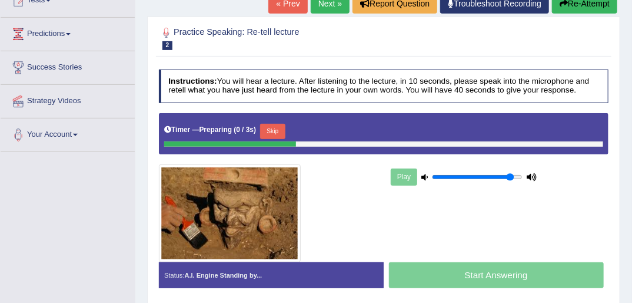
scroll to position [141, 0]
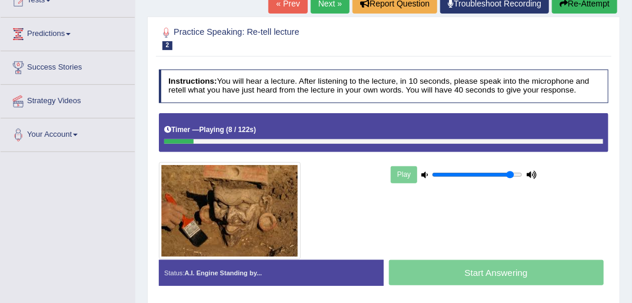
click at [294, 7] on link "« Prev" at bounding box center [287, 4] width 39 height 20
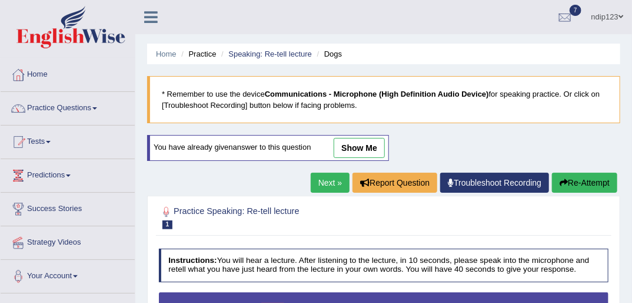
click at [330, 181] on link "Next »" at bounding box center [330, 182] width 39 height 20
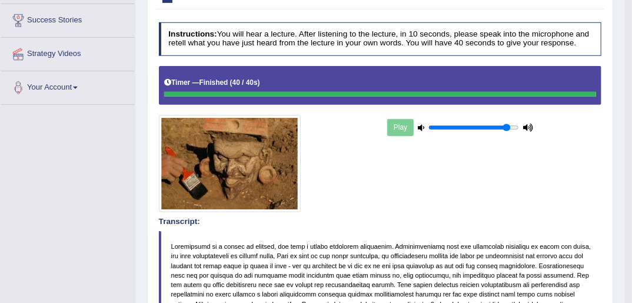
scroll to position [47, 0]
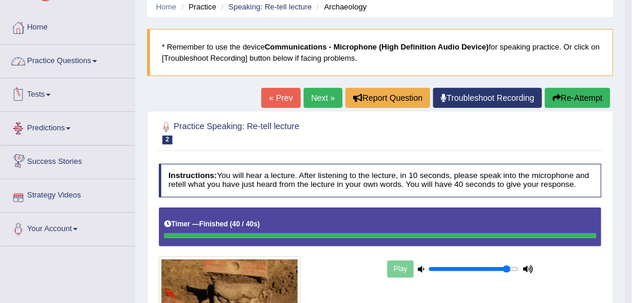
click at [42, 65] on link "Practice Questions" at bounding box center [68, 59] width 134 height 29
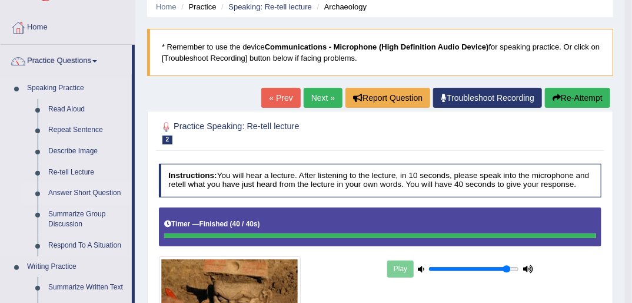
click at [67, 194] on link "Answer Short Question" at bounding box center [87, 192] width 89 height 21
